Goal: Information Seeking & Learning: Learn about a topic

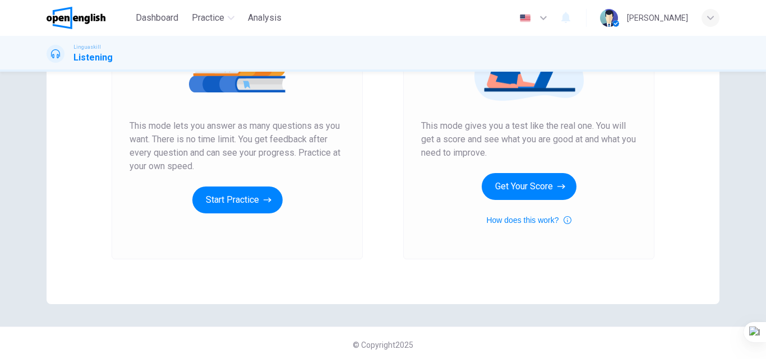
scroll to position [183, 0]
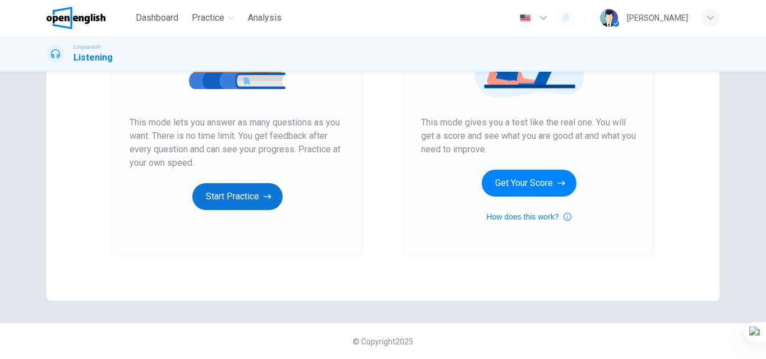
click at [258, 206] on button "Start Practice" at bounding box center [237, 196] width 90 height 27
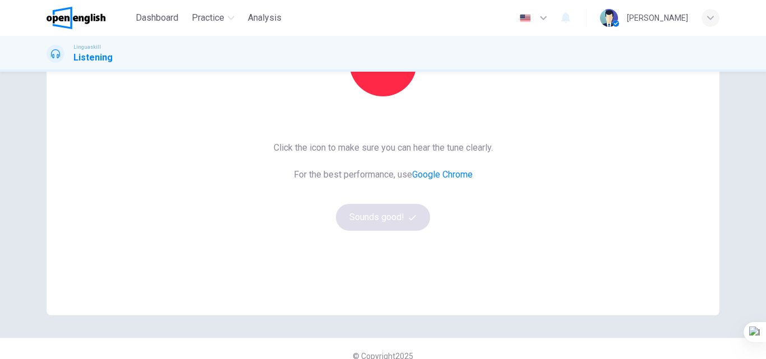
scroll to position [112, 0]
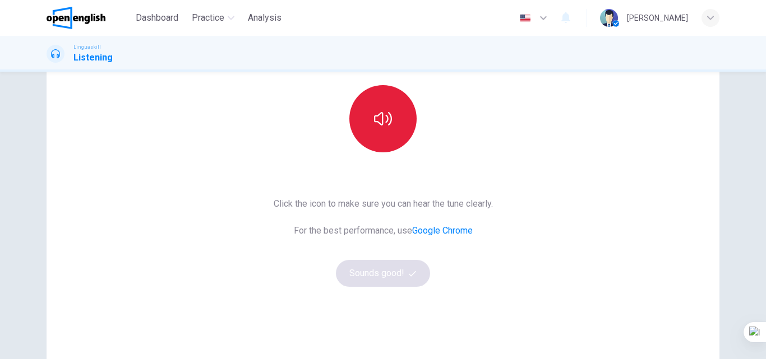
click at [377, 119] on icon "button" at bounding box center [383, 119] width 18 height 18
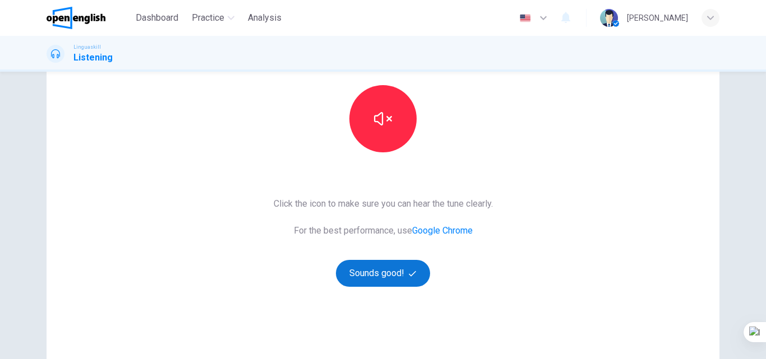
click at [372, 282] on button "Sounds good!" at bounding box center [383, 273] width 94 height 27
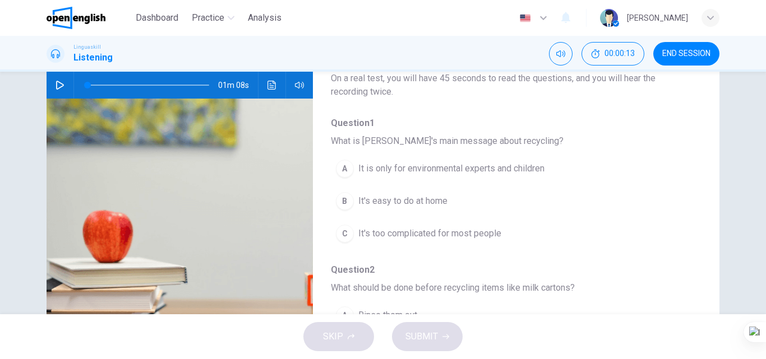
scroll to position [56, 0]
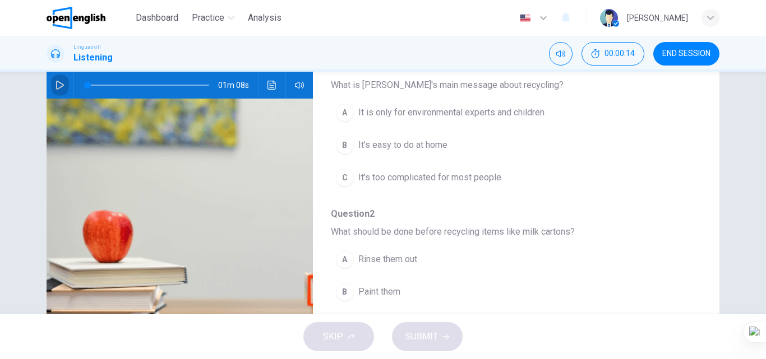
click at [58, 85] on icon "button" at bounding box center [60, 85] width 9 height 9
click at [398, 147] on span "It's easy to do at home" at bounding box center [402, 144] width 89 height 13
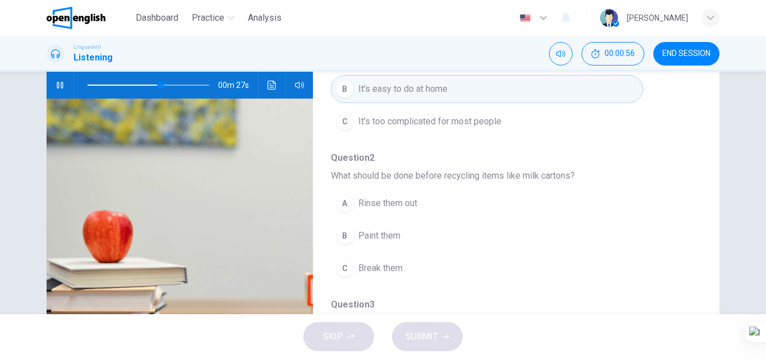
scroll to position [168, 0]
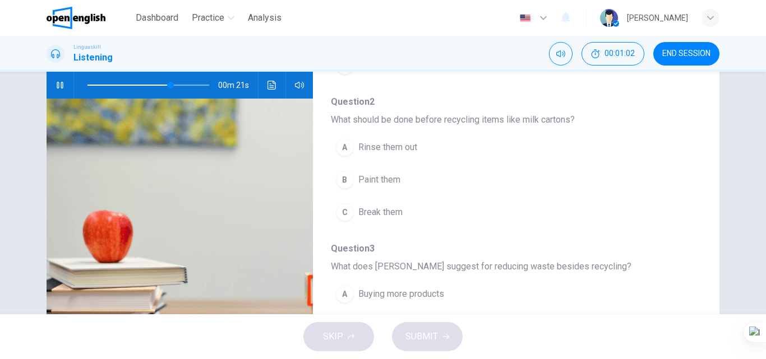
click at [388, 211] on span "Break them" at bounding box center [380, 212] width 44 height 13
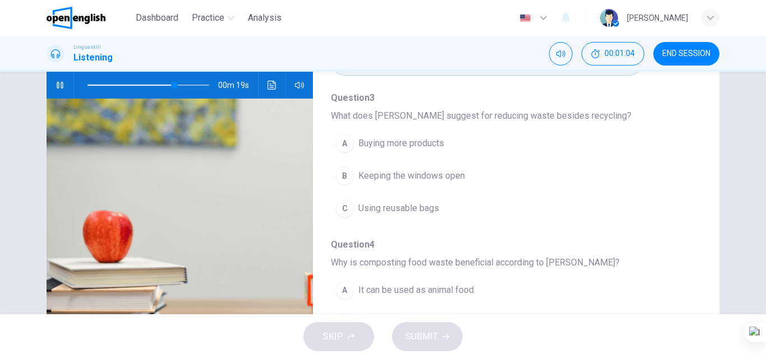
scroll to position [336, 0]
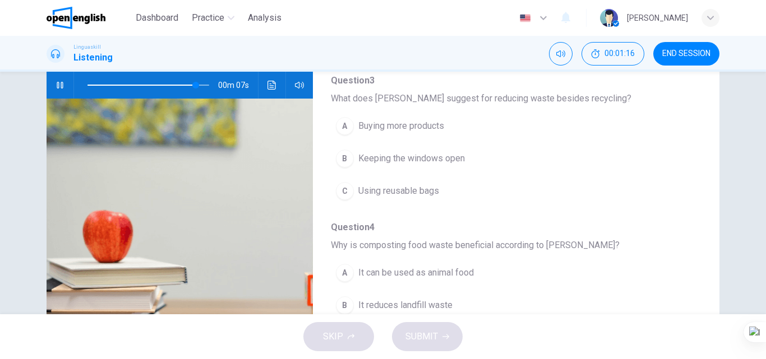
click at [421, 194] on span "Using reusable bags" at bounding box center [398, 190] width 81 height 13
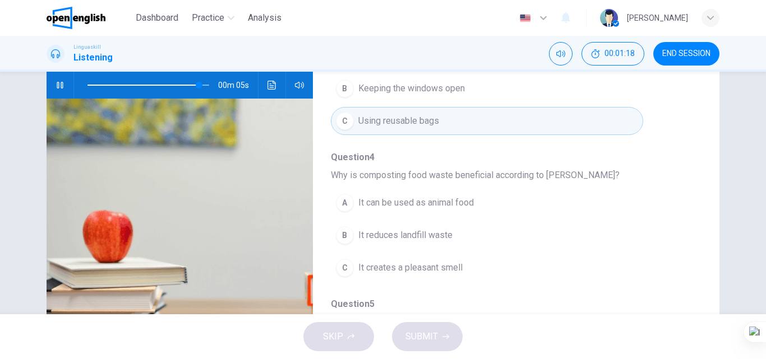
scroll to position [449, 0]
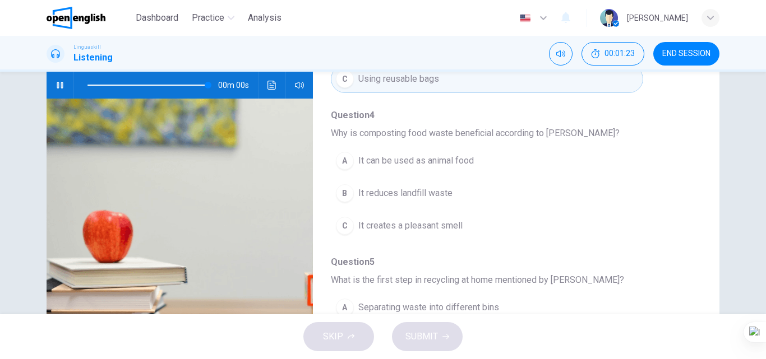
type input "*"
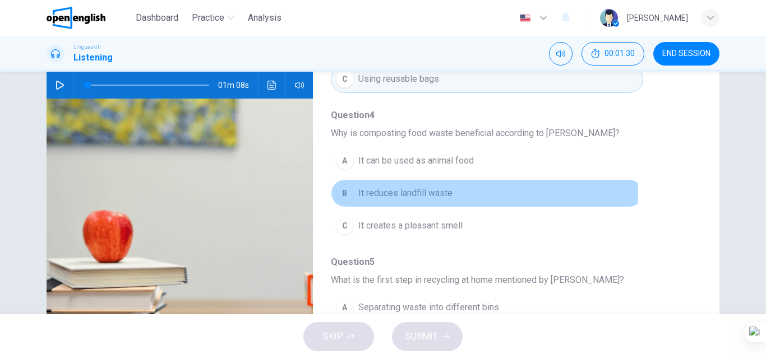
click at [449, 193] on span "It reduces landfill waste" at bounding box center [405, 193] width 94 height 13
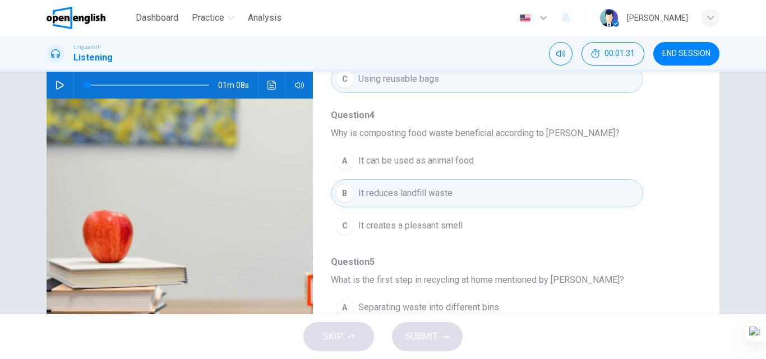
scroll to position [484, 0]
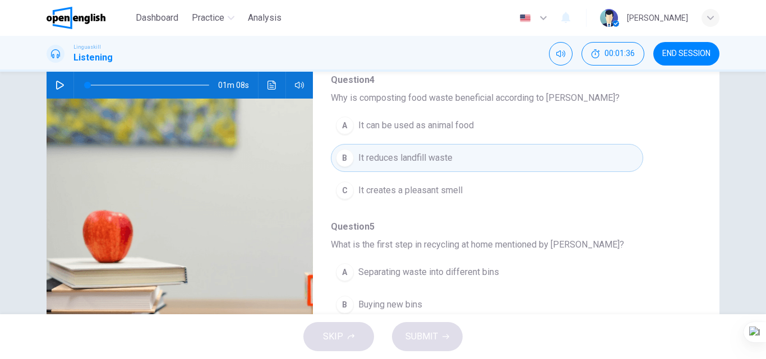
click at [507, 270] on button "A Separating waste into different bins" at bounding box center [487, 272] width 312 height 28
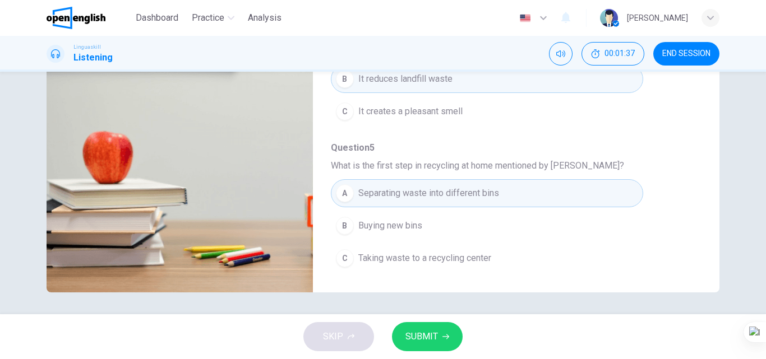
scroll to position [192, 0]
click at [435, 335] on span "SUBMIT" at bounding box center [421, 337] width 33 height 16
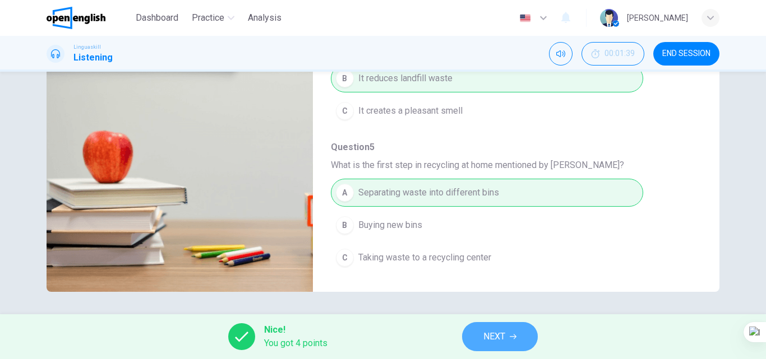
click at [502, 335] on span "NEXT" at bounding box center [494, 337] width 22 height 16
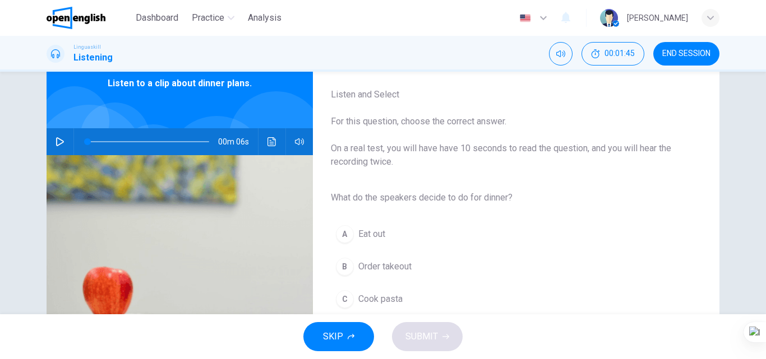
scroll to position [56, 0]
click at [56, 141] on icon "button" at bounding box center [60, 141] width 9 height 9
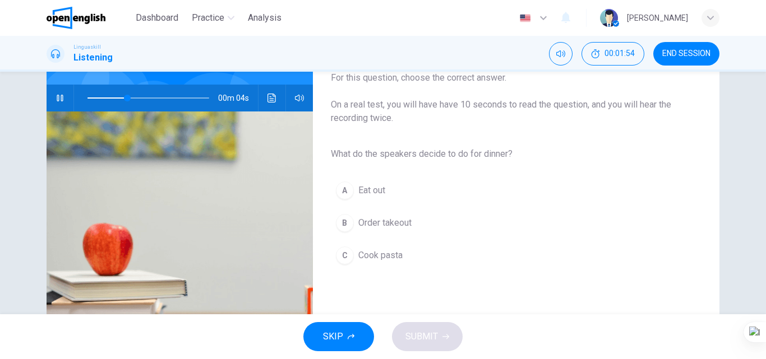
scroll to position [112, 0]
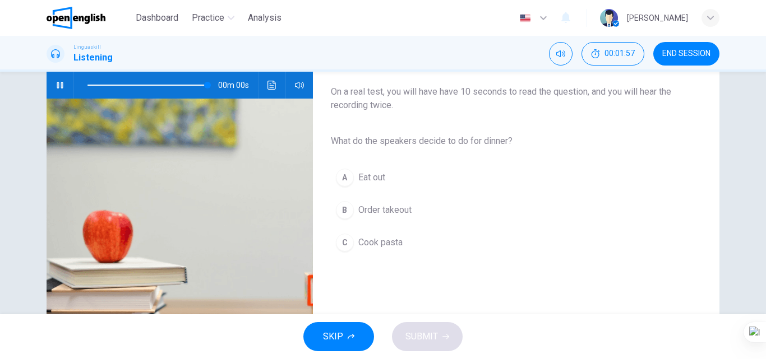
type input "*"
click at [405, 246] on button "C Cook pasta" at bounding box center [507, 243] width 353 height 28
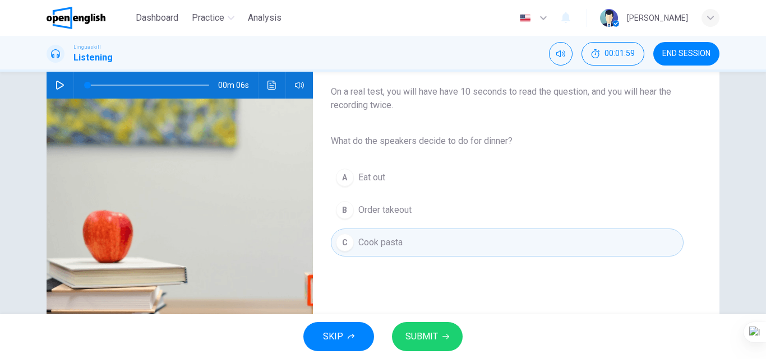
click at [406, 335] on span "SUBMIT" at bounding box center [421, 337] width 33 height 16
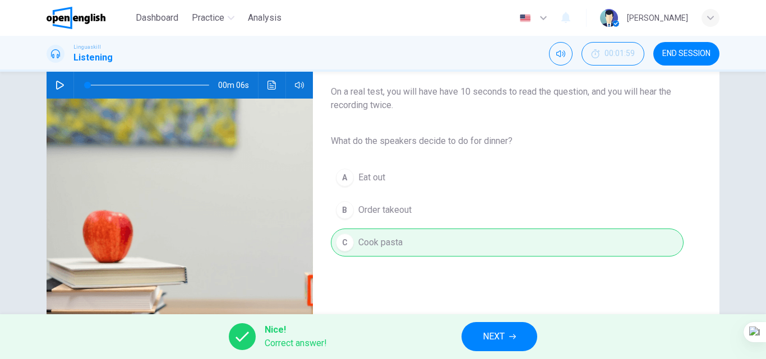
click at [480, 335] on button "NEXT" at bounding box center [499, 336] width 76 height 29
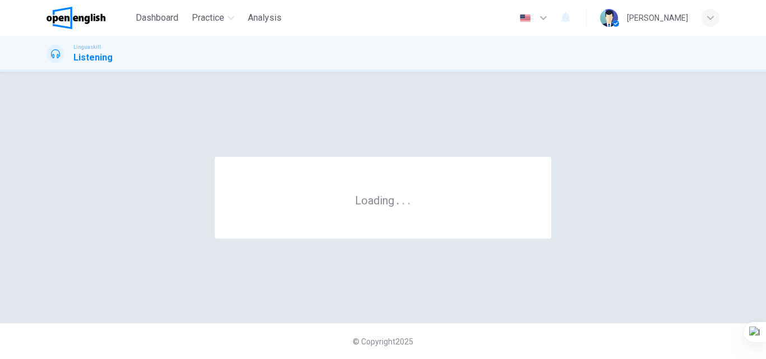
scroll to position [0, 0]
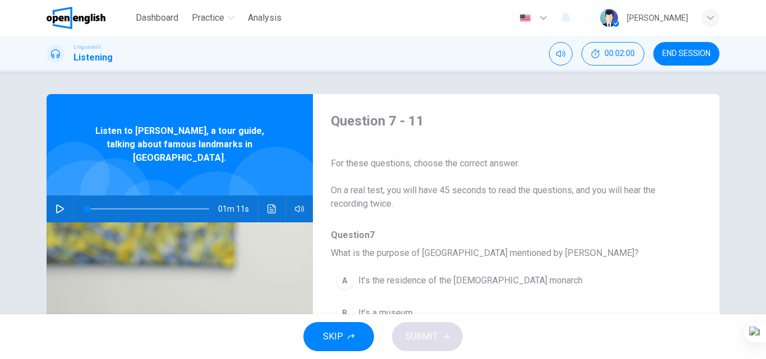
click at [51, 196] on button "button" at bounding box center [60, 209] width 18 height 27
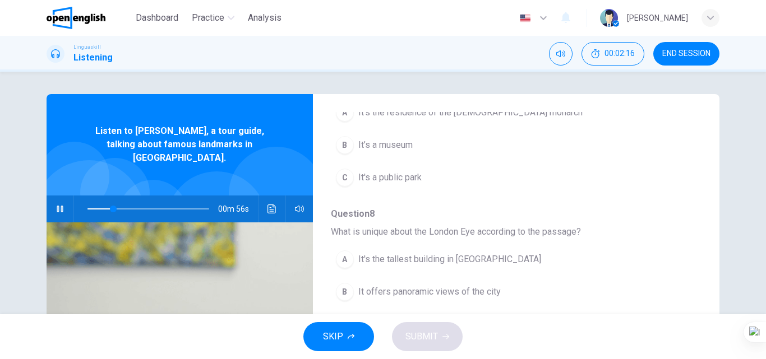
scroll to position [112, 0]
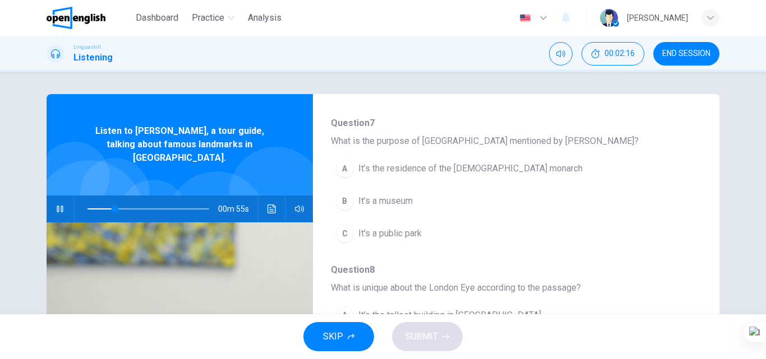
click at [405, 167] on span "It’s the residence of the [DEMOGRAPHIC_DATA] monarch" at bounding box center [470, 168] width 224 height 13
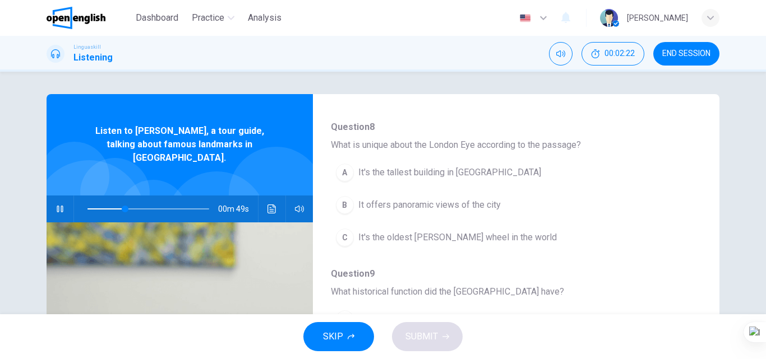
scroll to position [280, 0]
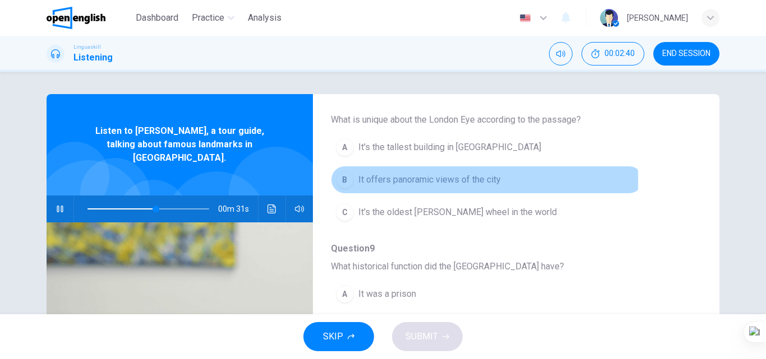
click at [408, 181] on span "It offers panoramic views of the city" at bounding box center [429, 179] width 142 height 13
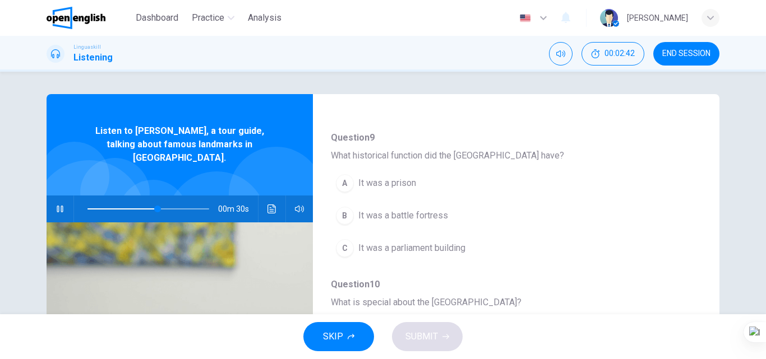
scroll to position [392, 0]
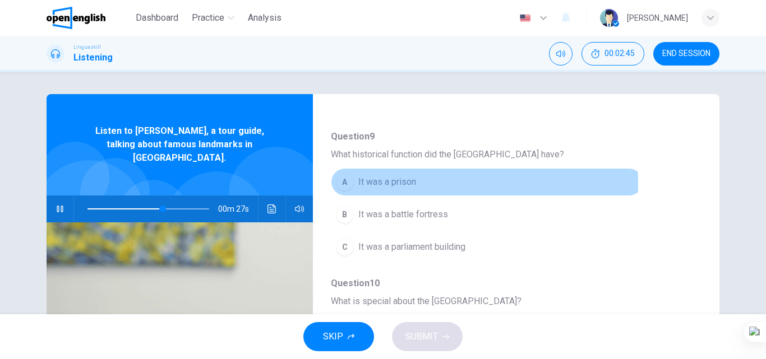
click at [403, 184] on span "It was a prison" at bounding box center [387, 181] width 58 height 13
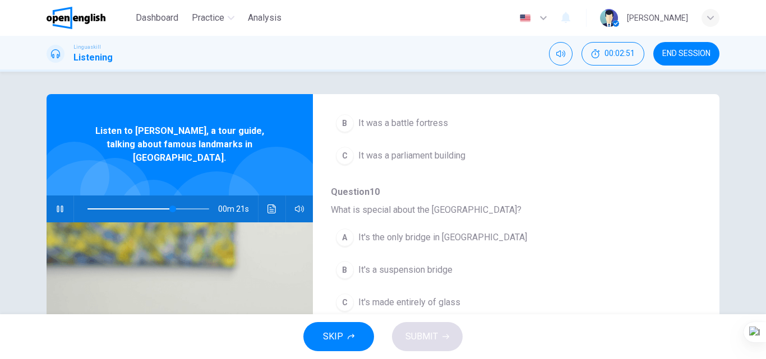
scroll to position [56, 0]
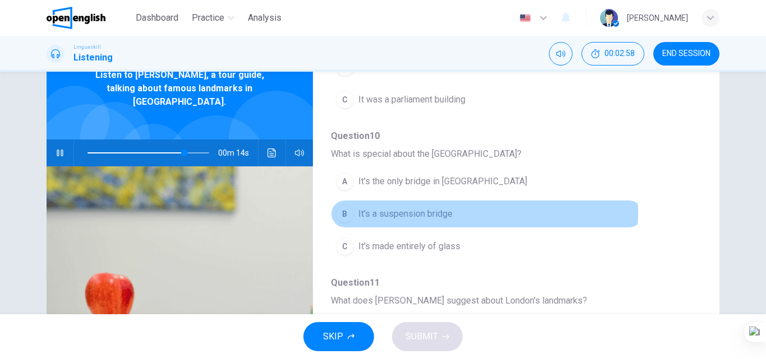
click at [450, 215] on button "B It's a suspension bridge" at bounding box center [487, 214] width 312 height 28
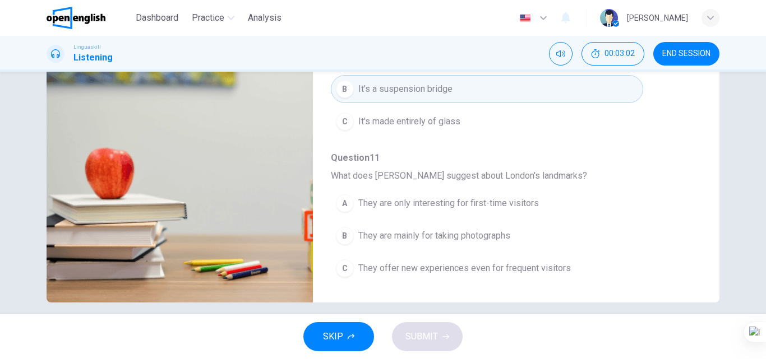
scroll to position [192, 0]
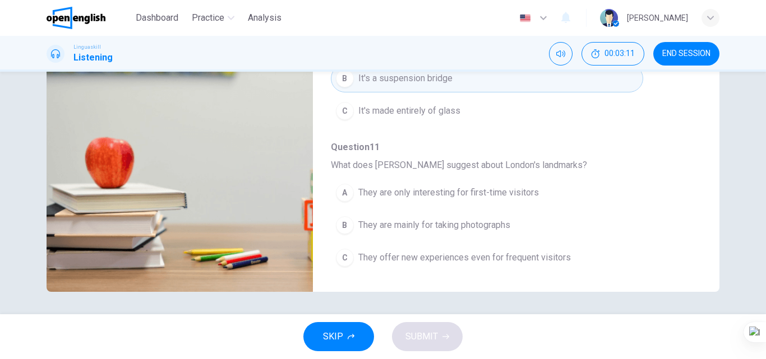
type input "*"
click at [447, 261] on span "They offer new experiences even for frequent visitors" at bounding box center [464, 257] width 212 height 13
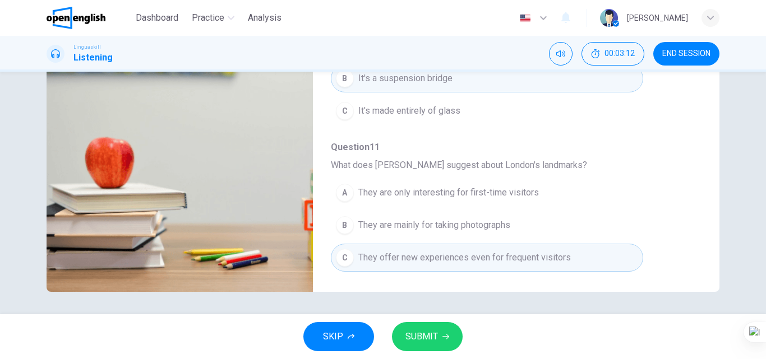
click at [417, 347] on button "SUBMIT" at bounding box center [427, 336] width 71 height 29
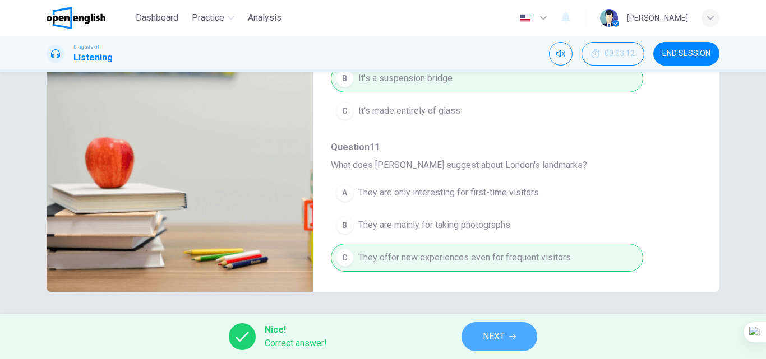
click at [483, 338] on span "NEXT" at bounding box center [494, 337] width 22 height 16
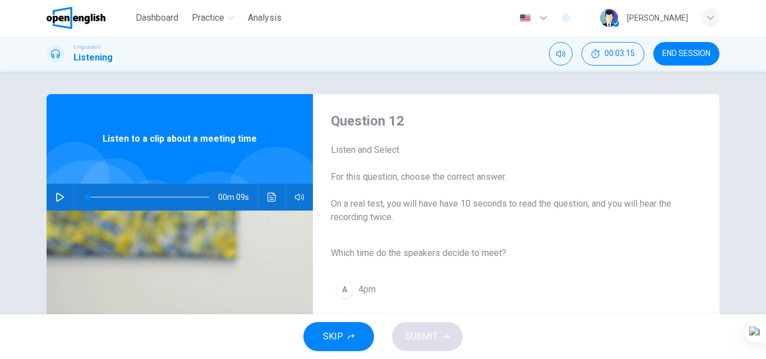
click at [56, 199] on icon "button" at bounding box center [60, 197] width 9 height 9
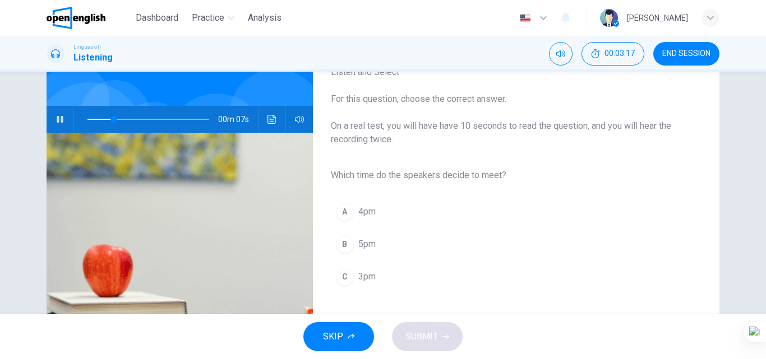
scroll to position [112, 0]
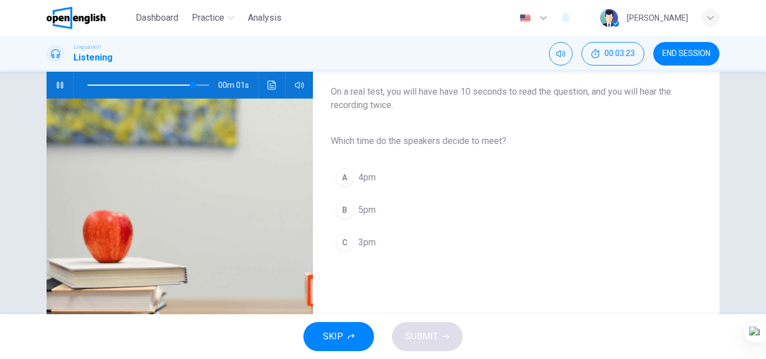
click at [383, 244] on button "C 3pm" at bounding box center [507, 243] width 353 height 28
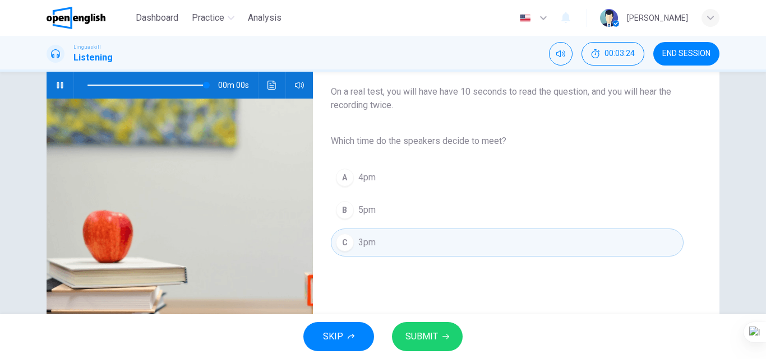
type input "*"
click at [405, 339] on span "SUBMIT" at bounding box center [421, 337] width 33 height 16
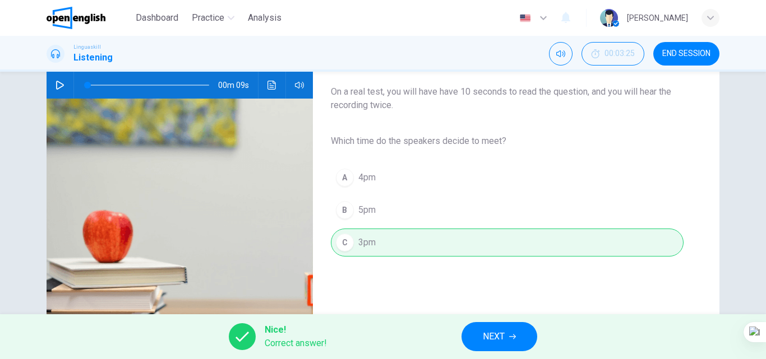
click at [494, 335] on span "NEXT" at bounding box center [494, 337] width 22 height 16
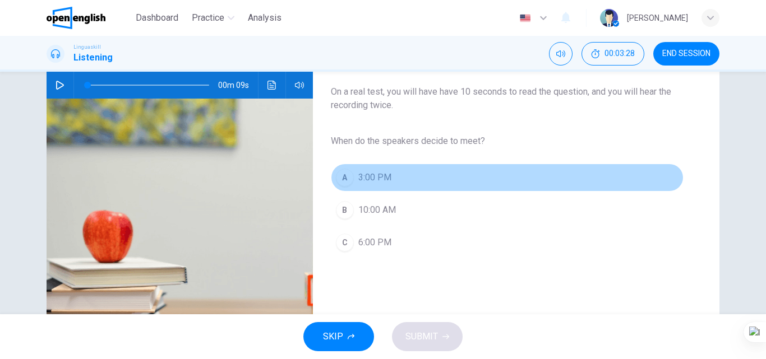
click at [455, 177] on button "A 3:00 PM" at bounding box center [507, 178] width 353 height 28
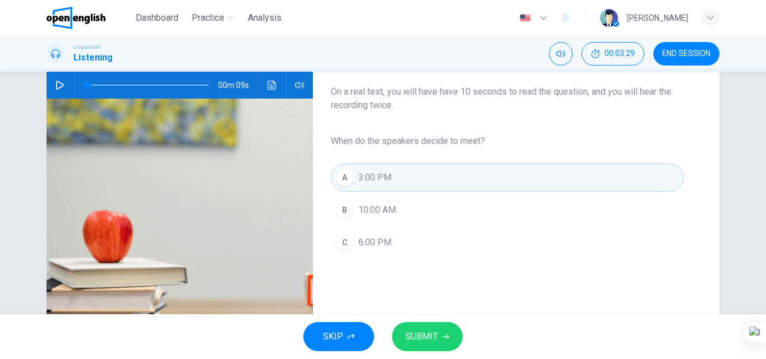
click at [417, 339] on span "SUBMIT" at bounding box center [421, 337] width 33 height 16
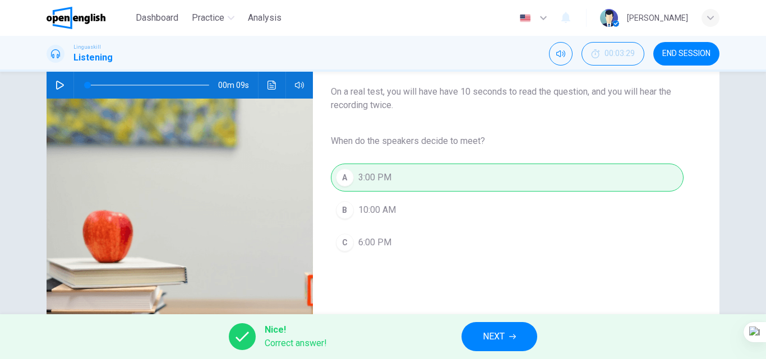
click at [489, 331] on span "NEXT" at bounding box center [494, 337] width 22 height 16
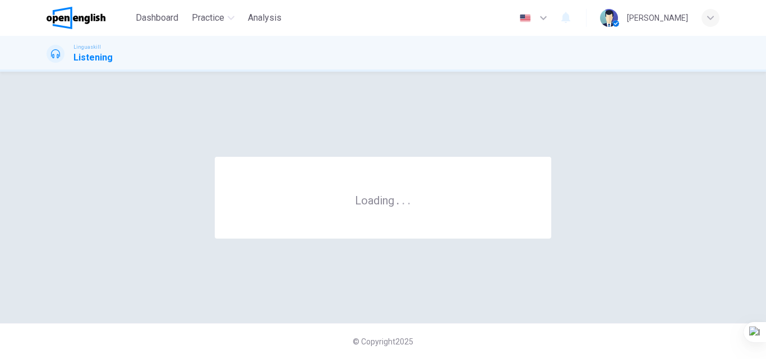
scroll to position [0, 0]
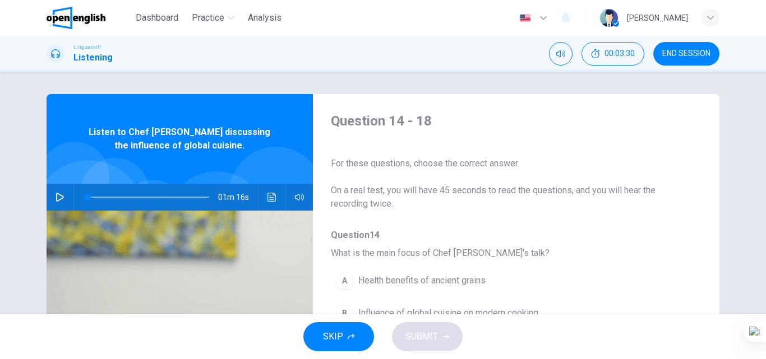
click at [52, 196] on button "button" at bounding box center [60, 197] width 18 height 27
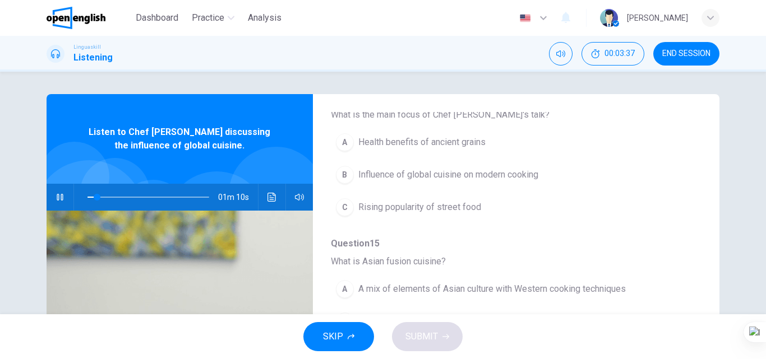
scroll to position [112, 0]
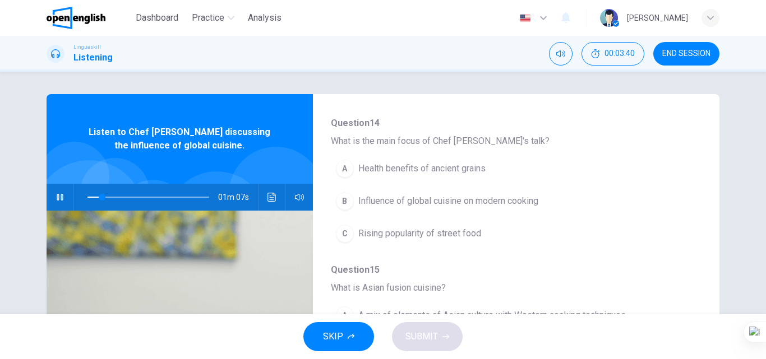
click at [488, 207] on span "Influence of global cuisine on modern cooking" at bounding box center [448, 201] width 180 height 13
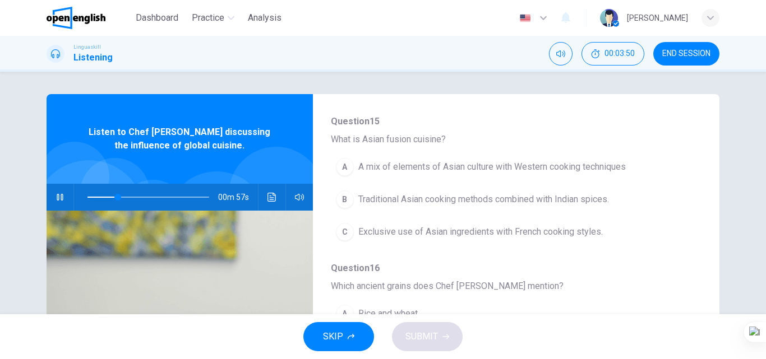
scroll to position [280, 0]
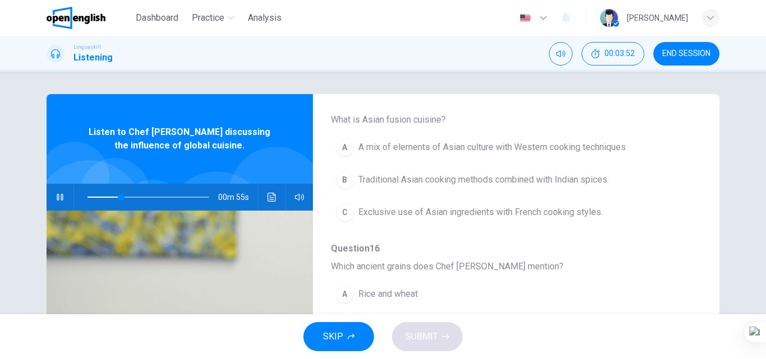
click at [497, 148] on span "A mix of elements of Asian culture with Western cooking techniques" at bounding box center [491, 147] width 267 height 13
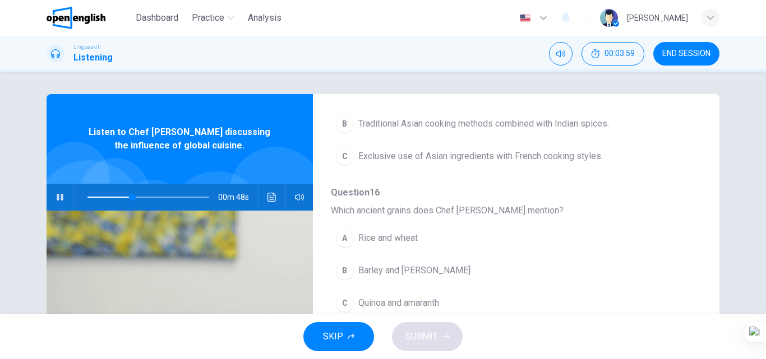
scroll to position [392, 0]
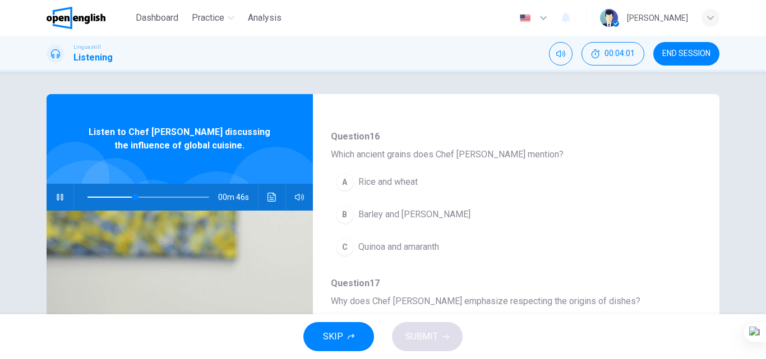
click at [433, 250] on span "Quinoa and amaranth" at bounding box center [398, 247] width 81 height 13
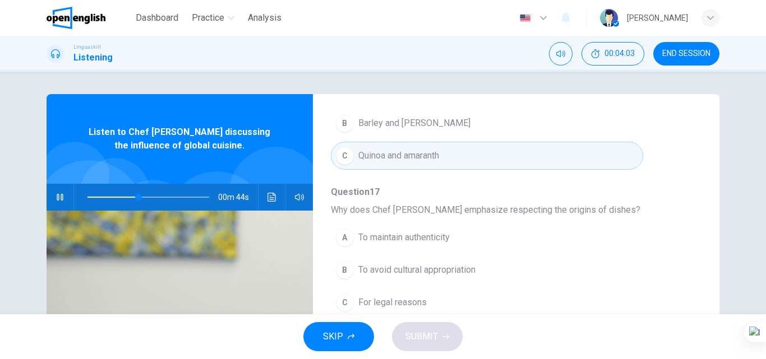
scroll to position [56, 0]
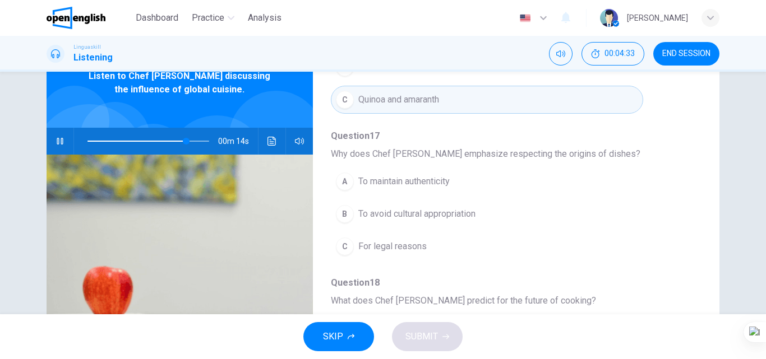
click at [460, 215] on span "To avoid cultural appropriation" at bounding box center [416, 213] width 117 height 13
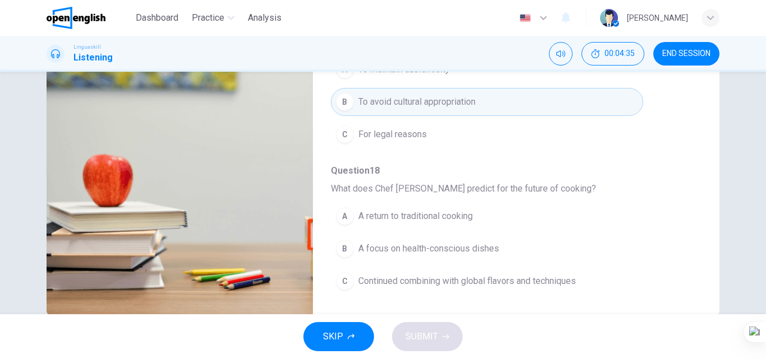
scroll to position [192, 0]
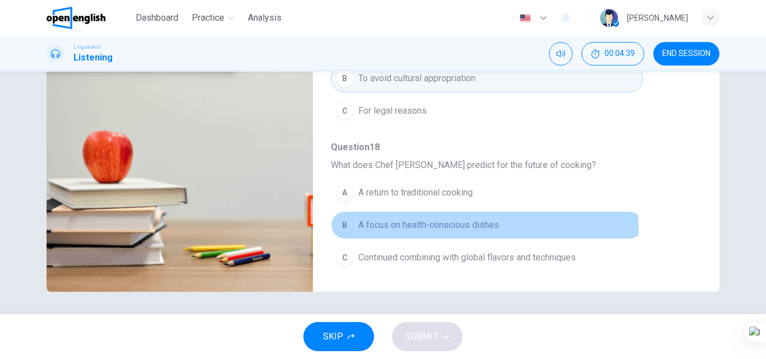
click at [459, 230] on span "A focus on health-conscious dishes" at bounding box center [428, 225] width 141 height 13
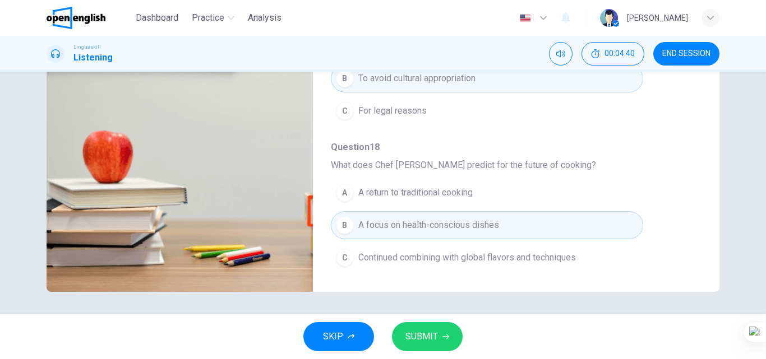
click at [435, 331] on span "SUBMIT" at bounding box center [421, 337] width 33 height 16
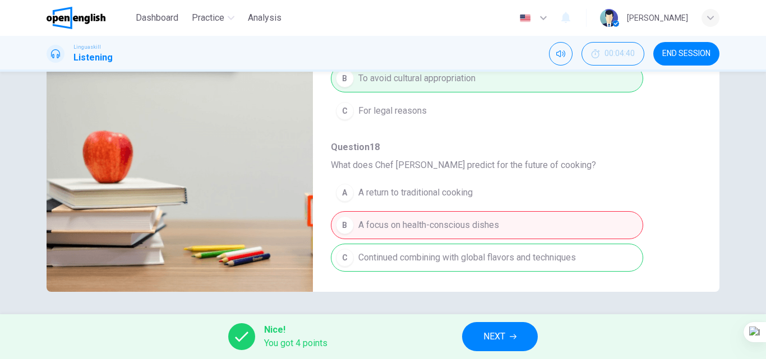
type input "**"
click at [473, 336] on button "NEXT" at bounding box center [500, 336] width 76 height 29
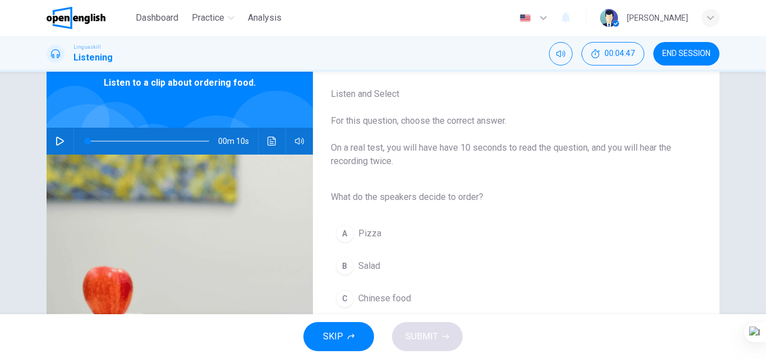
scroll to position [112, 0]
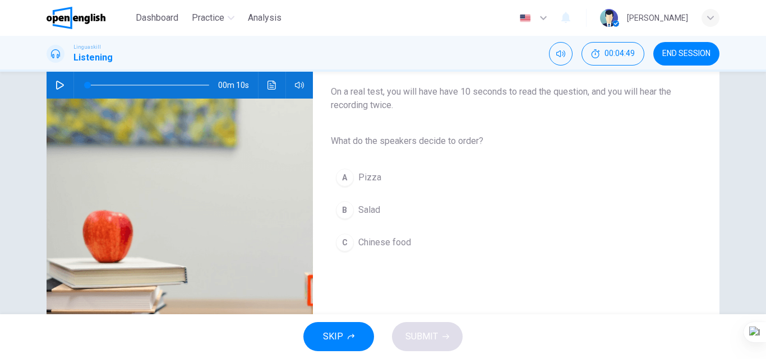
click at [454, 238] on button "C Chinese food" at bounding box center [507, 243] width 353 height 28
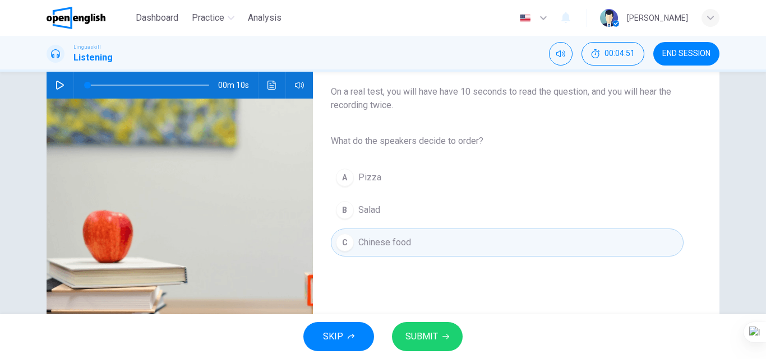
click at [57, 85] on icon "button" at bounding box center [60, 85] width 9 height 9
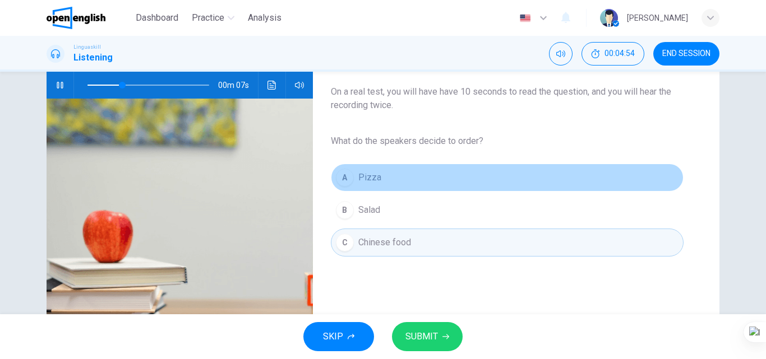
click at [404, 183] on button "A Pizza" at bounding box center [507, 178] width 353 height 28
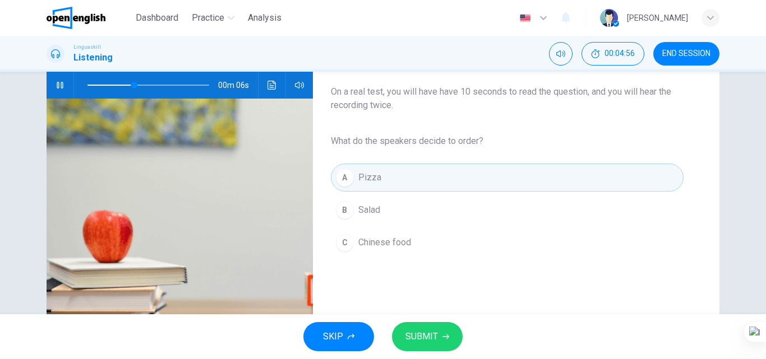
click at [398, 206] on button "B Salad" at bounding box center [507, 210] width 353 height 28
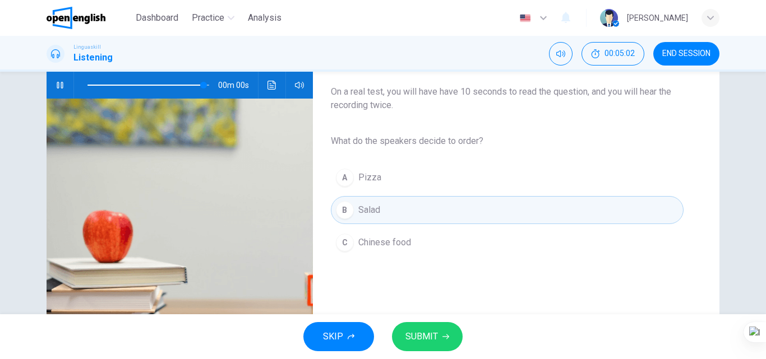
type input "*"
click at [430, 331] on span "SUBMIT" at bounding box center [421, 337] width 33 height 16
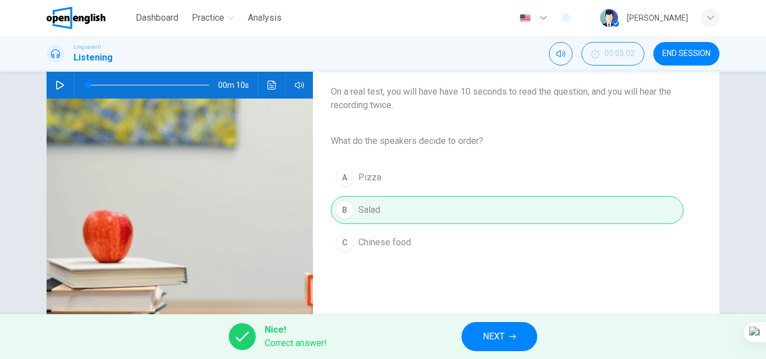
click at [508, 335] on button "NEXT" at bounding box center [499, 336] width 76 height 29
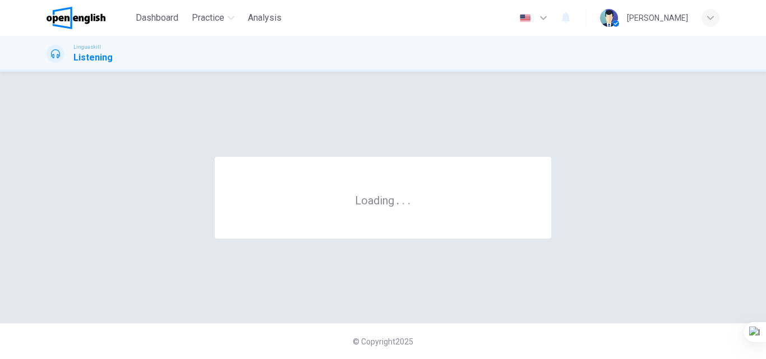
scroll to position [0, 0]
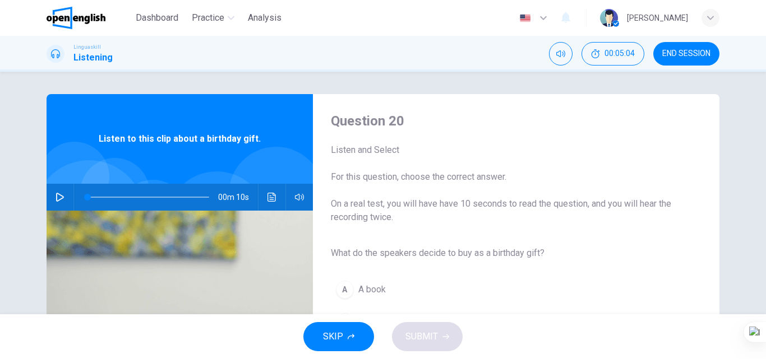
click at [56, 197] on icon "button" at bounding box center [60, 197] width 9 height 9
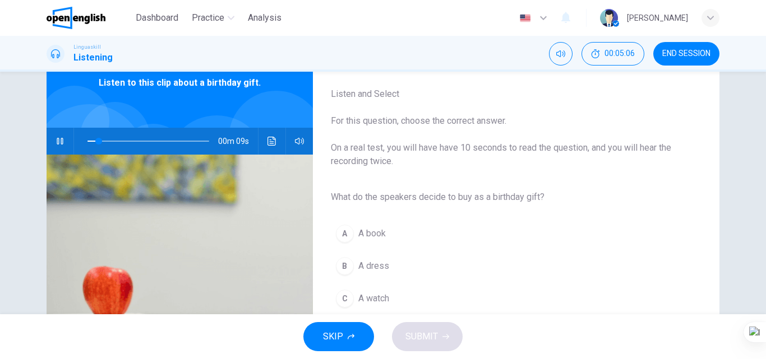
scroll to position [112, 0]
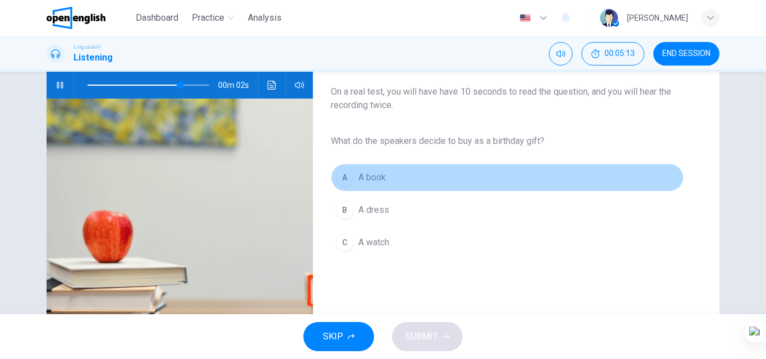
click at [401, 179] on button "A A book" at bounding box center [507, 178] width 353 height 28
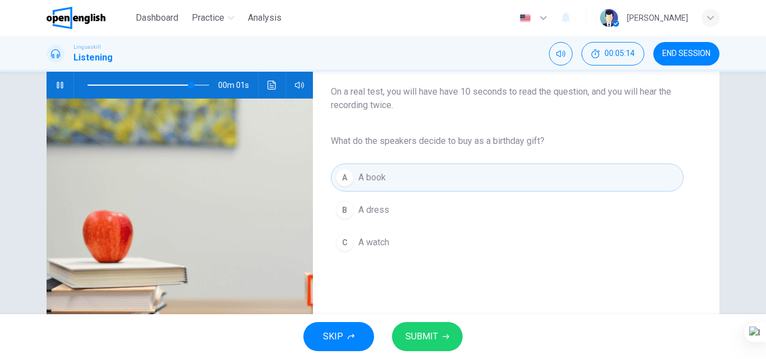
click at [430, 349] on button "SUBMIT" at bounding box center [427, 336] width 71 height 29
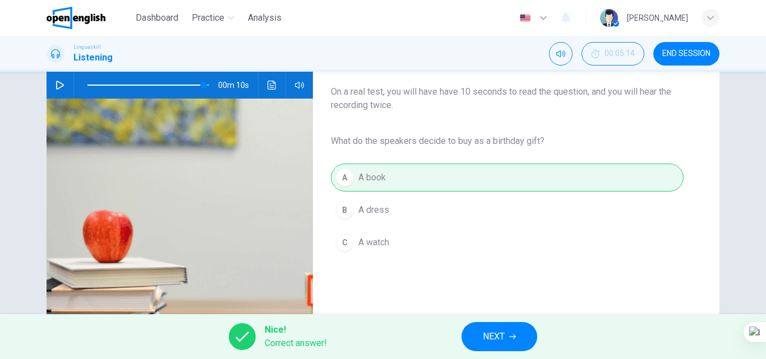
type input "*"
click at [486, 342] on span "NEXT" at bounding box center [494, 337] width 22 height 16
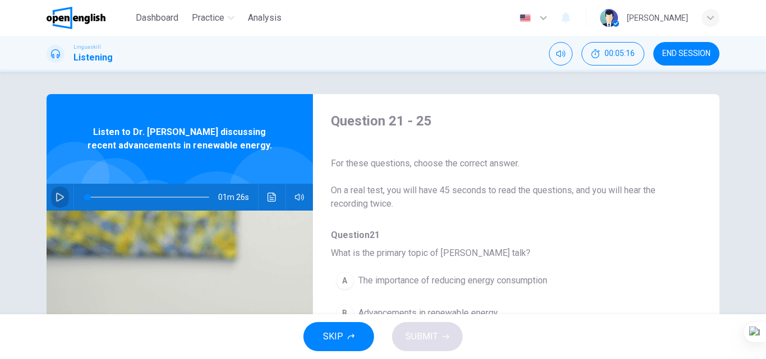
click at [57, 200] on icon "button" at bounding box center [60, 197] width 8 height 9
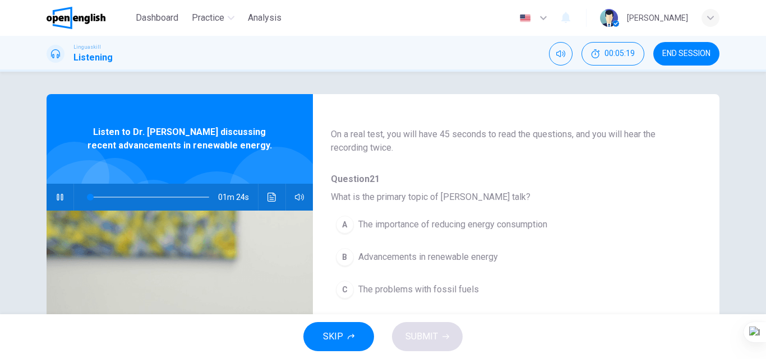
scroll to position [112, 0]
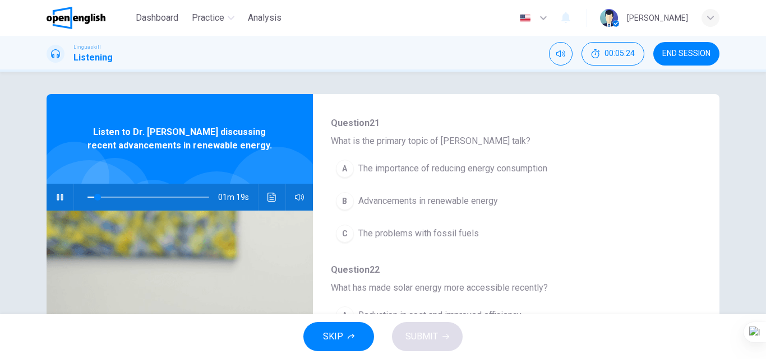
click at [422, 197] on span "Advancements in renewable energy" at bounding box center [428, 201] width 140 height 13
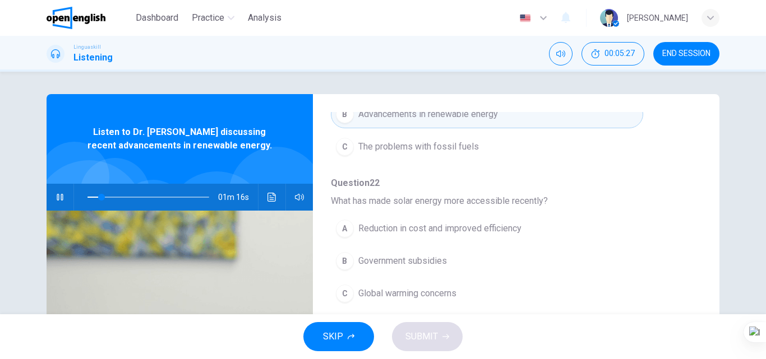
scroll to position [224, 0]
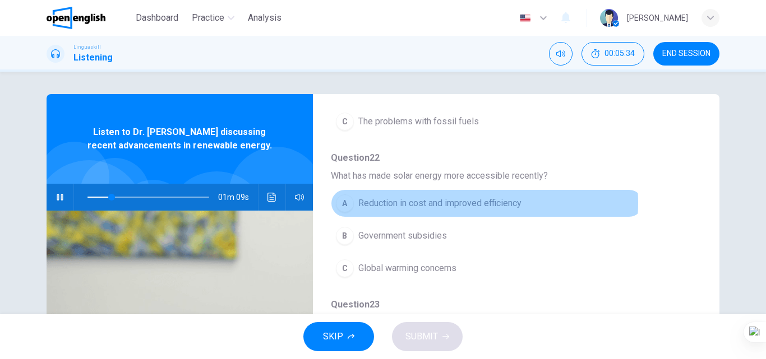
click at [447, 203] on span "Reduction in cost and improved efficiency" at bounding box center [439, 203] width 163 height 13
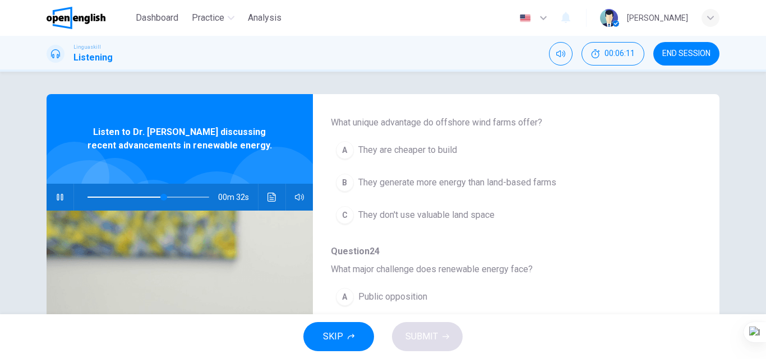
scroll to position [449, 0]
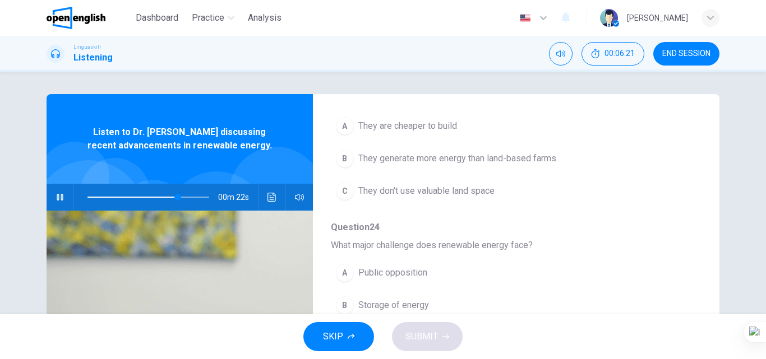
click at [459, 192] on span "They don't use valuable land space" at bounding box center [426, 190] width 136 height 13
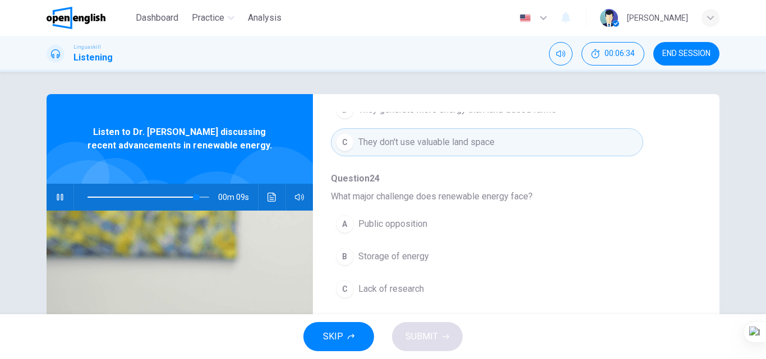
scroll to position [56, 0]
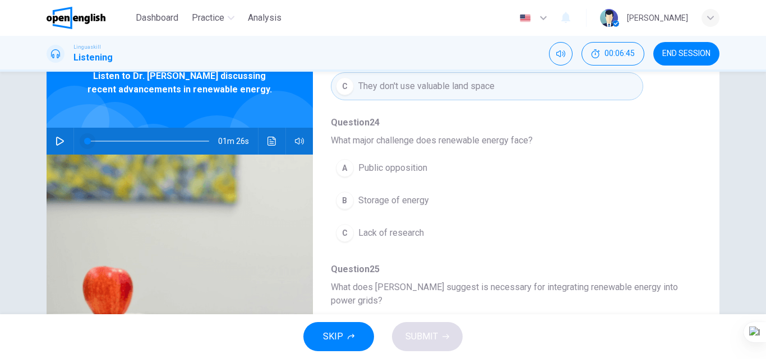
click at [154, 137] on span at bounding box center [148, 141] width 122 height 16
click at [61, 140] on icon "button" at bounding box center [60, 141] width 9 height 9
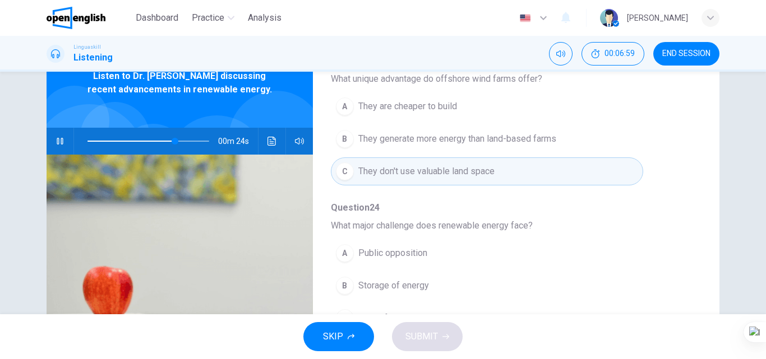
scroll to position [385, 0]
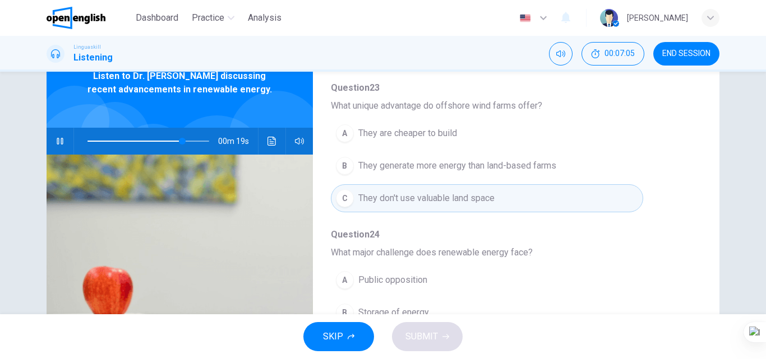
click at [415, 144] on button "A They are cheaper to build" at bounding box center [487, 133] width 312 height 28
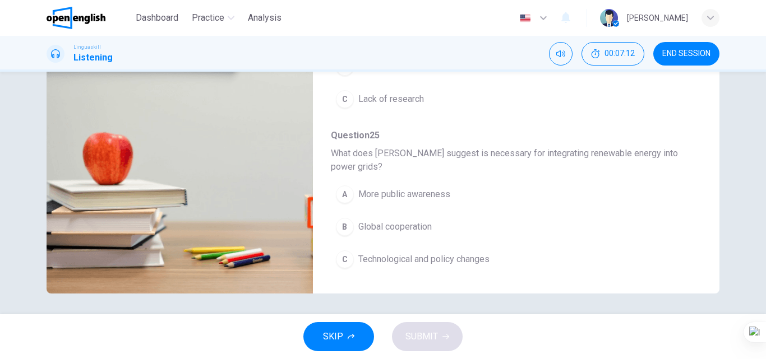
scroll to position [192, 0]
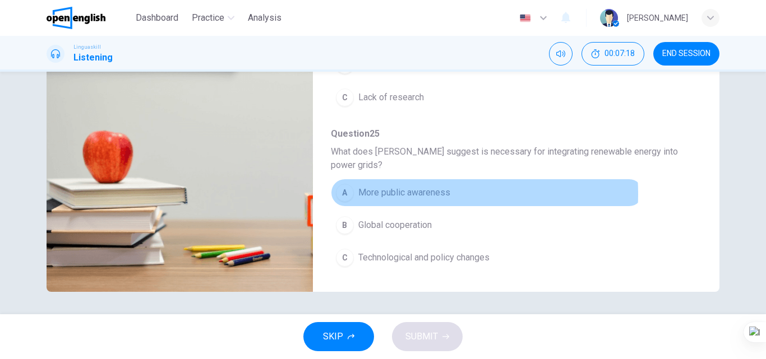
click at [405, 194] on span "More public awareness" at bounding box center [404, 192] width 92 height 13
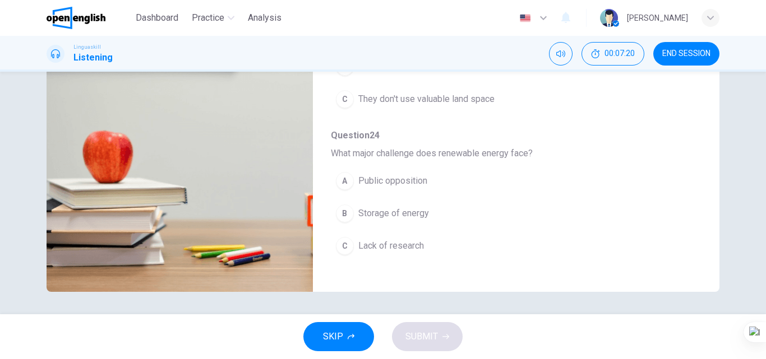
scroll to position [329, 0]
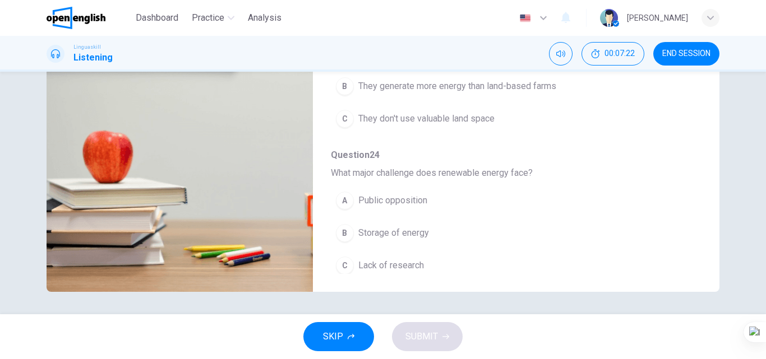
click at [381, 270] on span "Lack of research" at bounding box center [391, 265] width 66 height 13
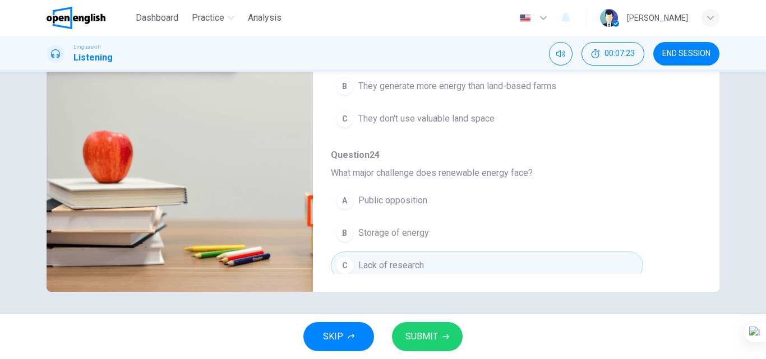
type input "*"
click at [433, 339] on span "SUBMIT" at bounding box center [421, 337] width 33 height 16
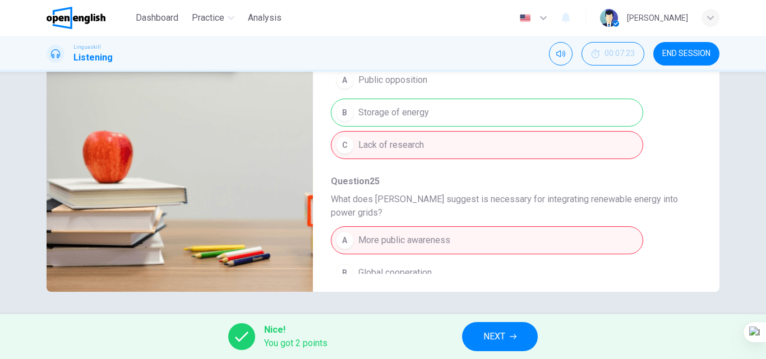
scroll to position [497, 0]
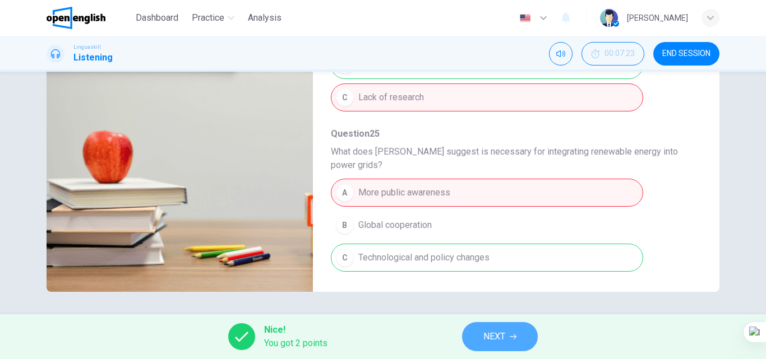
click at [510, 331] on button "NEXT" at bounding box center [500, 336] width 76 height 29
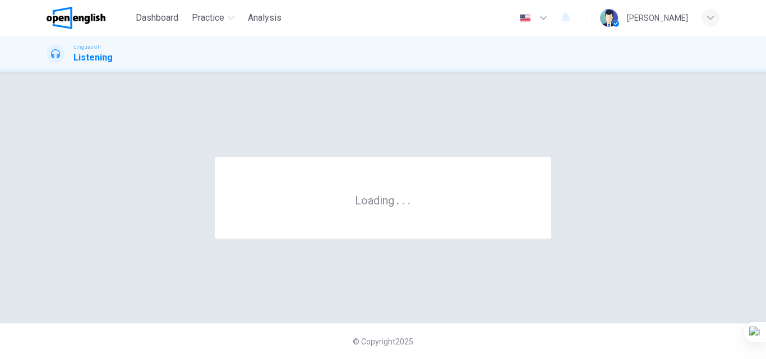
scroll to position [0, 0]
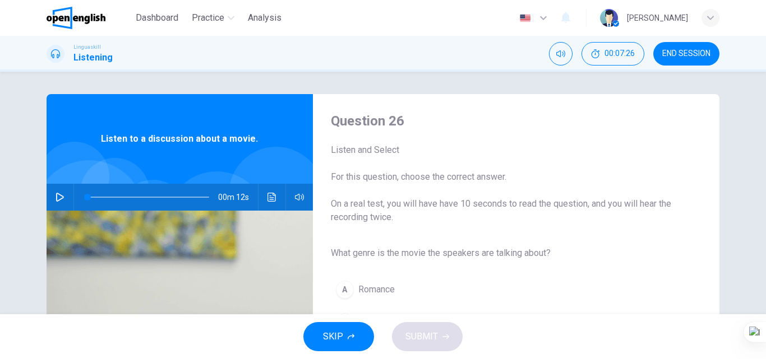
click at [59, 200] on icon "button" at bounding box center [60, 197] width 9 height 9
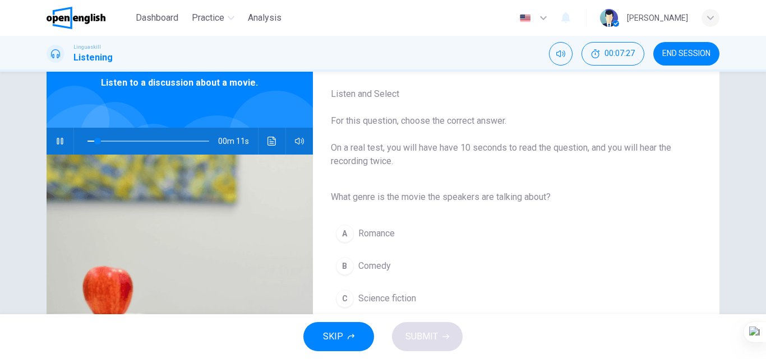
scroll to position [112, 0]
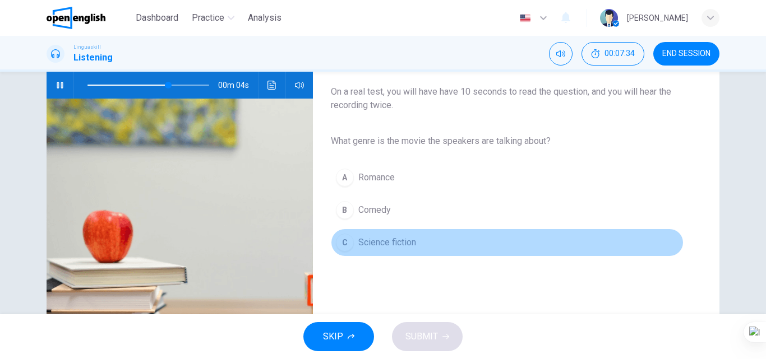
click at [387, 243] on span "Science fiction" at bounding box center [387, 242] width 58 height 13
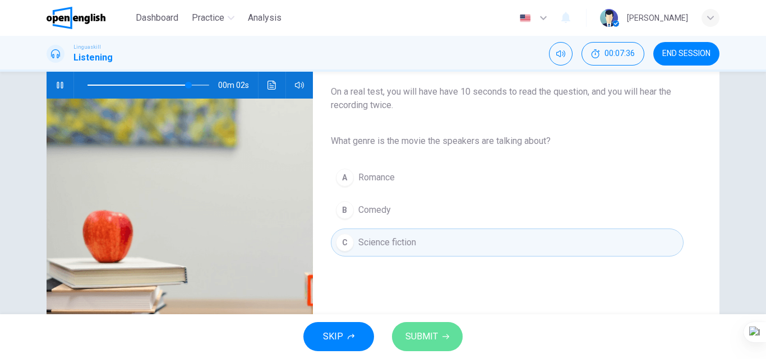
click at [417, 337] on span "SUBMIT" at bounding box center [421, 337] width 33 height 16
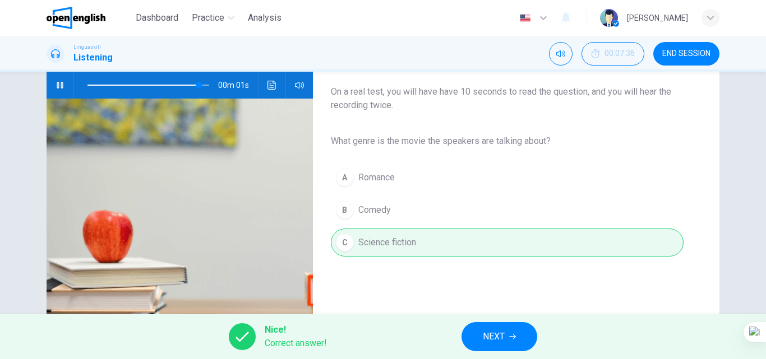
type input "*"
click at [484, 335] on span "NEXT" at bounding box center [494, 337] width 22 height 16
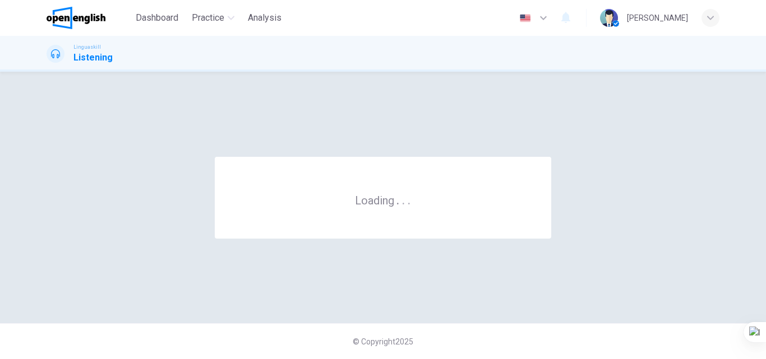
scroll to position [0, 0]
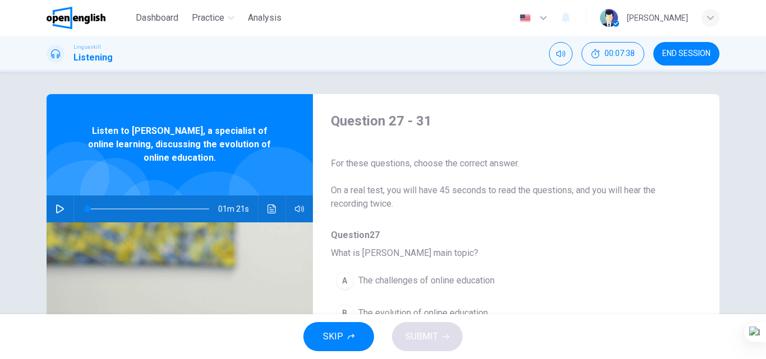
click at [56, 211] on icon "button" at bounding box center [60, 209] width 9 height 9
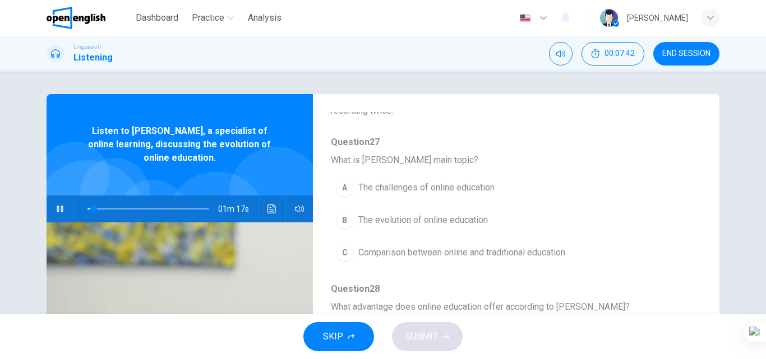
scroll to position [112, 0]
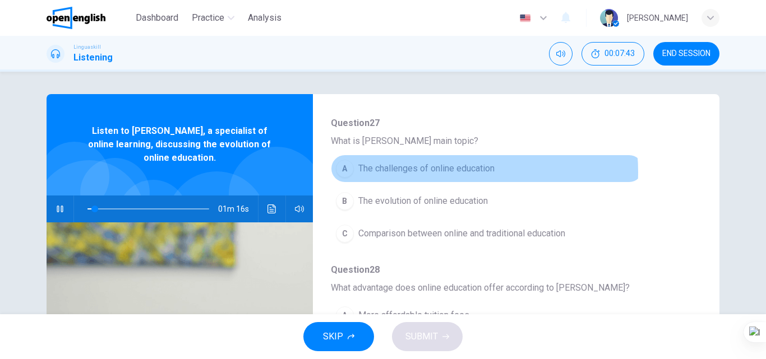
click at [441, 172] on span "The challenges of online education" at bounding box center [426, 168] width 136 height 13
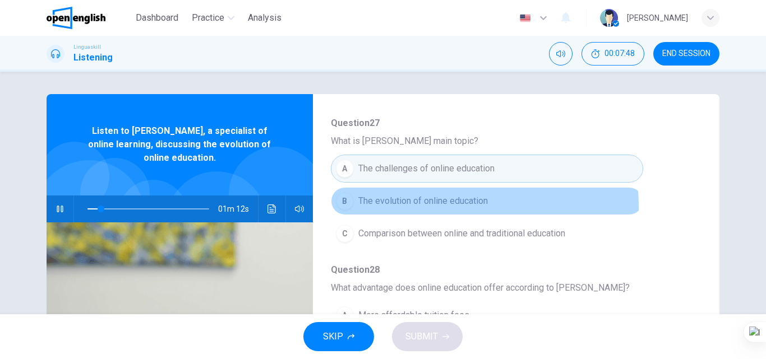
click at [433, 206] on span "The evolution of online education" at bounding box center [423, 201] width 130 height 13
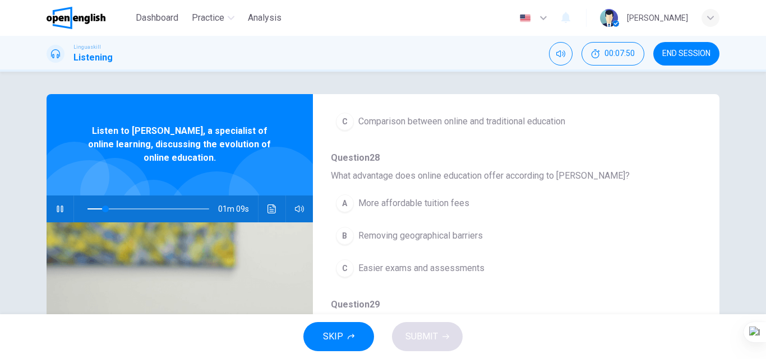
scroll to position [280, 0]
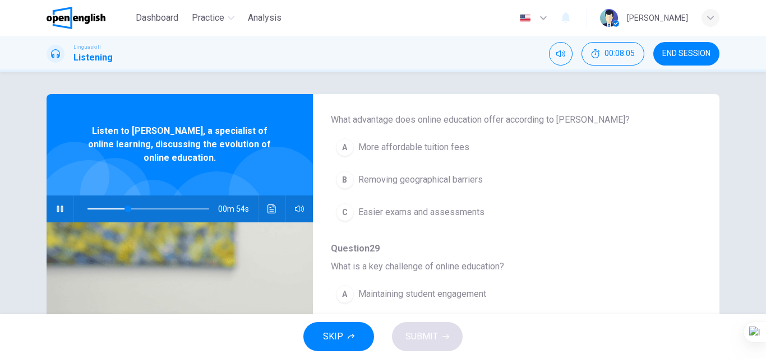
click at [457, 184] on span "Removing geographical barriers" at bounding box center [420, 179] width 124 height 13
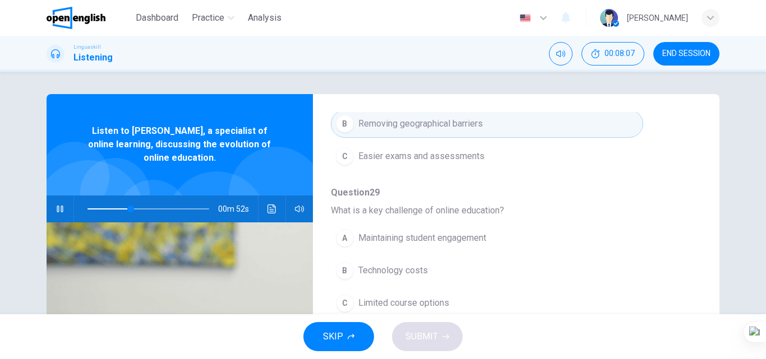
scroll to position [392, 0]
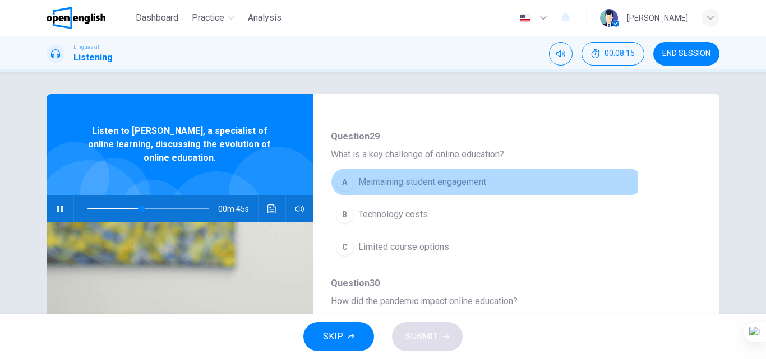
click at [458, 184] on span "Maintaining student engagement" at bounding box center [422, 181] width 128 height 13
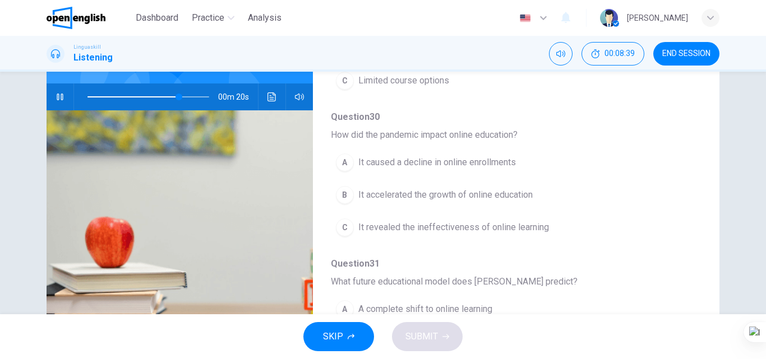
scroll to position [428, 0]
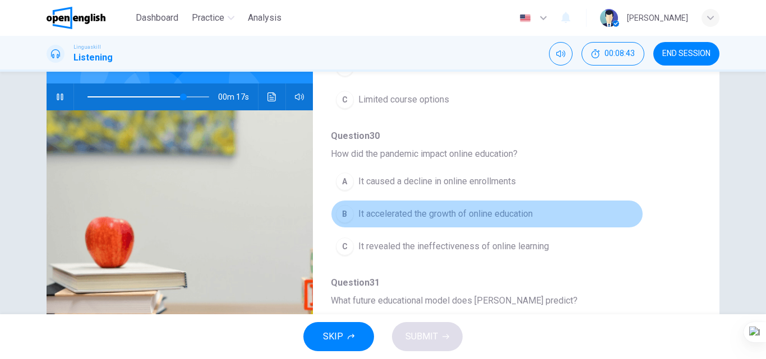
click at [526, 214] on span "It accelerated the growth of online education" at bounding box center [445, 213] width 174 height 13
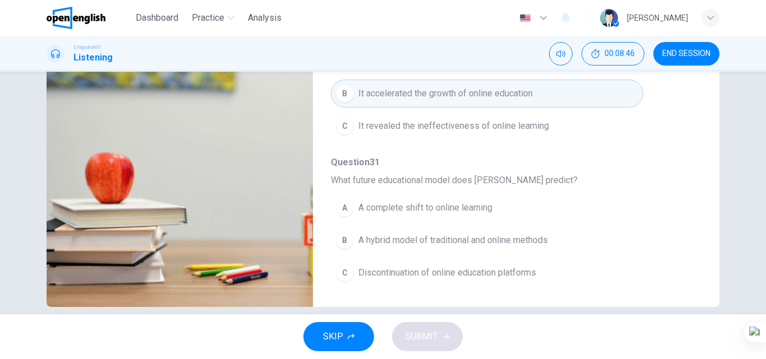
scroll to position [192, 0]
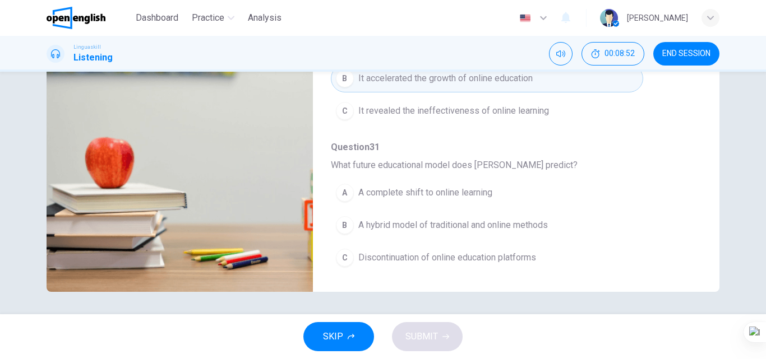
click at [521, 221] on span "A hybrid model of traditional and online methods" at bounding box center [453, 225] width 190 height 13
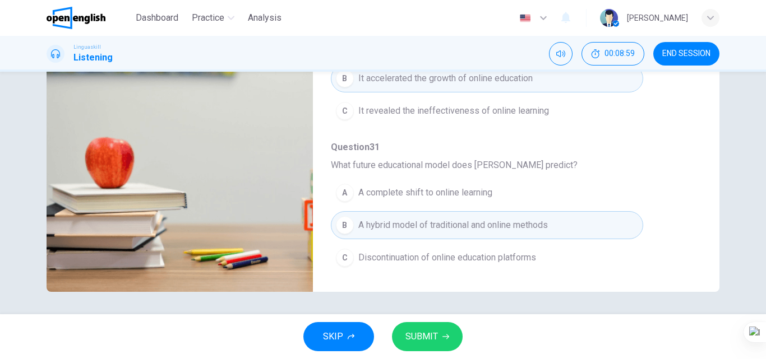
type input "*"
click at [447, 337] on icon "button" at bounding box center [445, 337] width 7 height 5
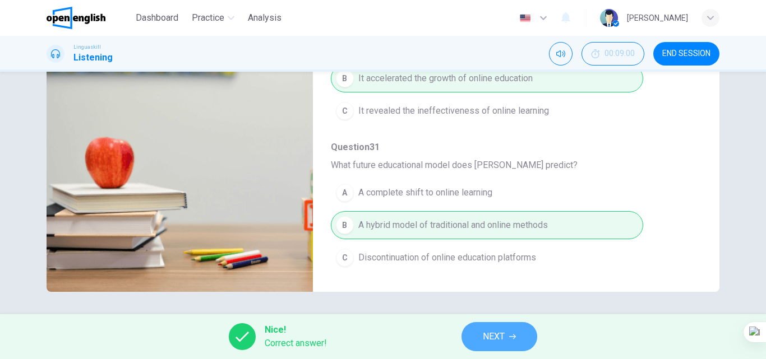
click at [507, 333] on button "NEXT" at bounding box center [499, 336] width 76 height 29
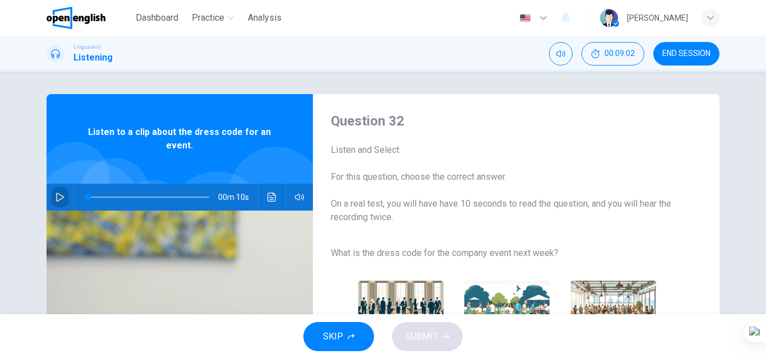
click at [53, 191] on button "button" at bounding box center [60, 197] width 18 height 27
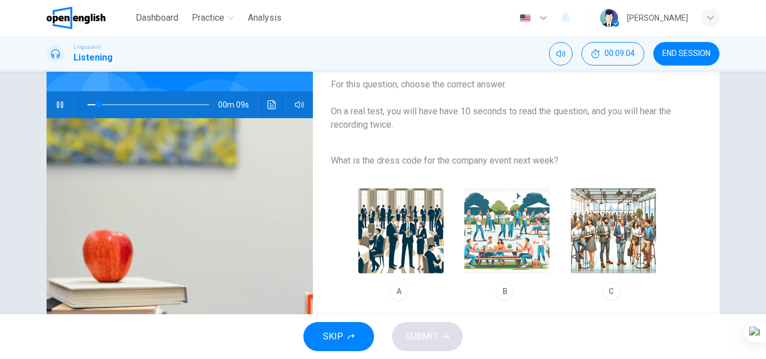
scroll to position [112, 0]
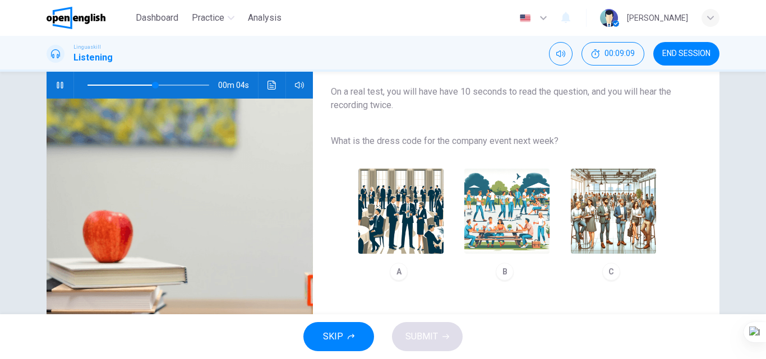
click at [618, 220] on img "button" at bounding box center [613, 211] width 85 height 85
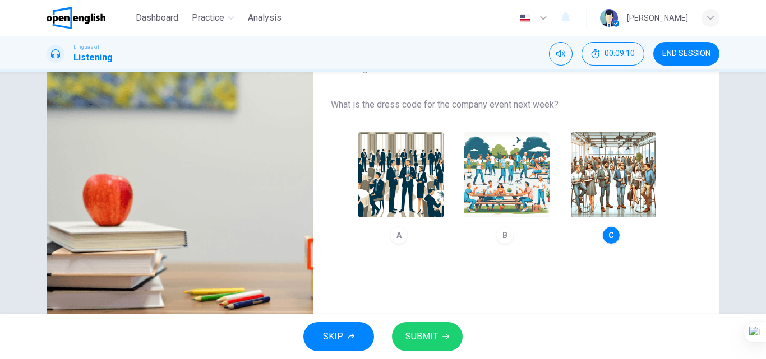
scroll to position [168, 0]
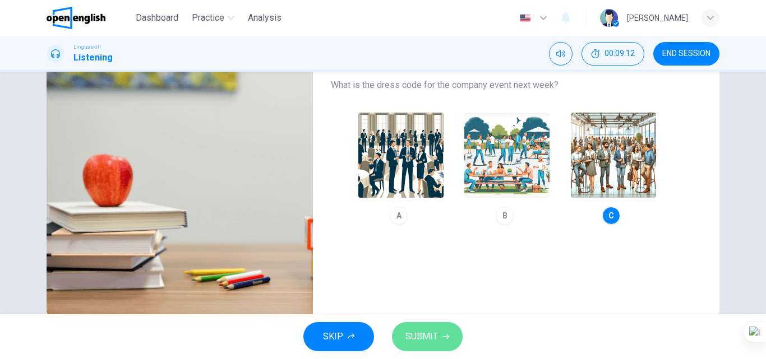
click at [439, 332] on button "SUBMIT" at bounding box center [427, 336] width 71 height 29
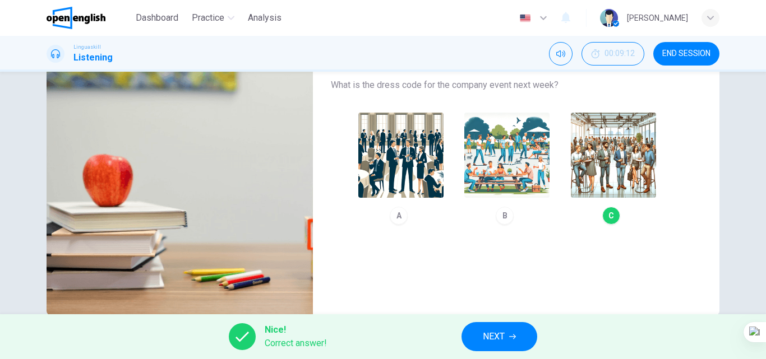
type input "*"
click at [497, 335] on span "NEXT" at bounding box center [494, 337] width 22 height 16
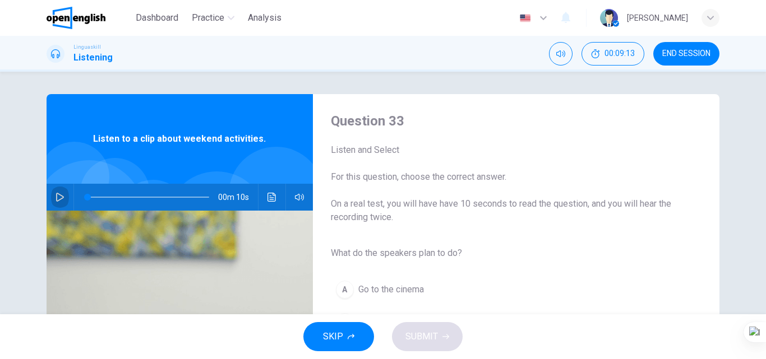
click at [63, 201] on button "button" at bounding box center [60, 197] width 18 height 27
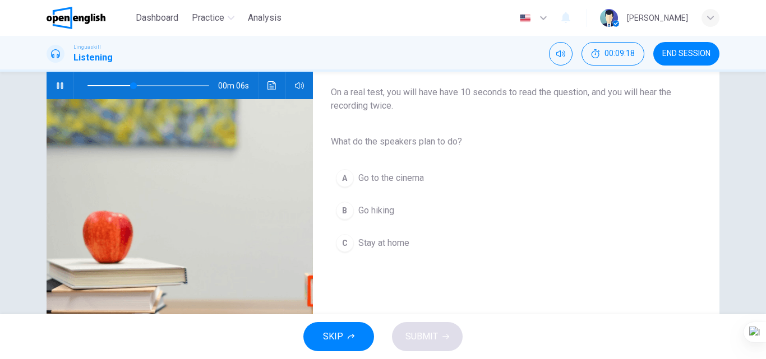
scroll to position [112, 0]
click at [390, 206] on span "Go hiking" at bounding box center [376, 210] width 36 height 13
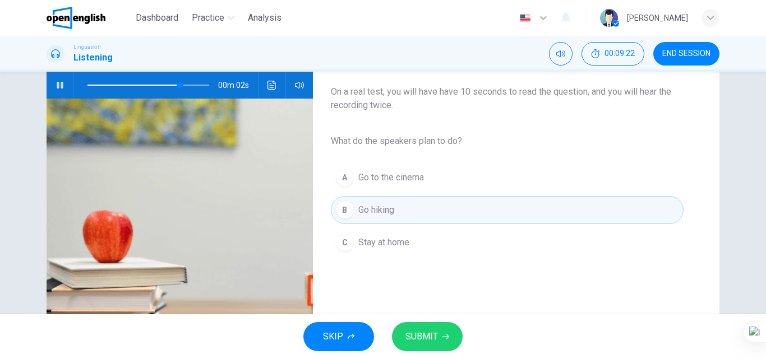
click at [429, 336] on span "SUBMIT" at bounding box center [421, 337] width 33 height 16
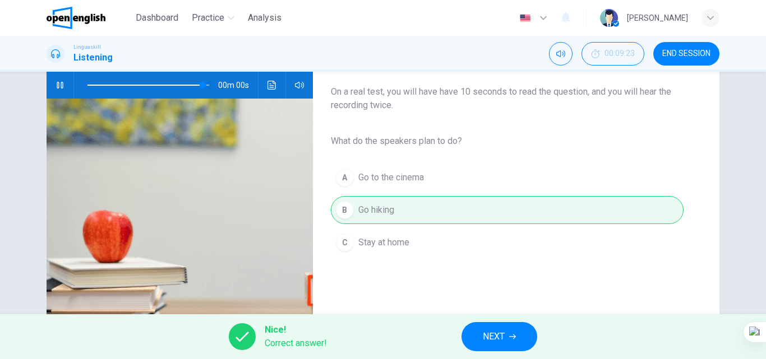
type input "*"
click at [472, 341] on button "NEXT" at bounding box center [499, 336] width 76 height 29
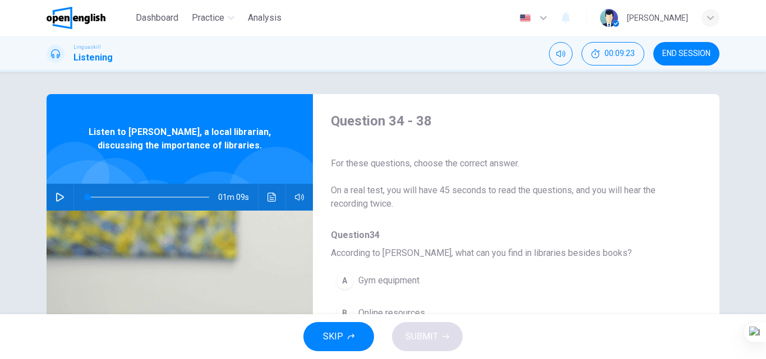
scroll to position [56, 0]
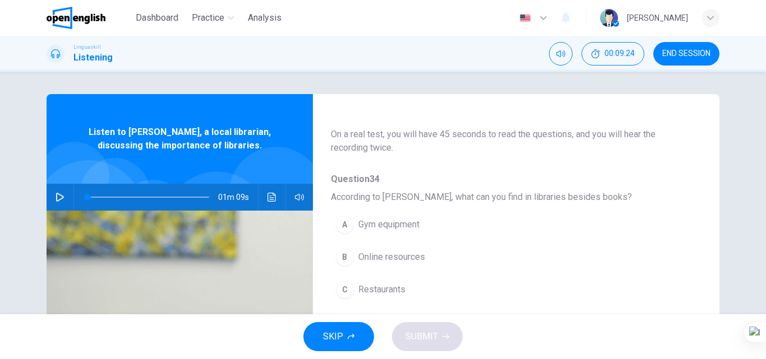
click at [58, 201] on icon "button" at bounding box center [60, 197] width 9 height 9
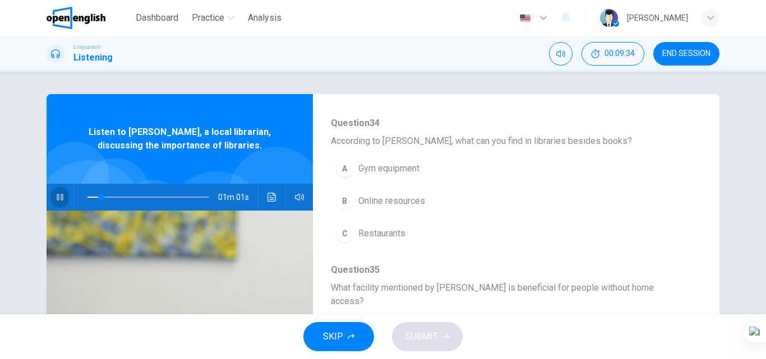
click at [62, 202] on button "button" at bounding box center [60, 197] width 18 height 27
click at [389, 207] on span "Online resources" at bounding box center [391, 201] width 67 height 13
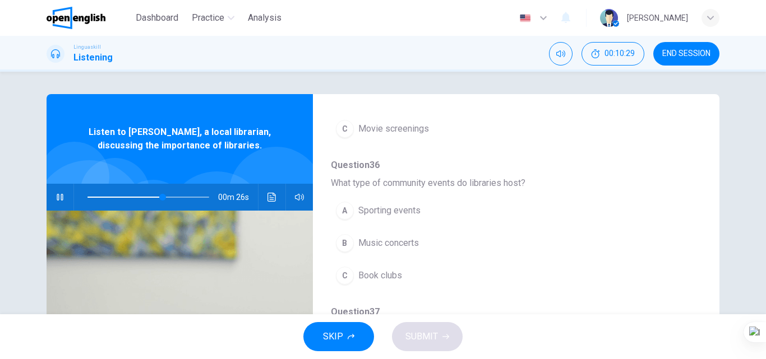
scroll to position [392, 0]
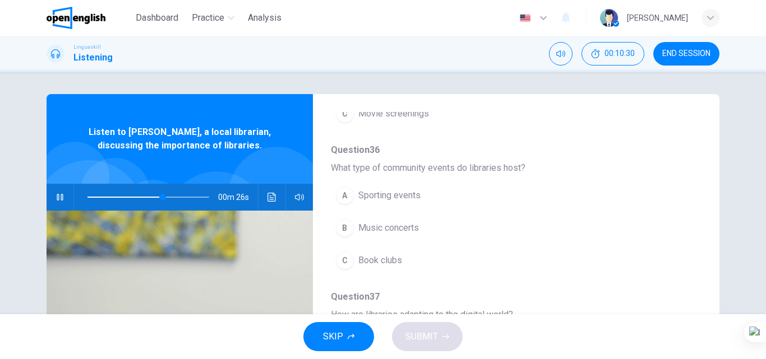
click at [401, 250] on button "C Book clubs" at bounding box center [487, 261] width 312 height 28
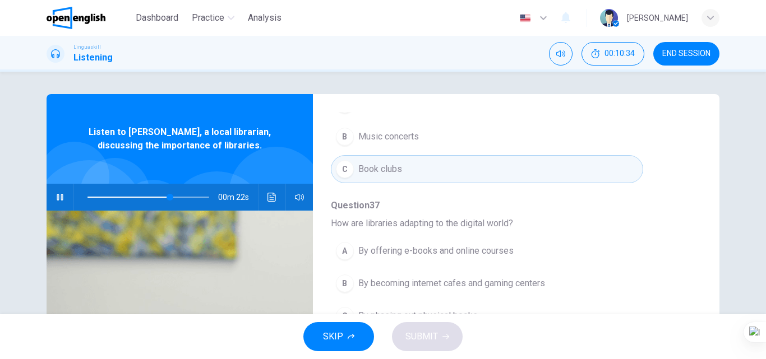
scroll to position [56, 0]
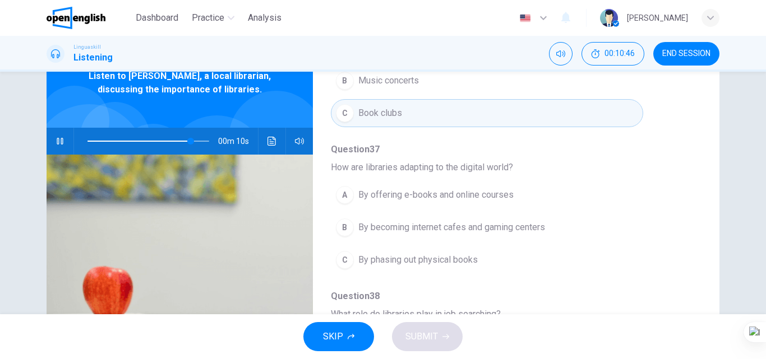
click at [463, 188] on span "By offering e-books and online courses" at bounding box center [435, 194] width 155 height 13
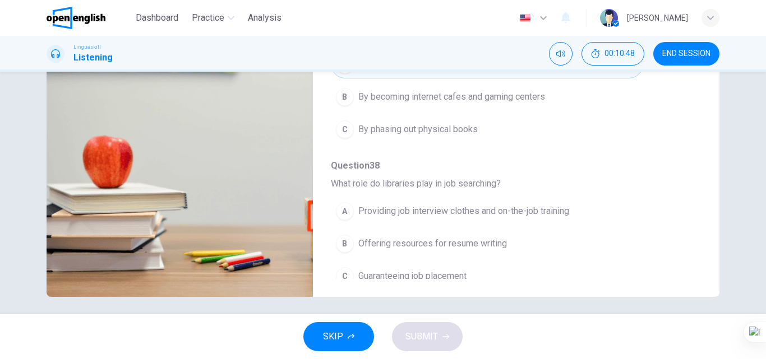
scroll to position [192, 0]
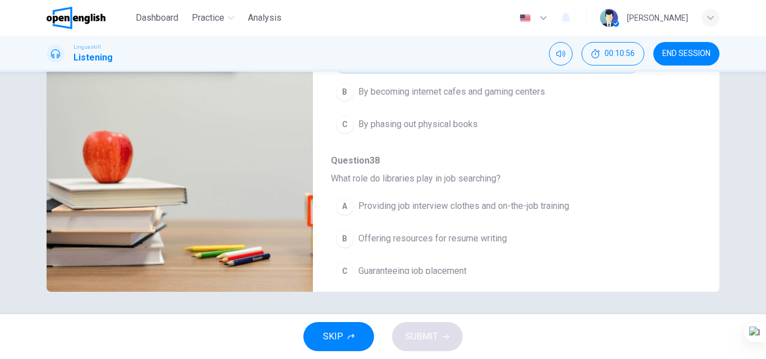
type input "*"
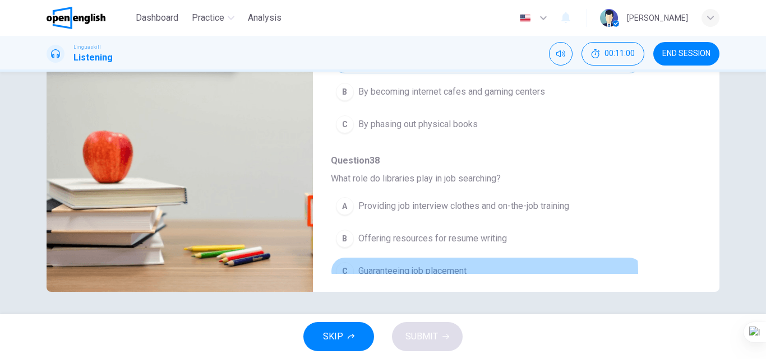
click at [466, 265] on span "Guaranteeing job placement" at bounding box center [412, 271] width 108 height 13
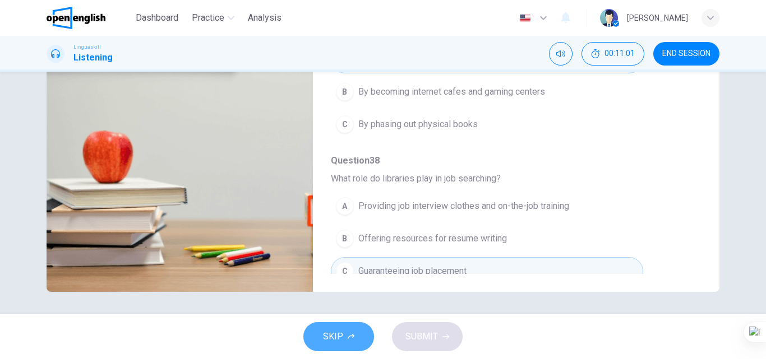
click at [343, 329] on button "SKIP" at bounding box center [338, 336] width 71 height 29
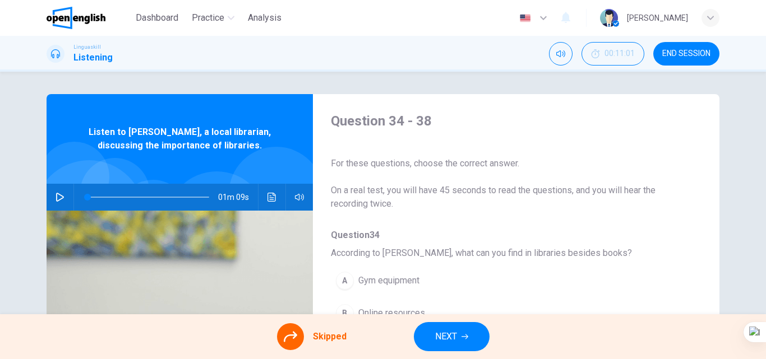
scroll to position [112, 0]
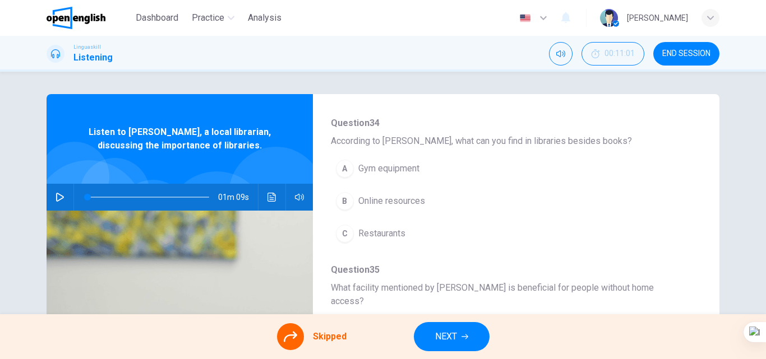
click at [418, 201] on div "A Gym equipment B Online resources C Restaurants" at bounding box center [507, 202] width 353 height 98
click at [389, 205] on div "A Gym equipment B Online resources C Restaurants" at bounding box center [507, 202] width 353 height 98
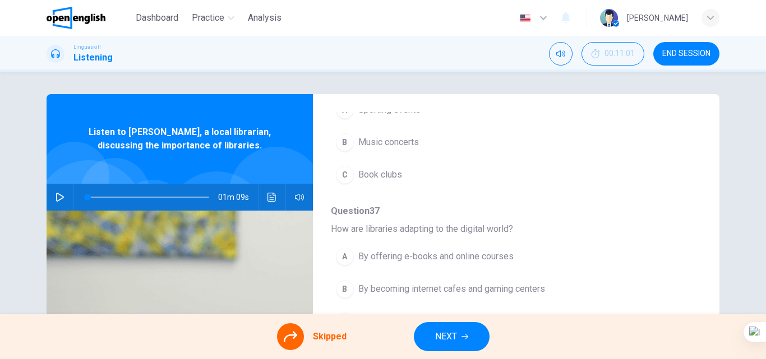
scroll to position [484, 0]
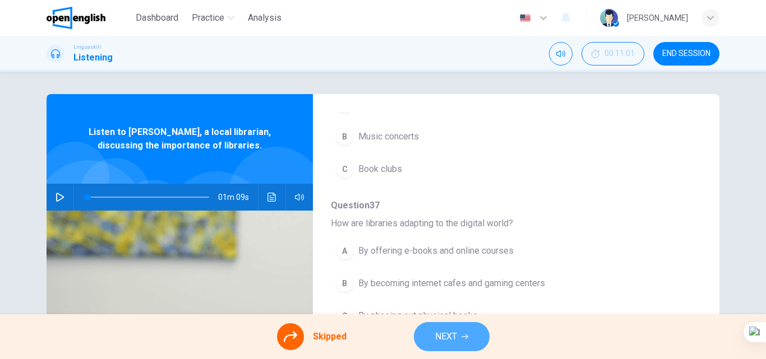
click at [452, 340] on span "NEXT" at bounding box center [446, 337] width 22 height 16
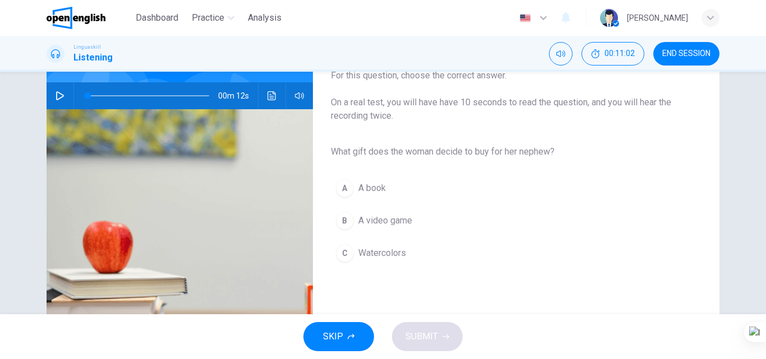
scroll to position [112, 0]
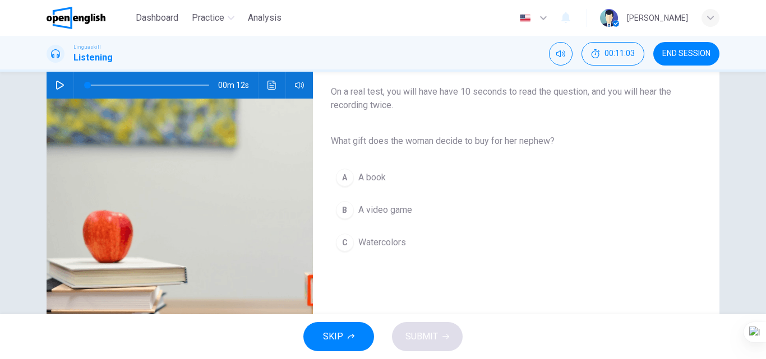
click at [58, 86] on icon "button" at bounding box center [60, 85] width 9 height 9
click at [374, 242] on span "Watercolors" at bounding box center [382, 242] width 48 height 13
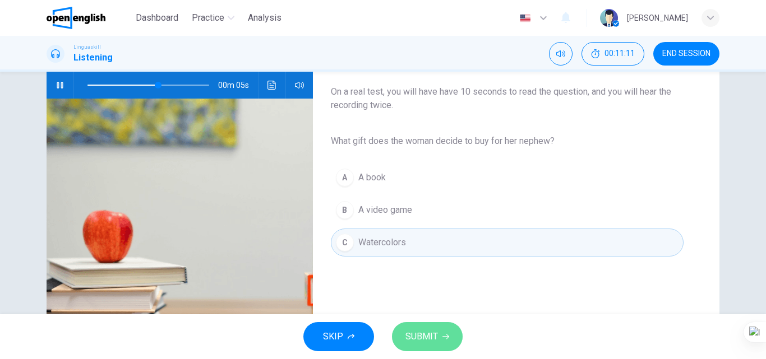
click at [424, 342] on span "SUBMIT" at bounding box center [421, 337] width 33 height 16
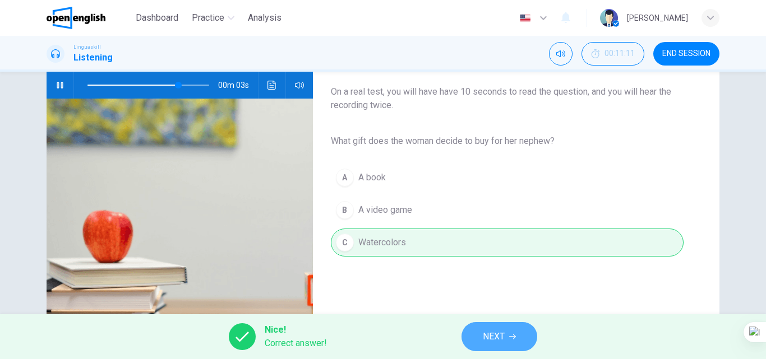
type input "**"
click at [503, 339] on span "NEXT" at bounding box center [494, 337] width 22 height 16
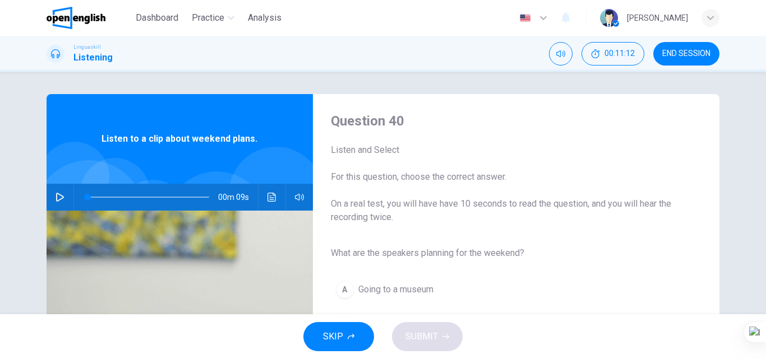
click at [63, 199] on button "button" at bounding box center [60, 197] width 18 height 27
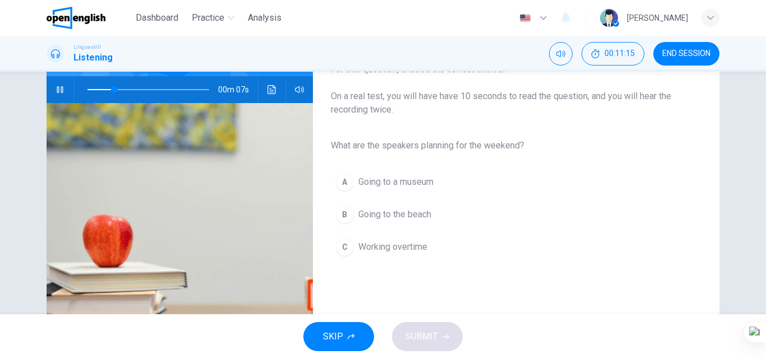
scroll to position [112, 0]
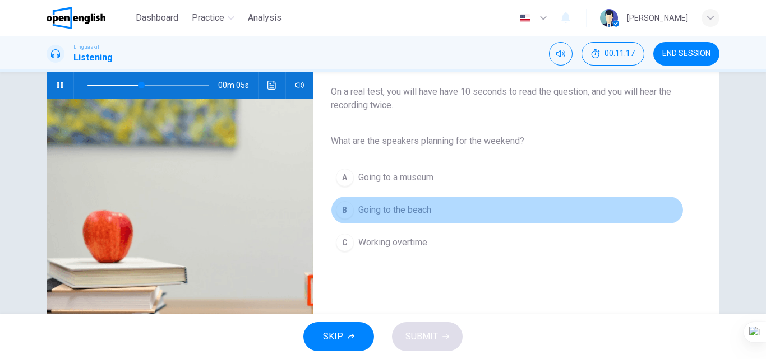
click at [424, 211] on span "Going to the beach" at bounding box center [394, 210] width 73 height 13
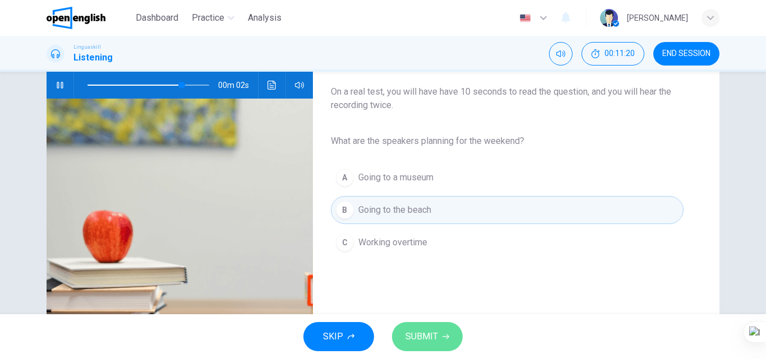
click at [410, 341] on span "SUBMIT" at bounding box center [421, 337] width 33 height 16
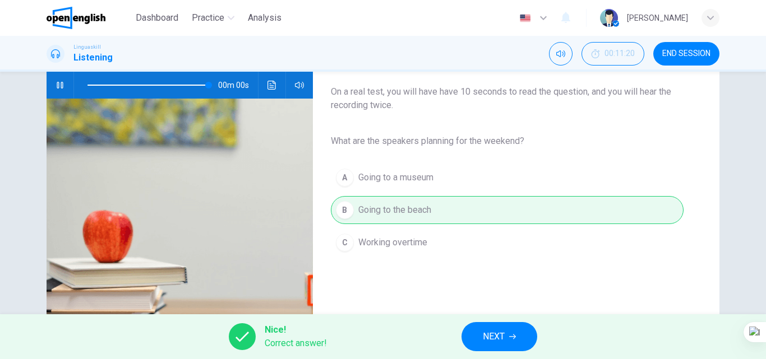
type input "*"
click at [484, 335] on span "NEXT" at bounding box center [494, 337] width 22 height 16
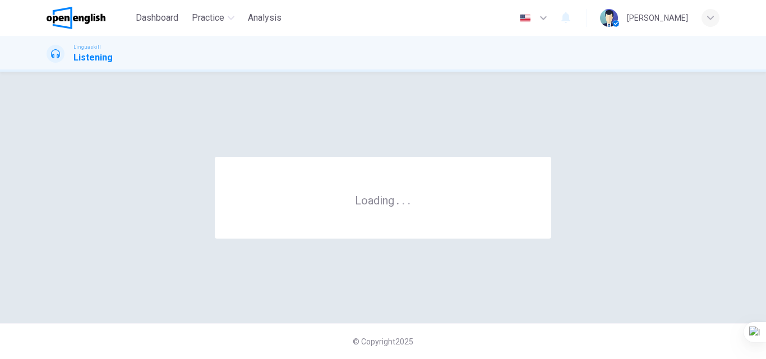
scroll to position [0, 0]
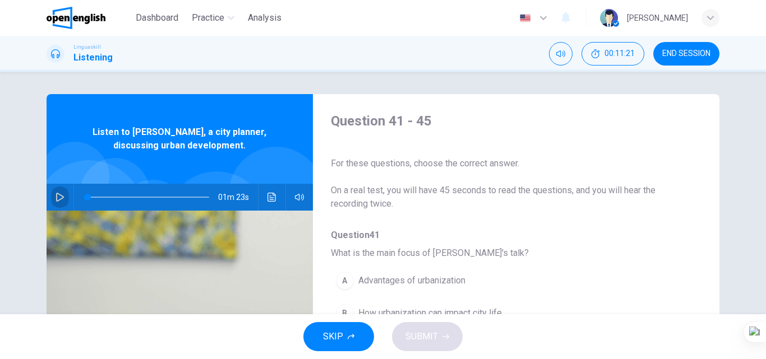
click at [56, 201] on icon "button" at bounding box center [60, 197] width 8 height 9
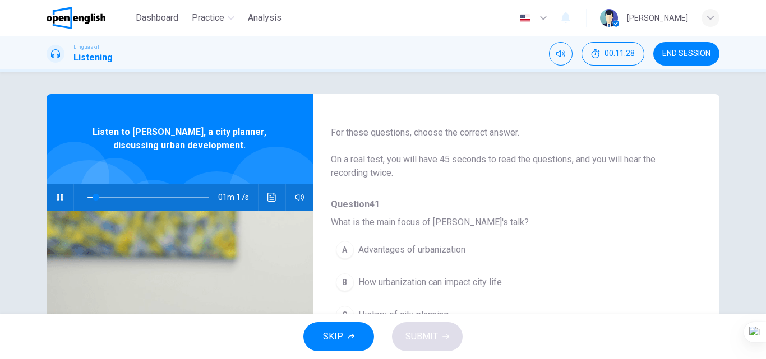
scroll to position [56, 0]
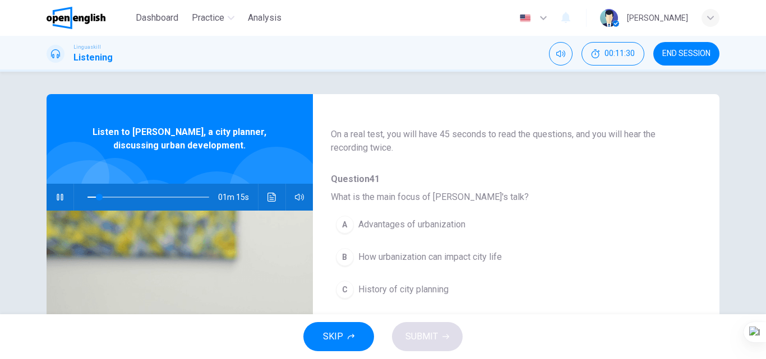
click at [508, 261] on button "B How urbanization can impact city life" at bounding box center [487, 257] width 312 height 28
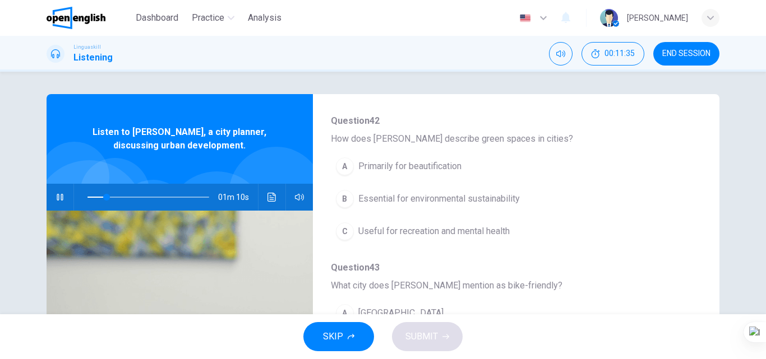
scroll to position [280, 0]
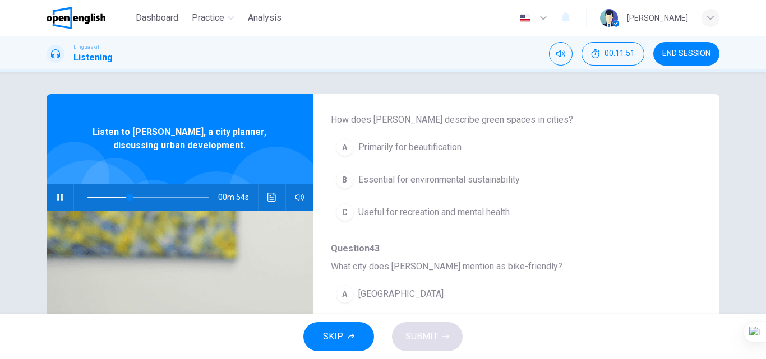
click at [479, 215] on span "Useful for recreation and mental health" at bounding box center [433, 212] width 151 height 13
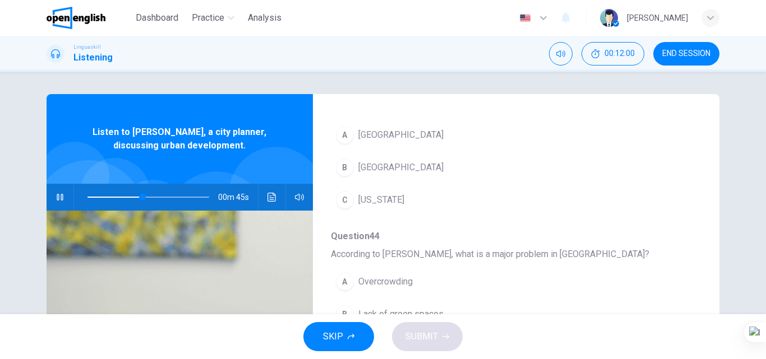
scroll to position [441, 0]
click at [388, 128] on span "[GEOGRAPHIC_DATA]" at bounding box center [400, 133] width 85 height 13
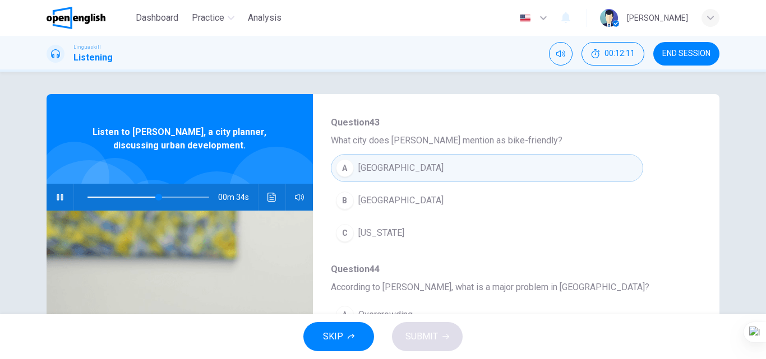
scroll to position [385, 0]
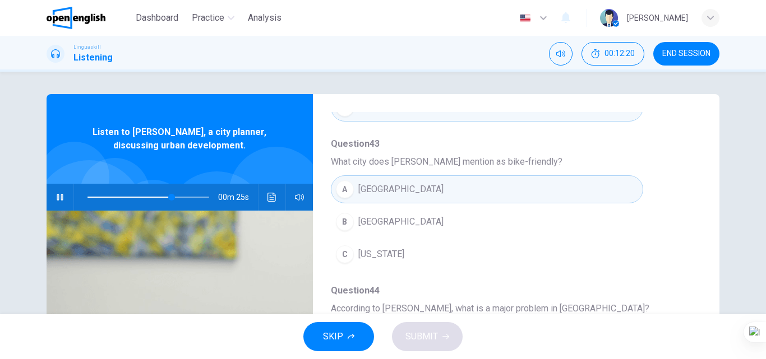
click at [419, 228] on button "B [GEOGRAPHIC_DATA]" at bounding box center [487, 222] width 312 height 28
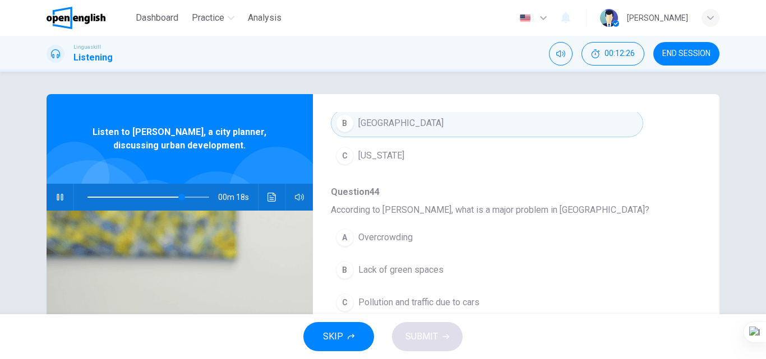
scroll to position [56, 0]
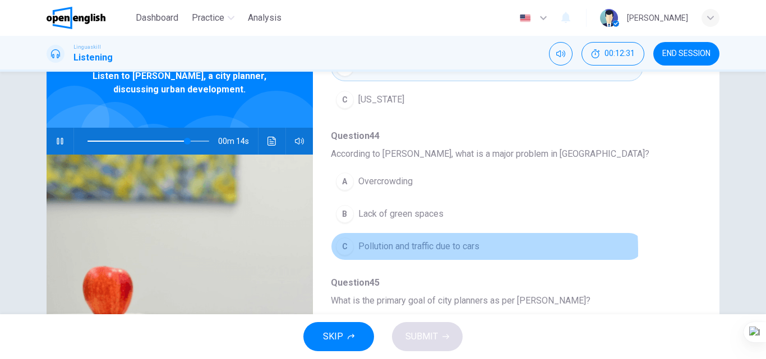
click at [423, 250] on span "Pollution and traffic due to cars" at bounding box center [418, 246] width 121 height 13
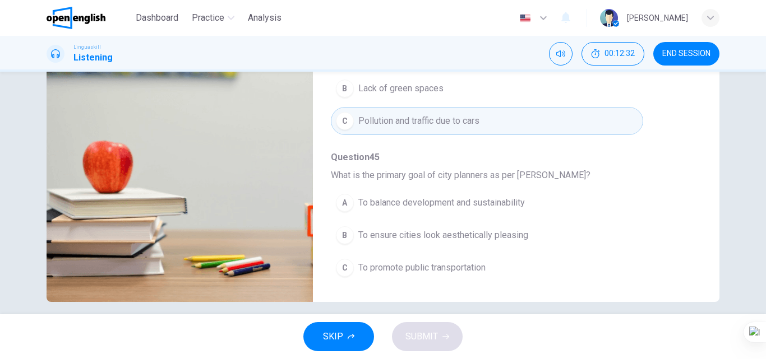
scroll to position [192, 0]
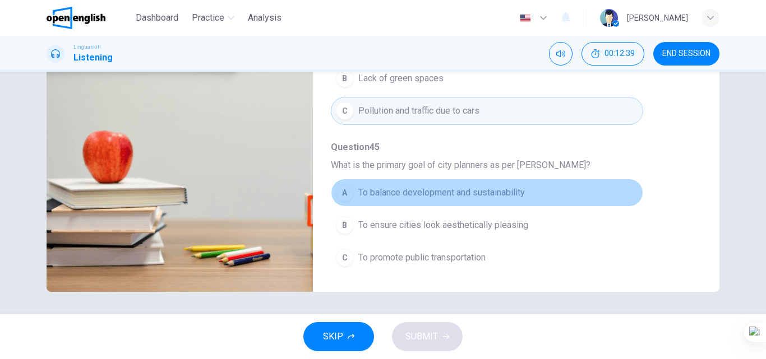
click at [488, 202] on button "A To balance development and sustainability" at bounding box center [487, 193] width 312 height 28
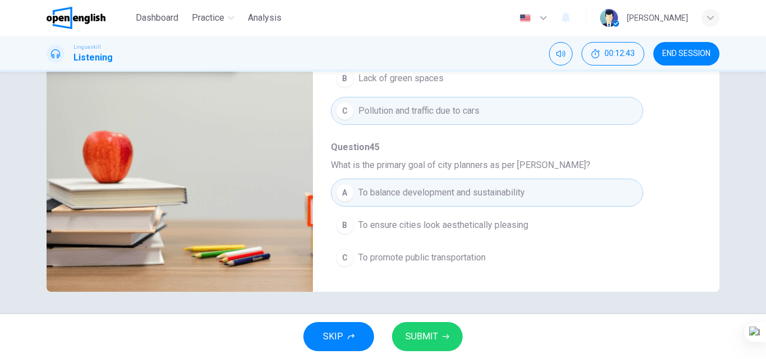
click at [431, 340] on span "SUBMIT" at bounding box center [421, 337] width 33 height 16
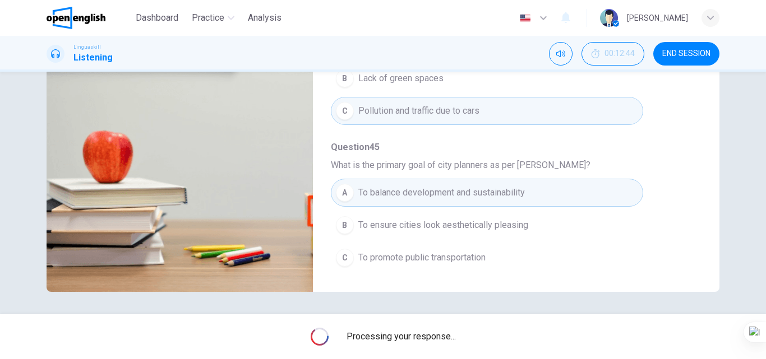
type input "*"
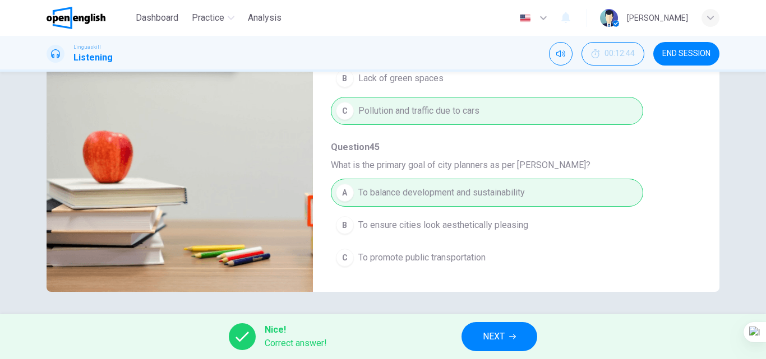
click at [510, 341] on button "NEXT" at bounding box center [499, 336] width 76 height 29
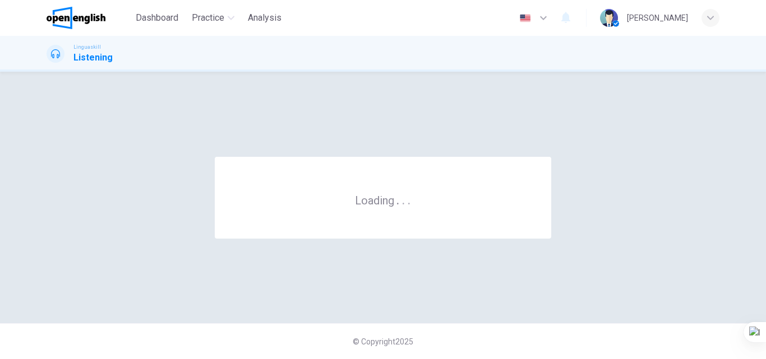
scroll to position [0, 0]
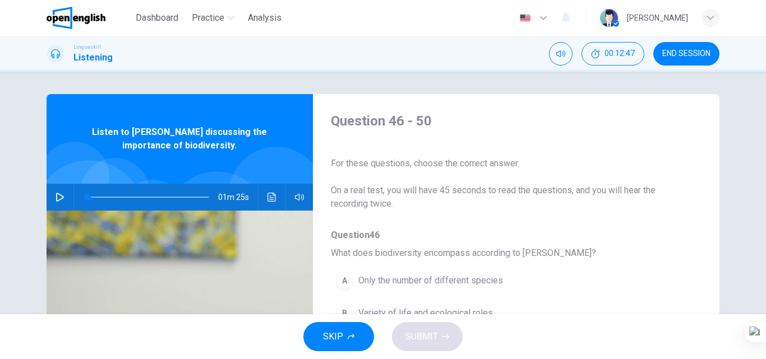
click at [61, 196] on icon "button" at bounding box center [60, 197] width 9 height 9
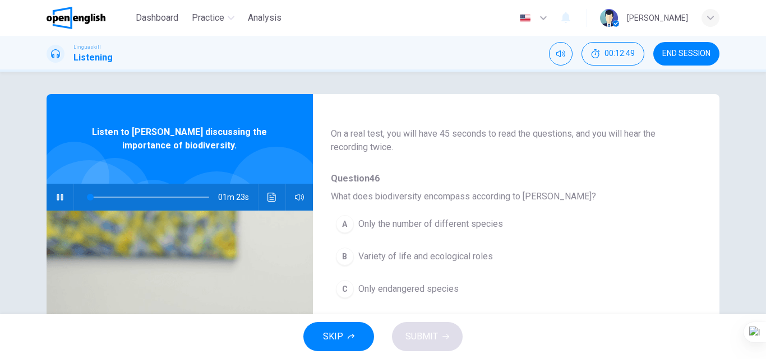
scroll to position [112, 0]
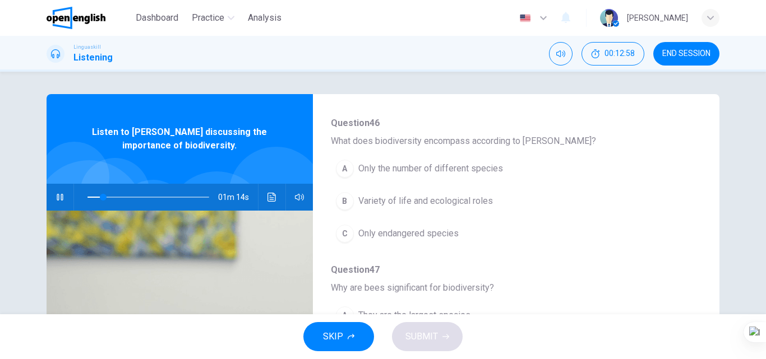
click at [481, 209] on button "B Variety of life and ecological roles" at bounding box center [487, 201] width 312 height 28
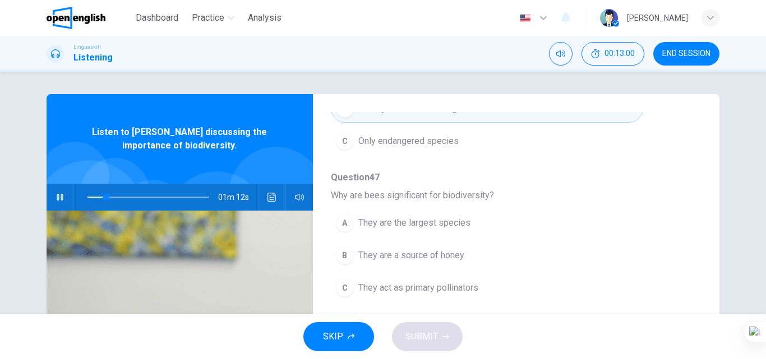
scroll to position [224, 0]
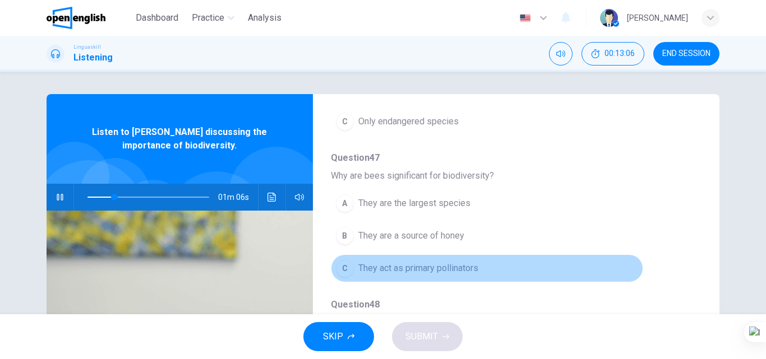
click at [490, 274] on button "C They act as primary pollinators" at bounding box center [487, 269] width 312 height 28
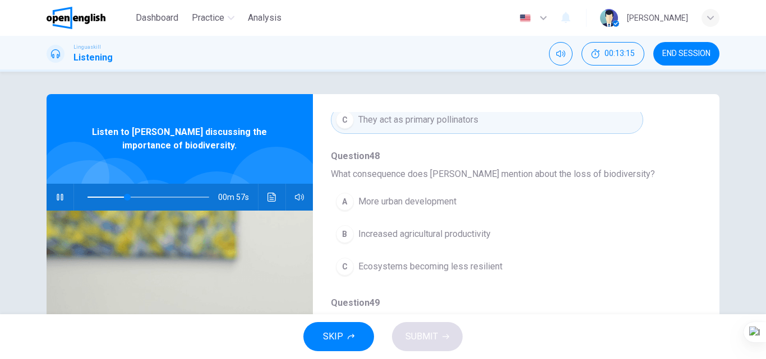
scroll to position [392, 0]
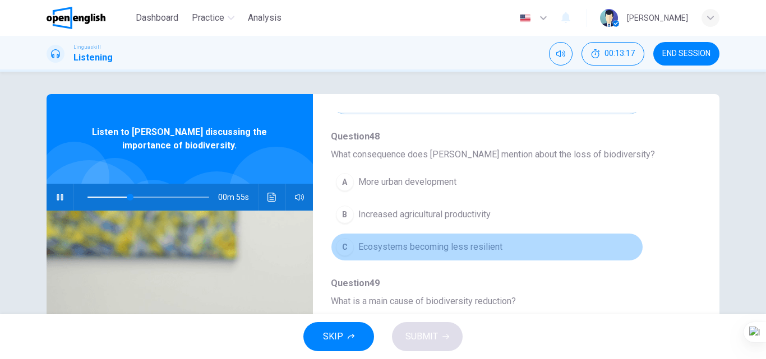
click at [514, 249] on button "C Ecosystems becoming less resilient" at bounding box center [487, 247] width 312 height 28
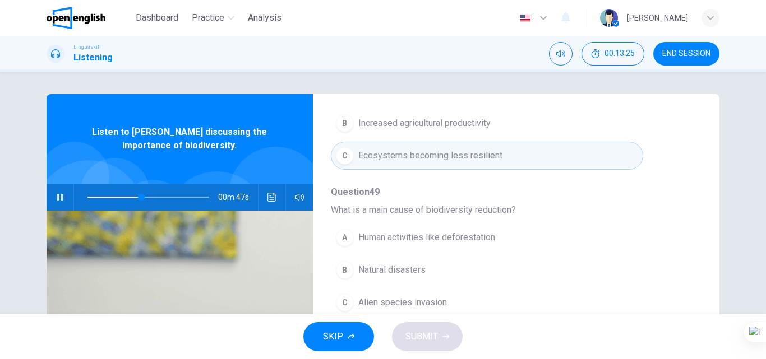
scroll to position [56, 0]
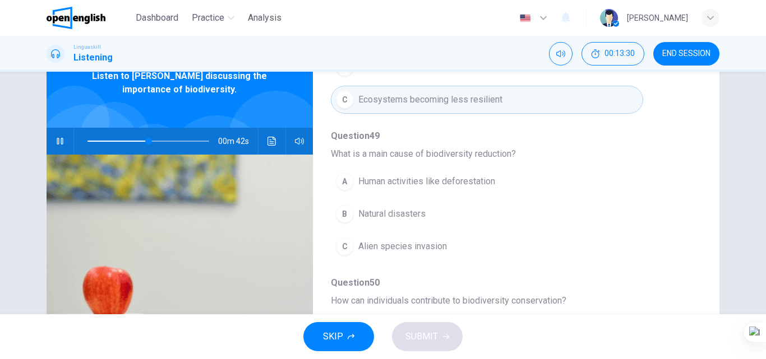
click at [523, 184] on button "A Human activities like deforestation" at bounding box center [487, 182] width 312 height 28
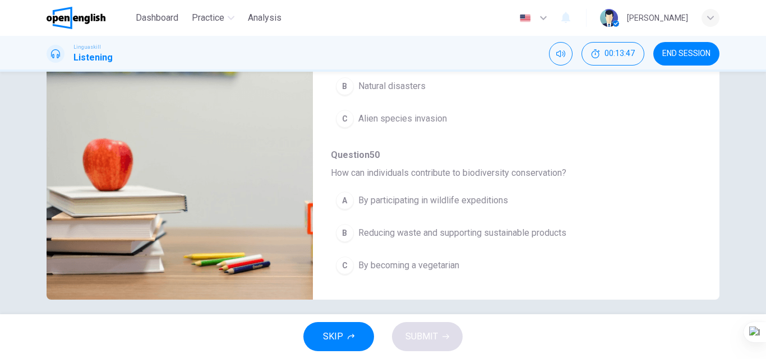
scroll to position [192, 0]
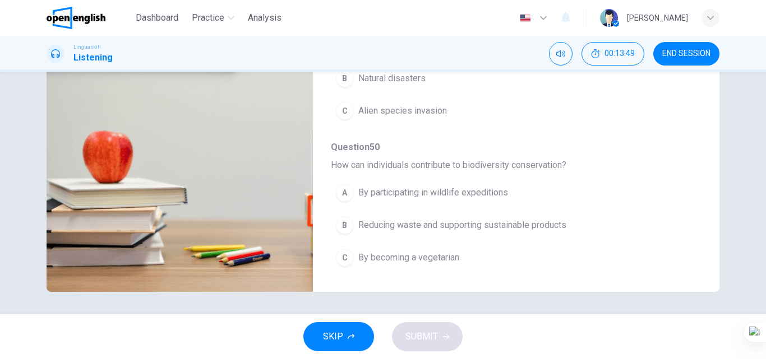
click at [553, 229] on span "Reducing waste and supporting sustainable products" at bounding box center [462, 225] width 208 height 13
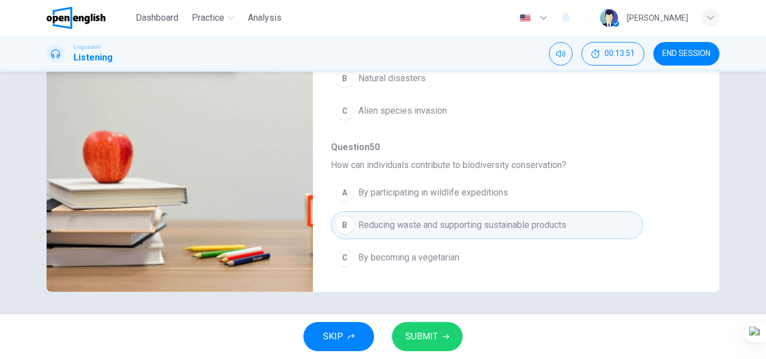
click at [424, 336] on span "SUBMIT" at bounding box center [421, 337] width 33 height 16
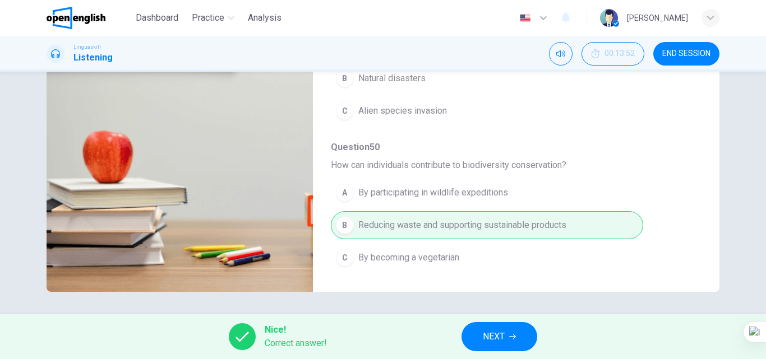
type input "**"
click at [487, 328] on button "NEXT" at bounding box center [499, 336] width 76 height 29
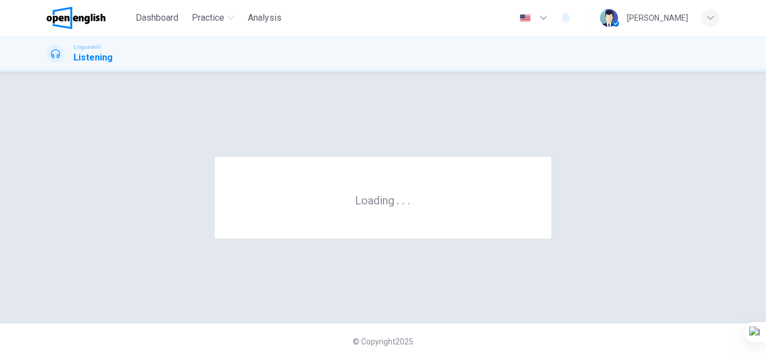
scroll to position [0, 0]
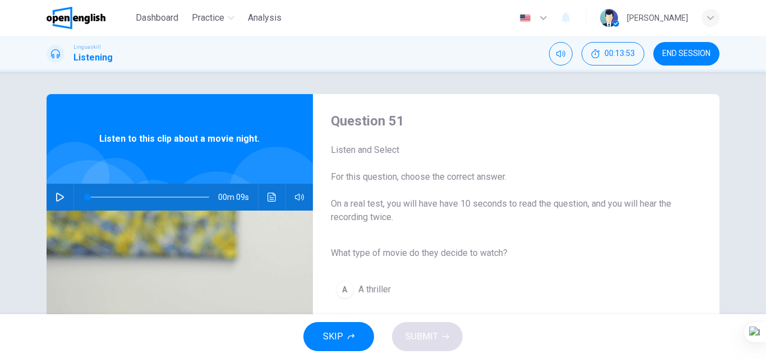
click at [56, 201] on icon "button" at bounding box center [60, 197] width 9 height 9
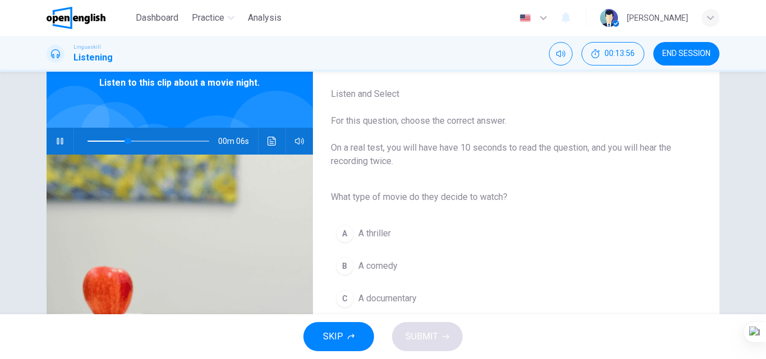
scroll to position [112, 0]
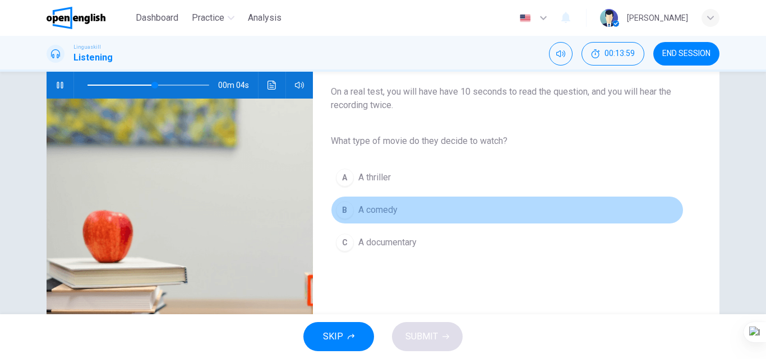
click at [408, 209] on button "B A comedy" at bounding box center [507, 210] width 353 height 28
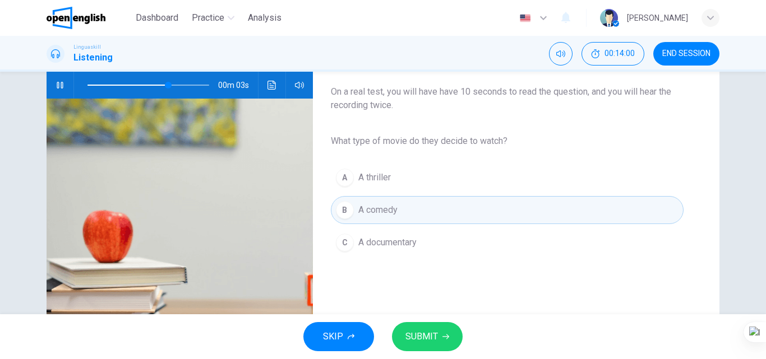
click at [414, 331] on span "SUBMIT" at bounding box center [421, 337] width 33 height 16
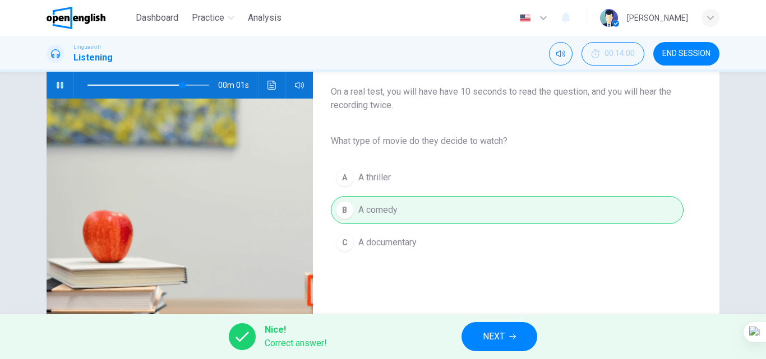
type input "**"
click at [473, 342] on button "NEXT" at bounding box center [499, 336] width 76 height 29
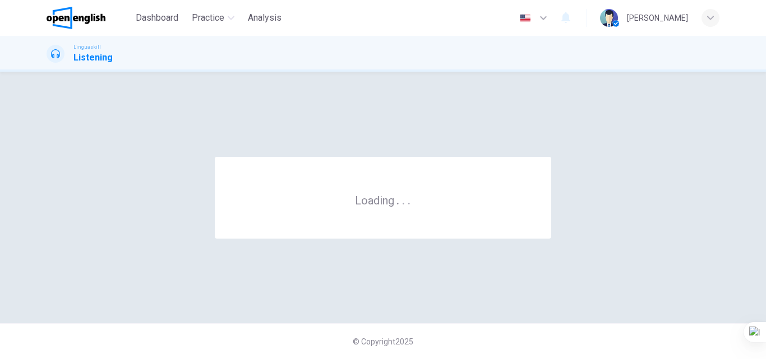
scroll to position [0, 0]
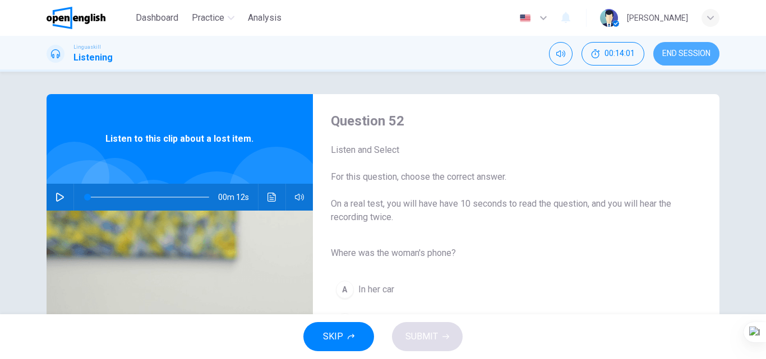
click at [693, 49] on span "END SESSION" at bounding box center [686, 53] width 48 height 9
click at [59, 196] on icon "button" at bounding box center [60, 197] width 9 height 9
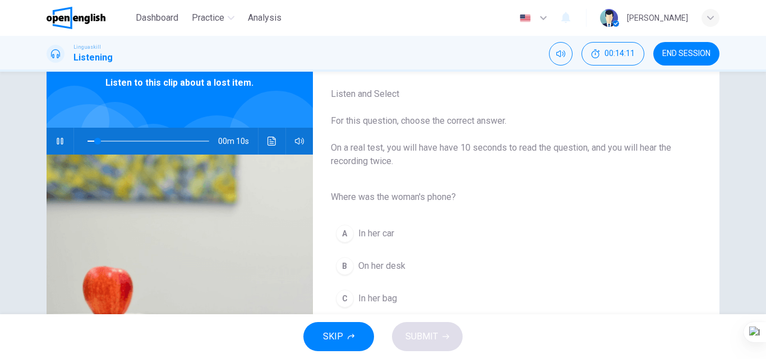
scroll to position [112, 0]
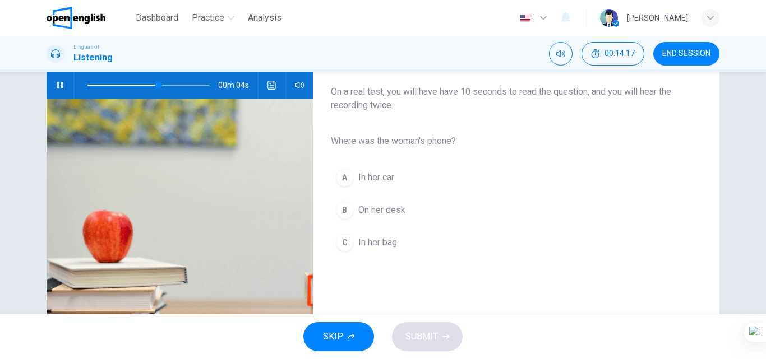
click at [386, 246] on span "In her bag" at bounding box center [377, 242] width 39 height 13
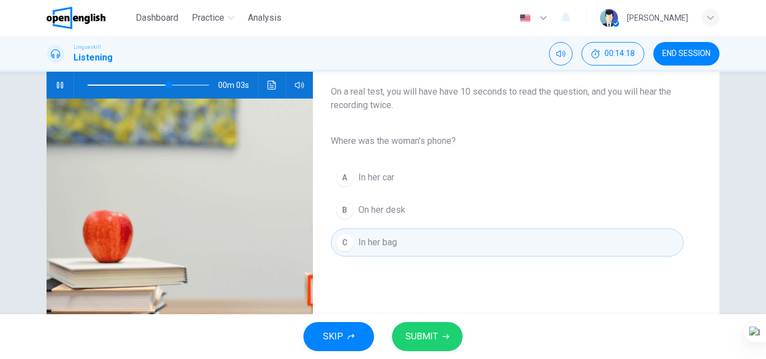
click at [434, 349] on button "SUBMIT" at bounding box center [427, 336] width 71 height 29
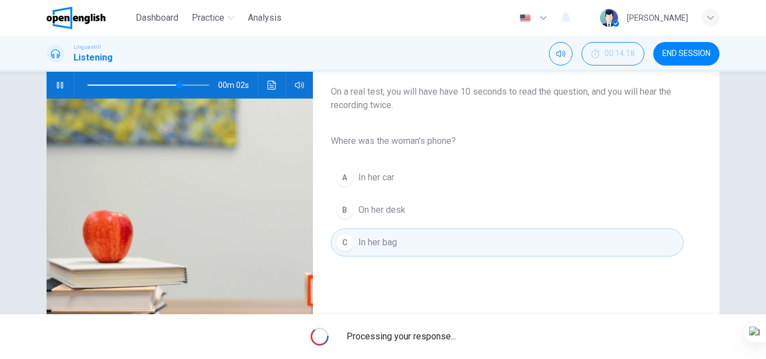
click at [442, 329] on div "Processing your response..." at bounding box center [383, 337] width 766 height 45
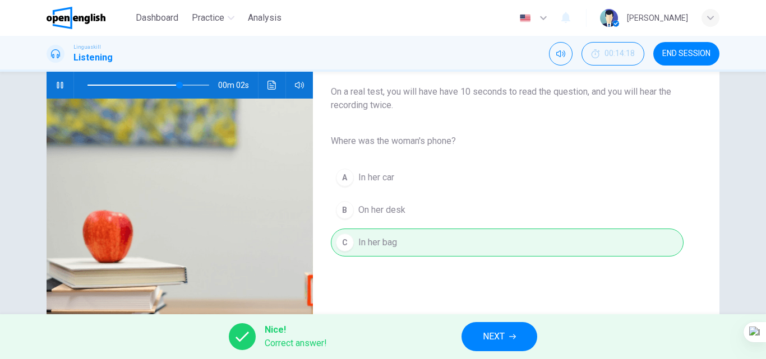
type input "**"
click at [469, 329] on button "NEXT" at bounding box center [499, 336] width 76 height 29
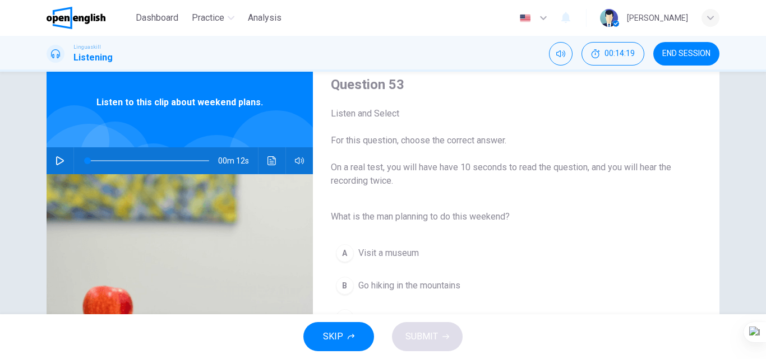
scroll to position [56, 0]
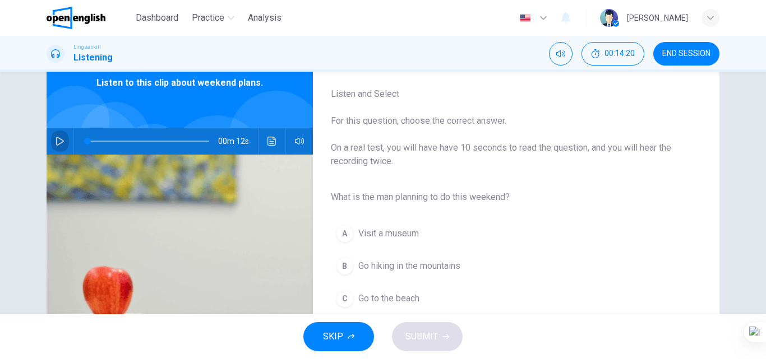
click at [51, 141] on button "button" at bounding box center [60, 141] width 18 height 27
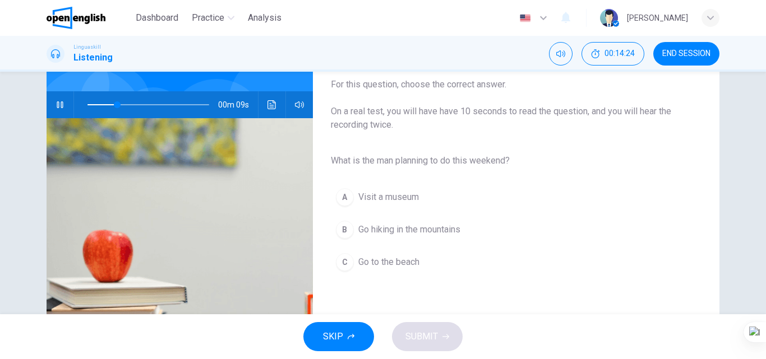
scroll to position [112, 0]
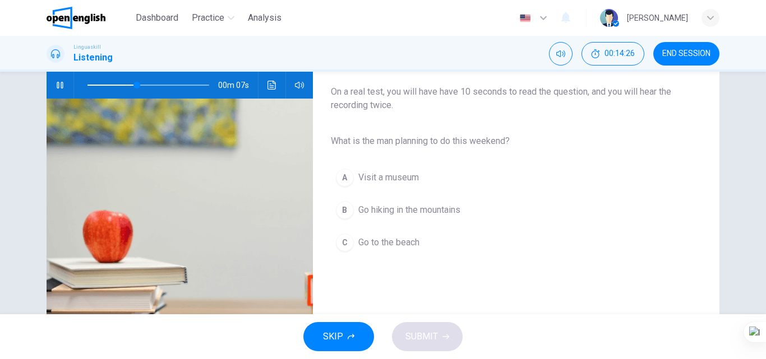
click at [469, 211] on button "B Go hiking in the mountains" at bounding box center [507, 210] width 353 height 28
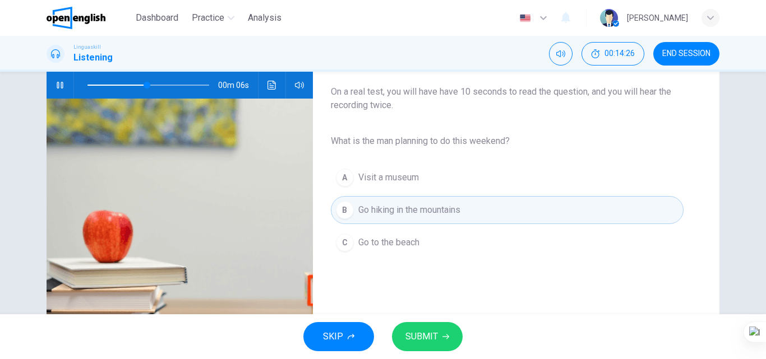
click at [433, 337] on span "SUBMIT" at bounding box center [421, 337] width 33 height 16
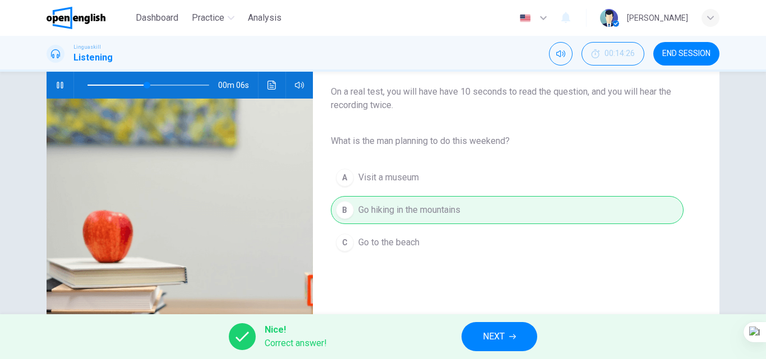
type input "**"
click at [499, 329] on button "NEXT" at bounding box center [499, 336] width 76 height 29
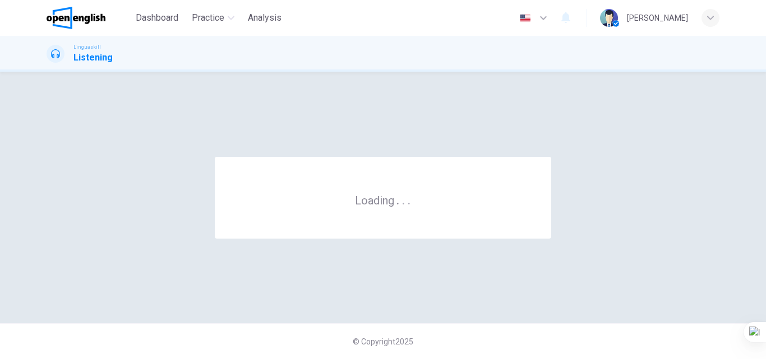
scroll to position [0, 0]
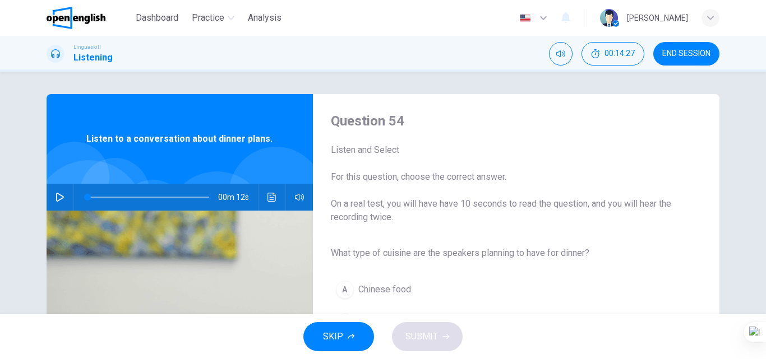
click at [56, 199] on icon "button" at bounding box center [60, 197] width 9 height 9
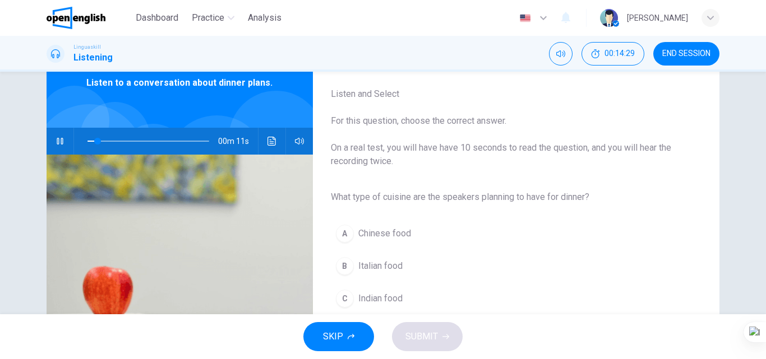
scroll to position [112, 0]
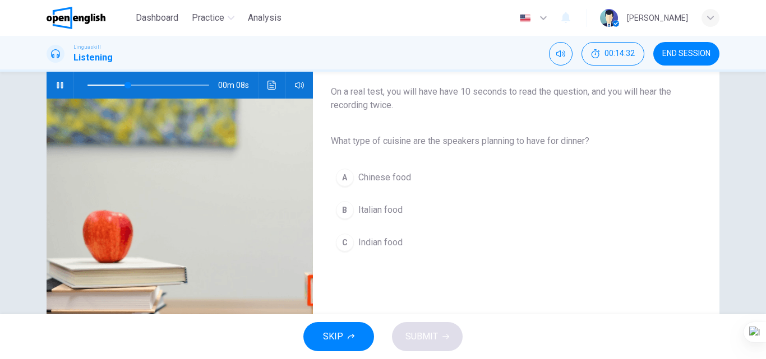
click at [518, 200] on button "B Italian food" at bounding box center [507, 210] width 353 height 28
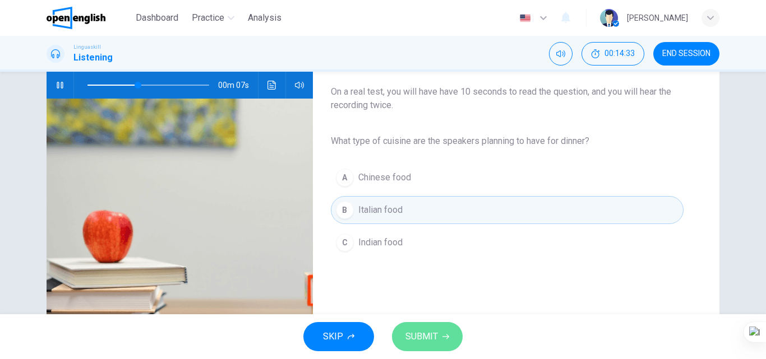
click at [425, 335] on span "SUBMIT" at bounding box center [421, 337] width 33 height 16
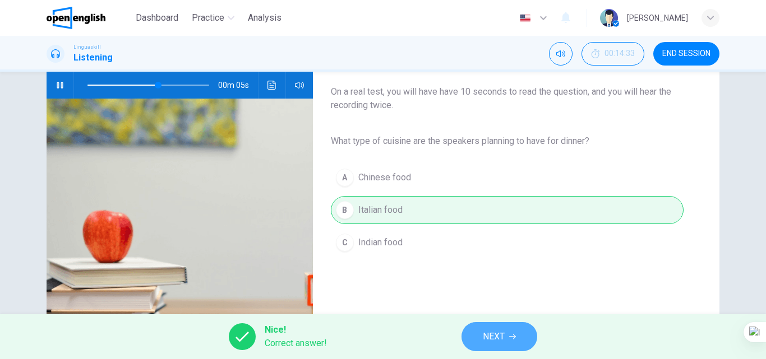
type input "**"
click at [487, 339] on span "NEXT" at bounding box center [494, 337] width 22 height 16
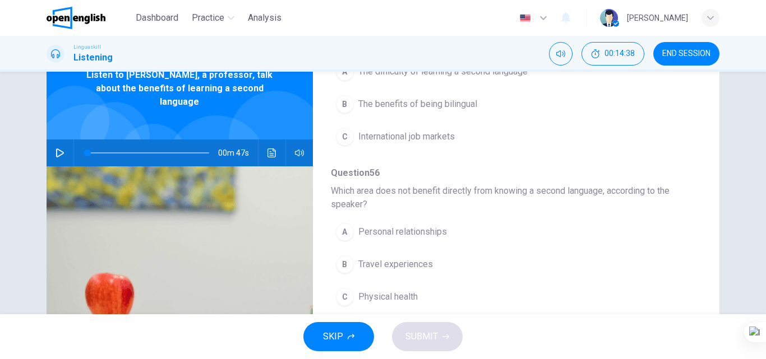
scroll to position [118, 0]
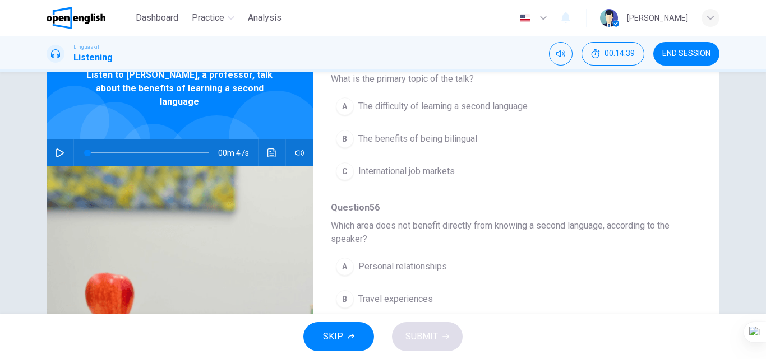
click at [59, 149] on icon "button" at bounding box center [60, 153] width 8 height 9
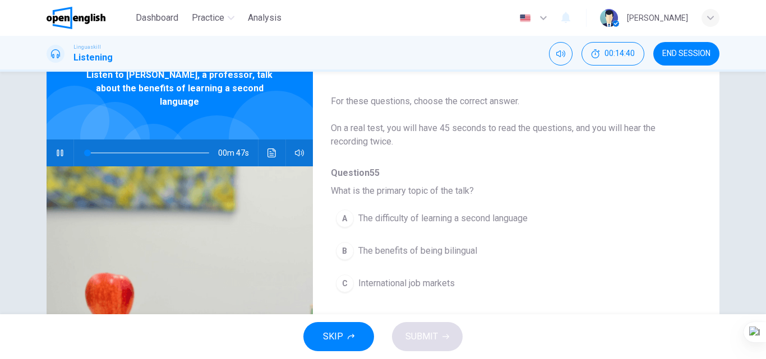
scroll to position [0, 0]
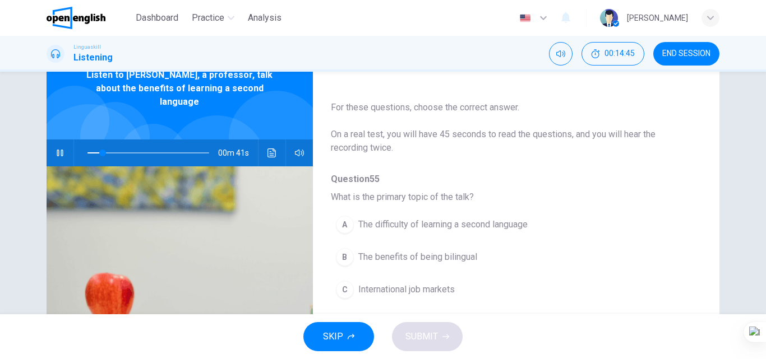
click at [548, 224] on button "A The difficulty of learning a second language" at bounding box center [487, 225] width 312 height 28
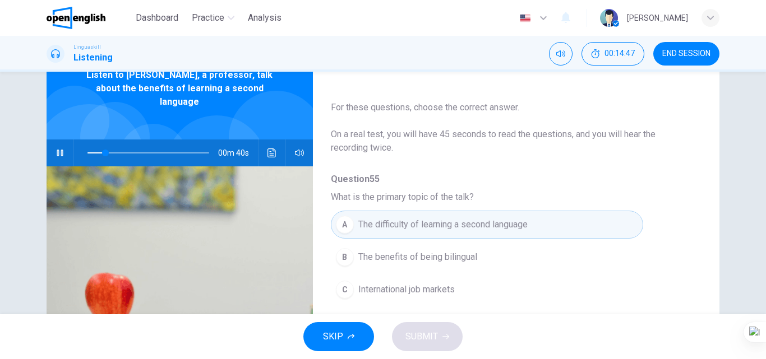
click at [505, 259] on button "B The benefits of being bilingual" at bounding box center [487, 257] width 312 height 28
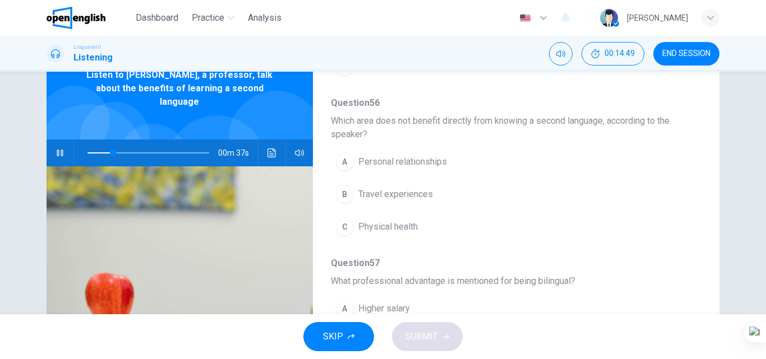
scroll to position [224, 0]
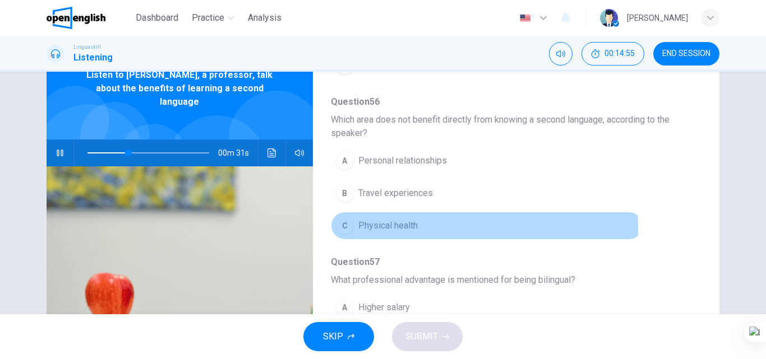
click at [459, 228] on button "C Physical health" at bounding box center [487, 226] width 312 height 28
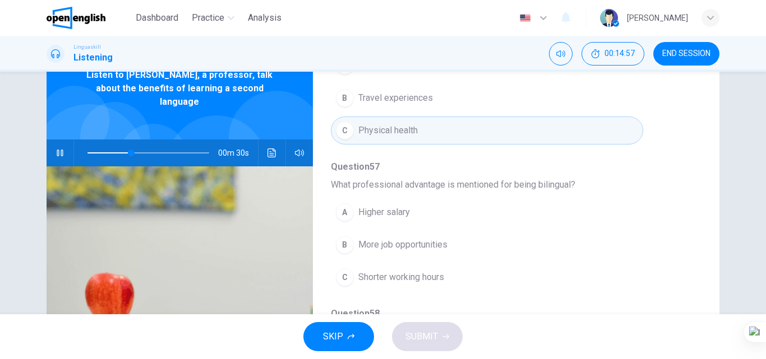
scroll to position [336, 0]
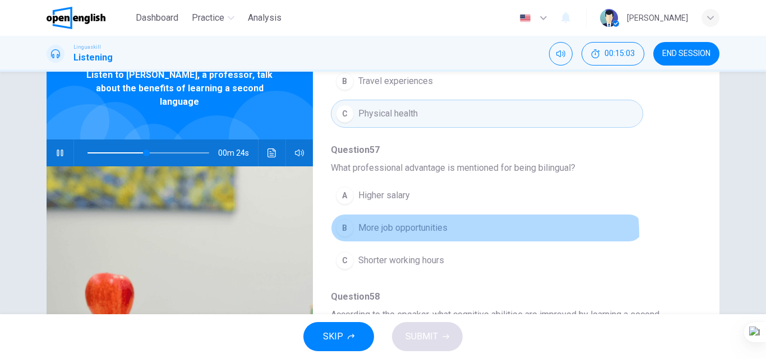
click at [479, 235] on button "B More job opportunities" at bounding box center [487, 228] width 312 height 28
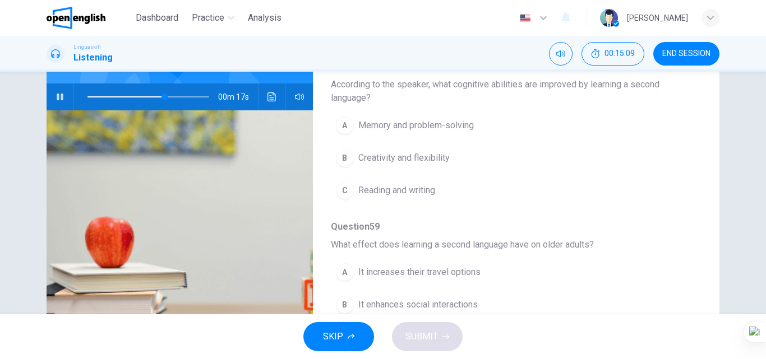
scroll to position [455, 0]
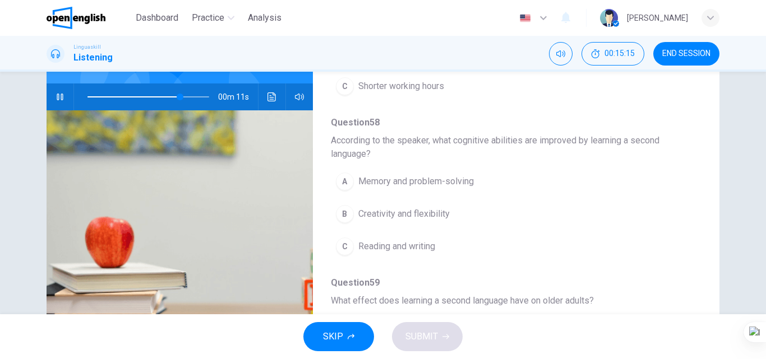
click at [487, 183] on button "A Memory and problem-solving" at bounding box center [487, 182] width 312 height 28
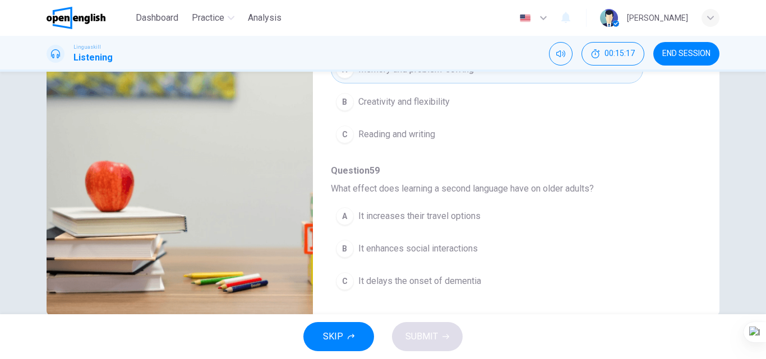
scroll to position [192, 0]
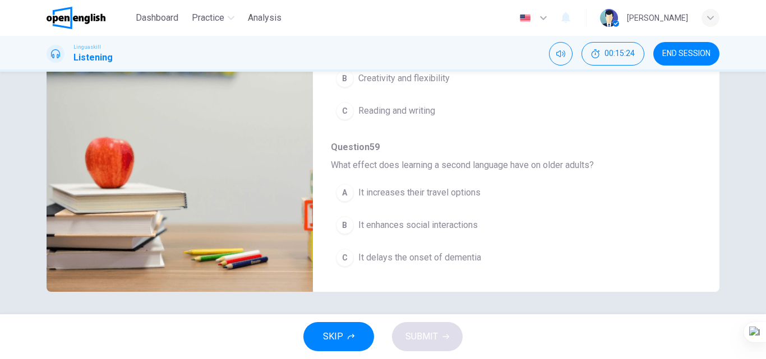
click at [511, 221] on button "B It enhances social interactions" at bounding box center [487, 225] width 312 height 28
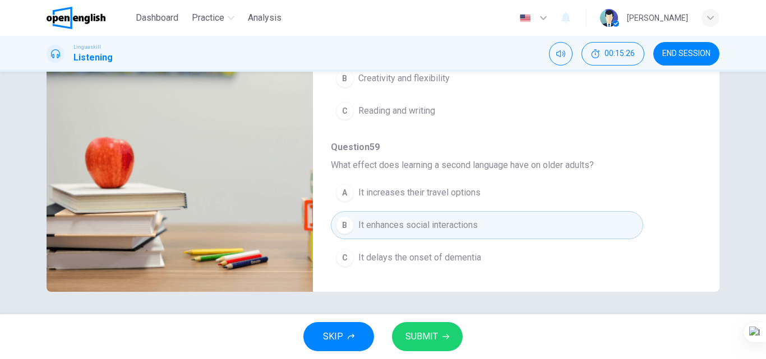
type input "*"
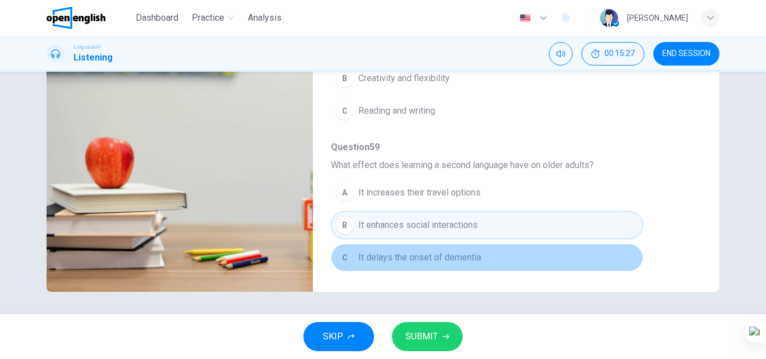
click at [484, 264] on button "C It delays the onset of dementia" at bounding box center [487, 258] width 312 height 28
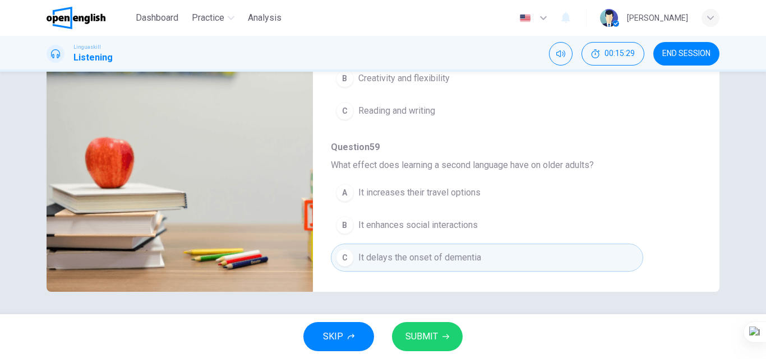
click at [429, 335] on span "SUBMIT" at bounding box center [421, 337] width 33 height 16
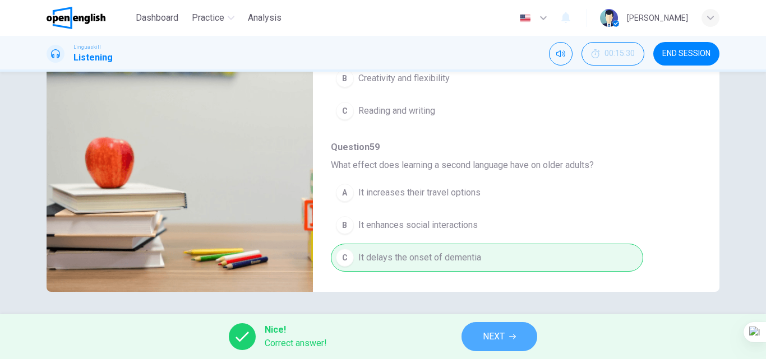
click at [503, 347] on button "NEXT" at bounding box center [499, 336] width 76 height 29
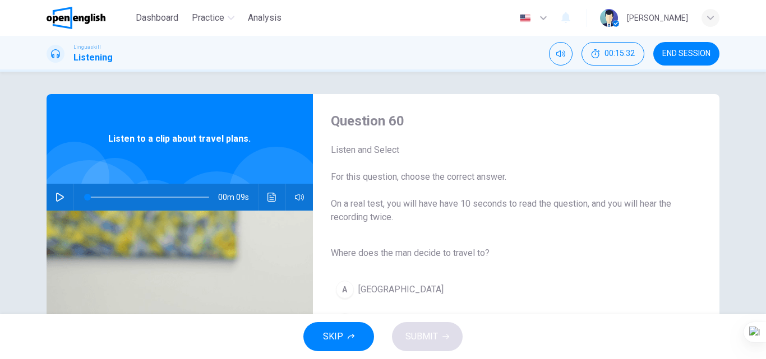
click at [52, 199] on button "button" at bounding box center [60, 197] width 18 height 27
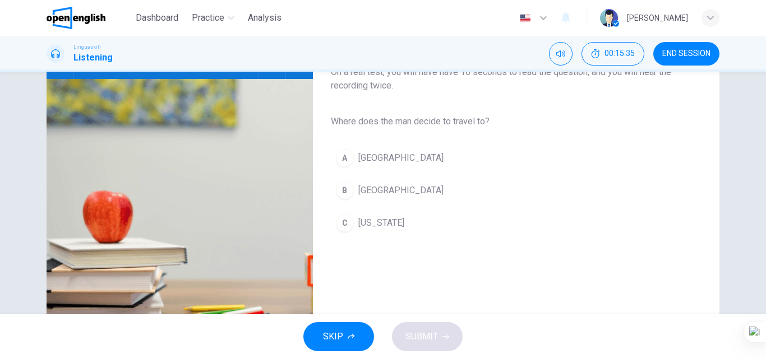
scroll to position [112, 0]
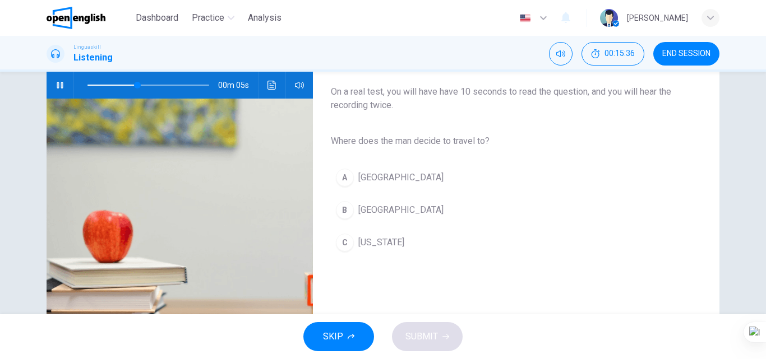
click at [512, 188] on button "A [GEOGRAPHIC_DATA]" at bounding box center [507, 178] width 353 height 28
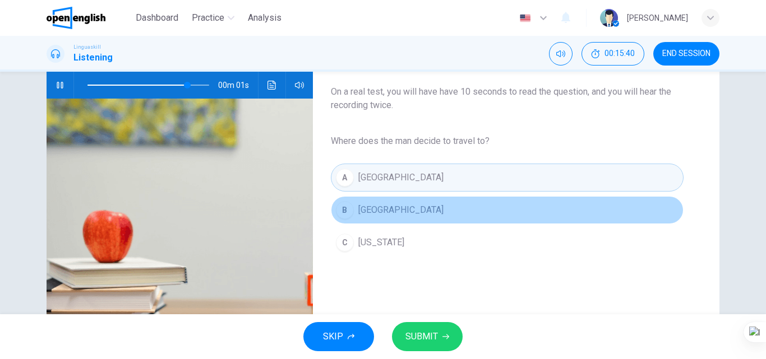
click at [477, 205] on button "B [GEOGRAPHIC_DATA]" at bounding box center [507, 210] width 353 height 28
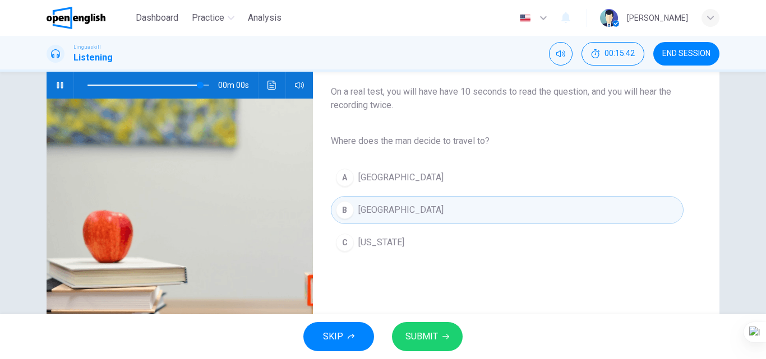
type input "*"
click at [424, 333] on span "SUBMIT" at bounding box center [421, 337] width 33 height 16
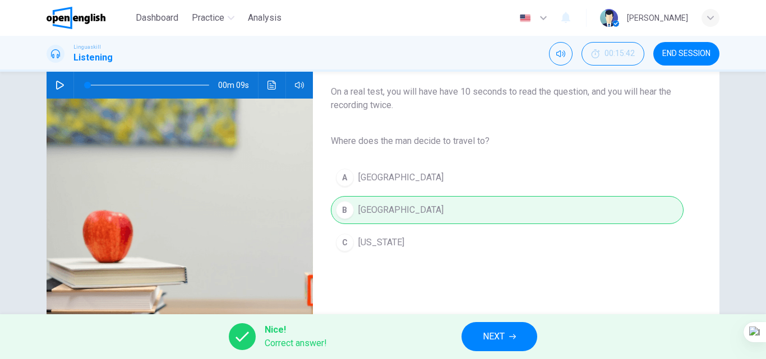
click at [522, 338] on button "NEXT" at bounding box center [499, 336] width 76 height 29
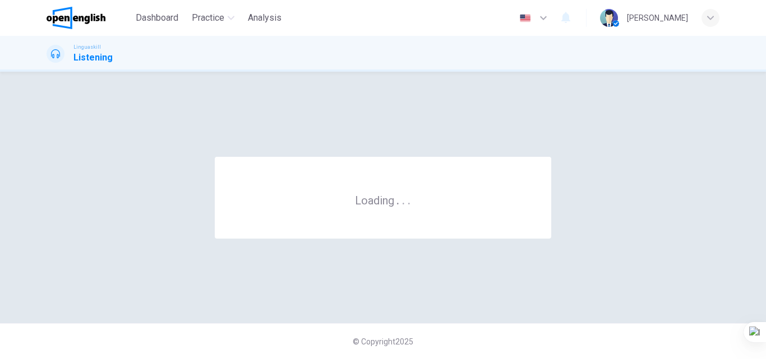
scroll to position [0, 0]
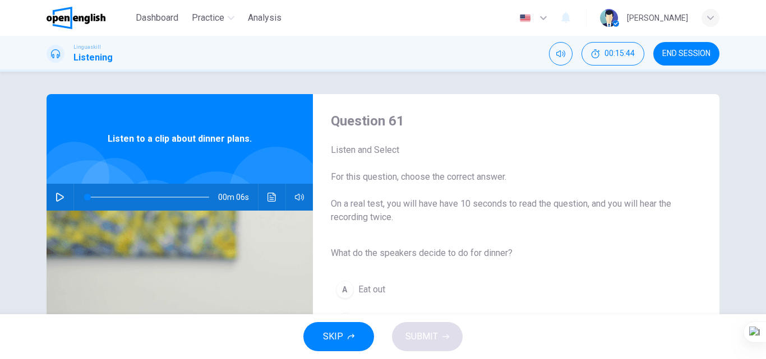
click at [61, 195] on icon "button" at bounding box center [60, 197] width 9 height 9
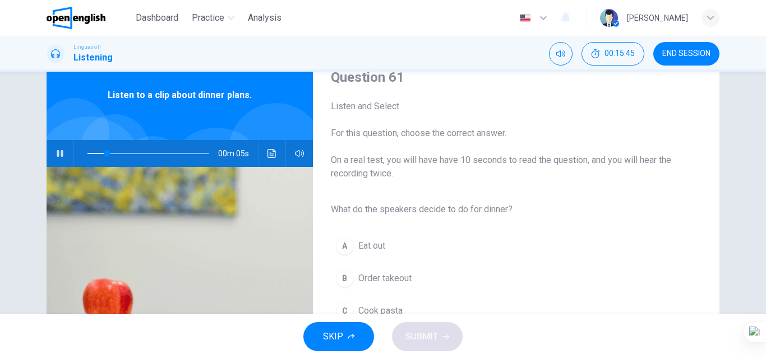
scroll to position [56, 0]
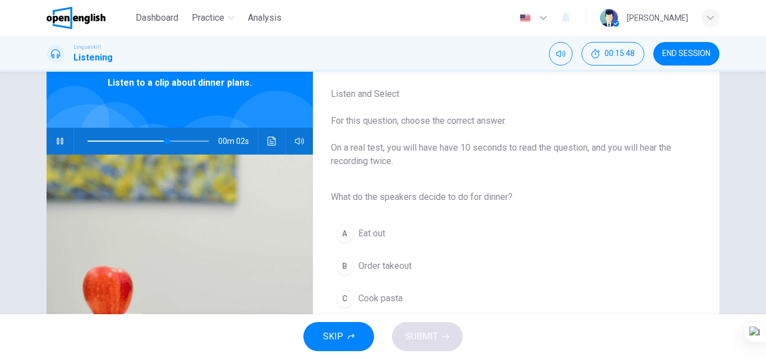
click at [415, 293] on button "C Cook pasta" at bounding box center [507, 299] width 353 height 28
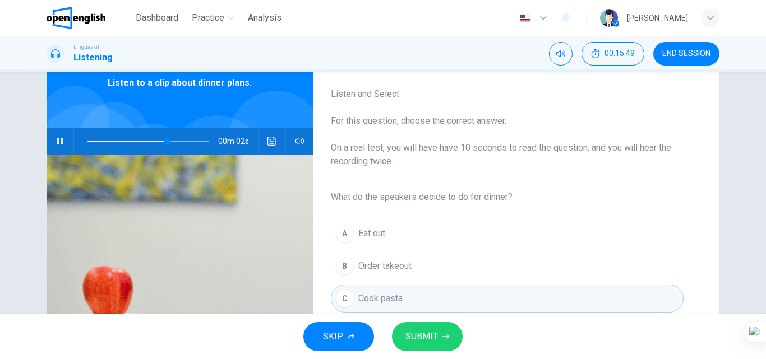
scroll to position [112, 0]
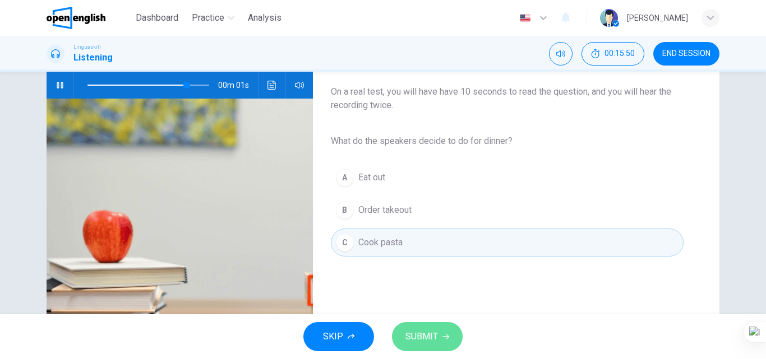
click at [423, 336] on span "SUBMIT" at bounding box center [421, 337] width 33 height 16
type input "*"
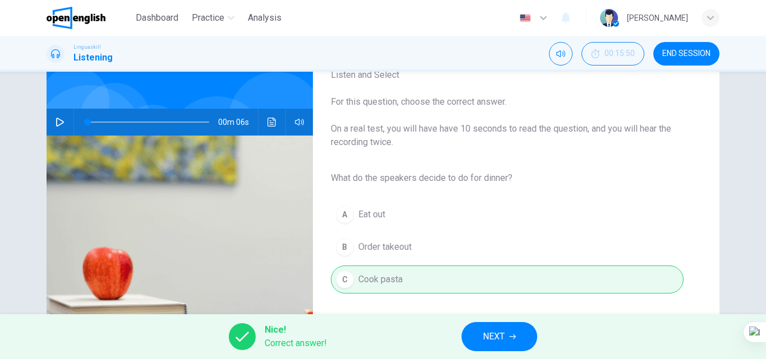
scroll to position [0, 0]
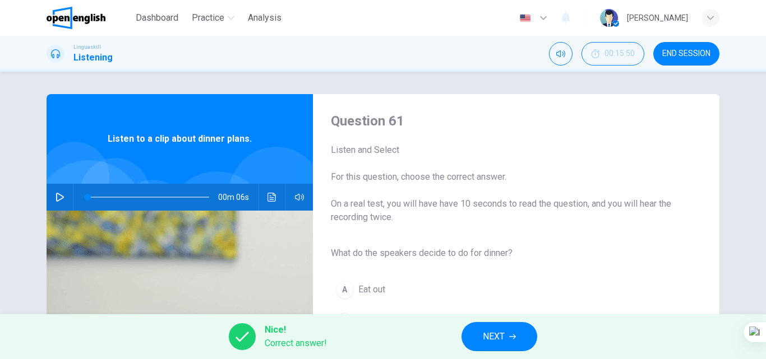
click at [491, 320] on div "Nice! Correct answer! NEXT" at bounding box center [383, 337] width 766 height 45
click at [489, 336] on span "NEXT" at bounding box center [494, 337] width 22 height 16
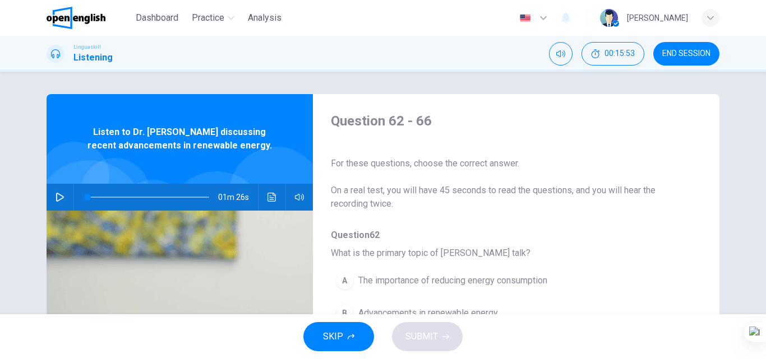
click at [57, 197] on icon "button" at bounding box center [60, 197] width 9 height 9
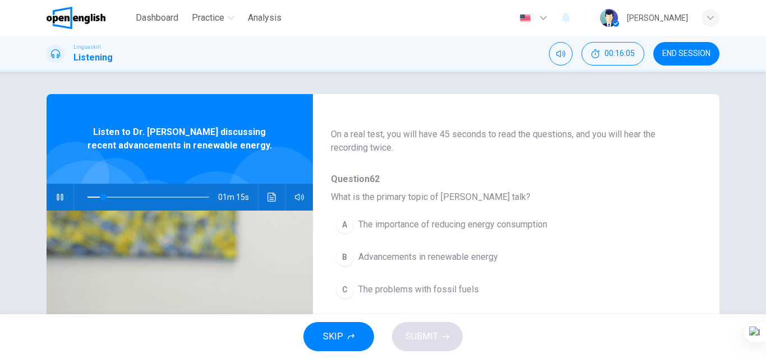
click at [558, 255] on button "B Advancements in renewable energy" at bounding box center [487, 257] width 312 height 28
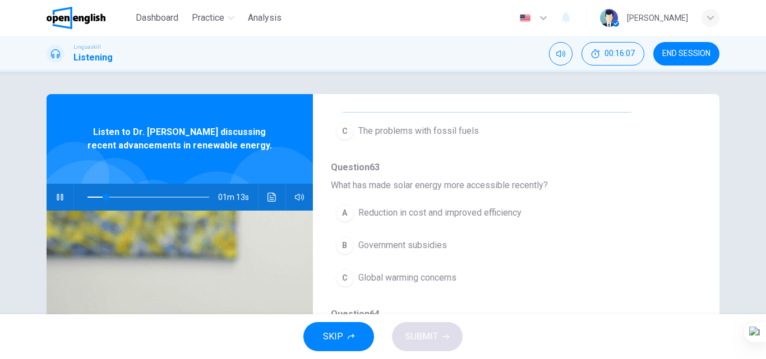
scroll to position [224, 0]
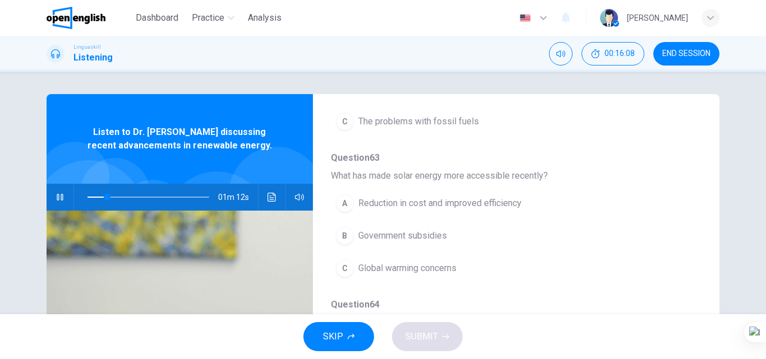
type input "**"
click at [689, 52] on span "END SESSION" at bounding box center [686, 53] width 48 height 9
